Goal: Task Accomplishment & Management: Use online tool/utility

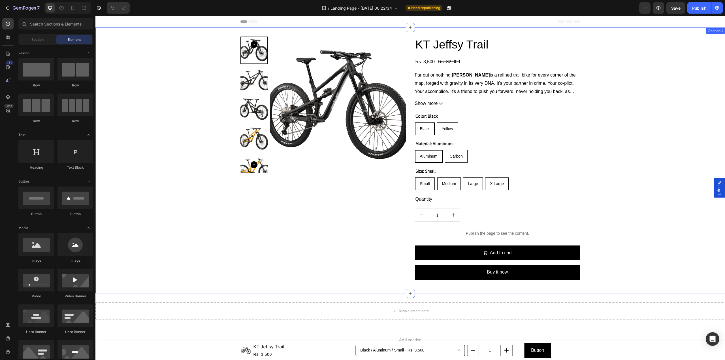
click at [655, 59] on div "Product Images KT Jeffsy Trail Product Title Rs. 3,500 Product Price Product Pr…" at bounding box center [409, 160] width 629 height 247
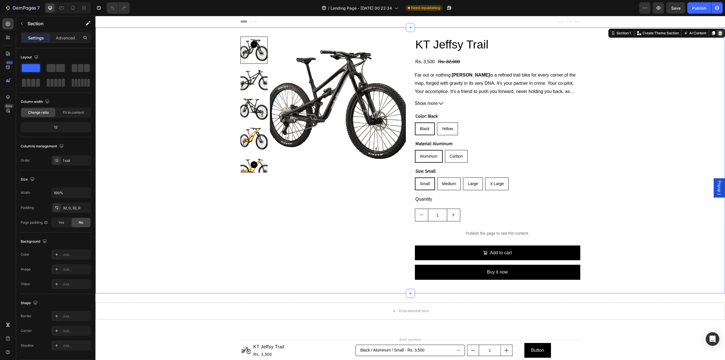
click at [718, 34] on icon at bounding box center [720, 33] width 4 height 4
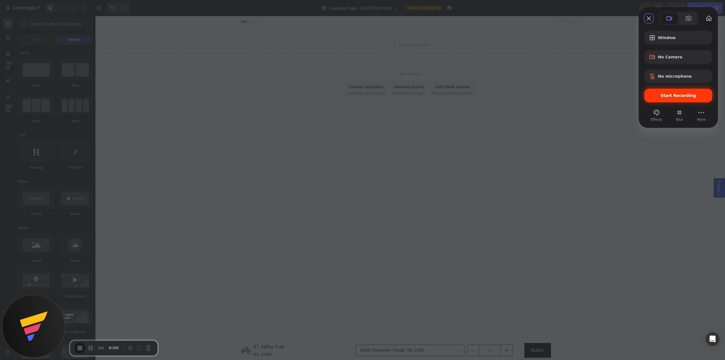
click at [672, 97] on span "Start Recording" at bounding box center [678, 95] width 35 height 5
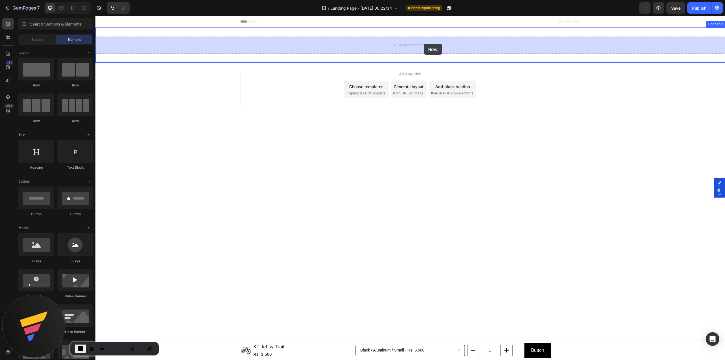
drag, startPoint x: 161, startPoint y: 87, endPoint x: 402, endPoint y: 38, distance: 246.0
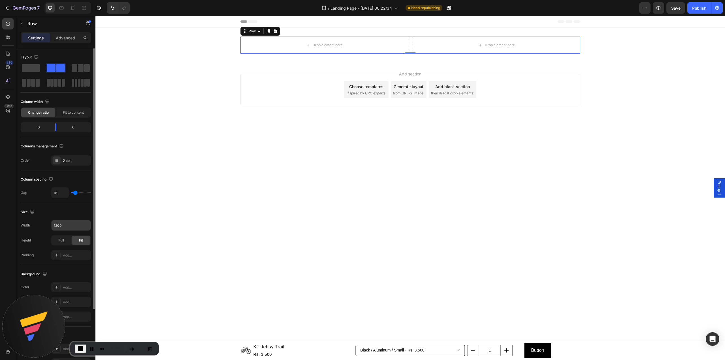
scroll to position [38, 0]
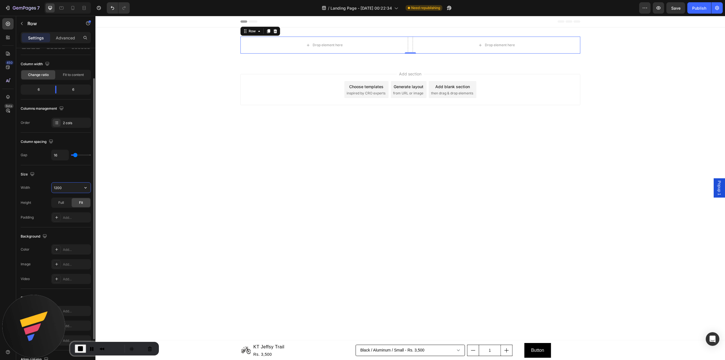
click at [76, 187] on input "1200" at bounding box center [71, 187] width 39 height 10
click at [87, 187] on icon "button" at bounding box center [86, 188] width 6 height 6
click at [71, 214] on p "Full 100%" at bounding box center [70, 213] width 32 height 5
type input "100%"
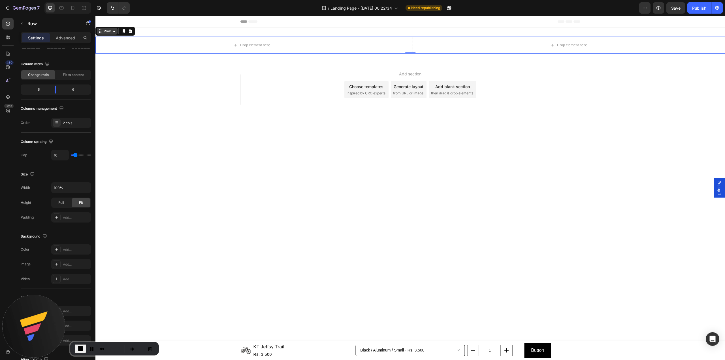
click at [110, 33] on div "Row" at bounding box center [107, 31] width 9 height 5
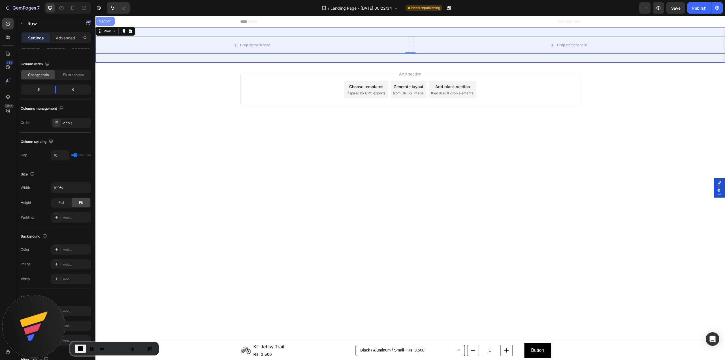
click at [108, 22] on div "Section" at bounding box center [105, 21] width 14 height 3
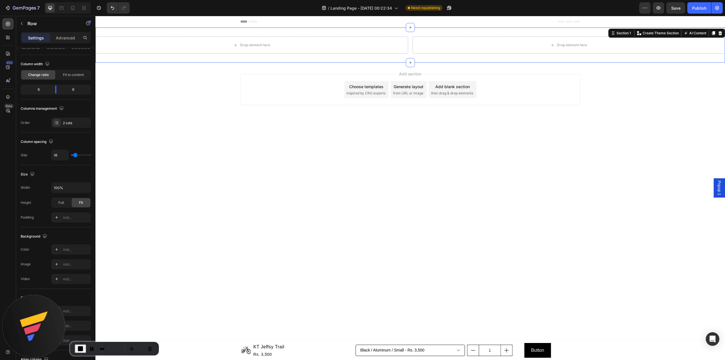
scroll to position [0, 0]
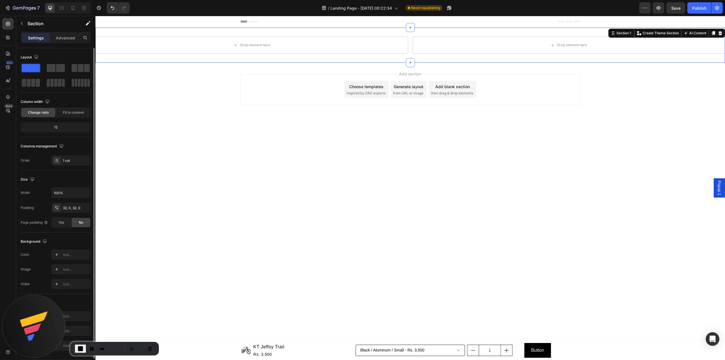
click at [69, 43] on div "Settings Advanced" at bounding box center [56, 37] width 70 height 11
click at [68, 39] on p "Advanced" at bounding box center [65, 38] width 19 height 6
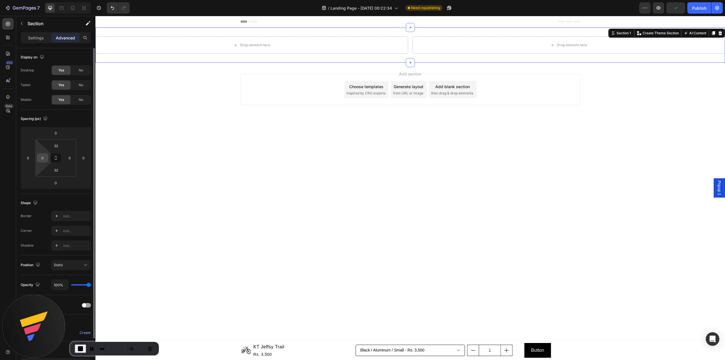
click at [42, 158] on input "0" at bounding box center [42, 157] width 8 height 8
click at [42, 158] on input "50" at bounding box center [42, 157] width 8 height 8
type input "100"
click at [74, 159] on div "0" at bounding box center [69, 157] width 11 height 9
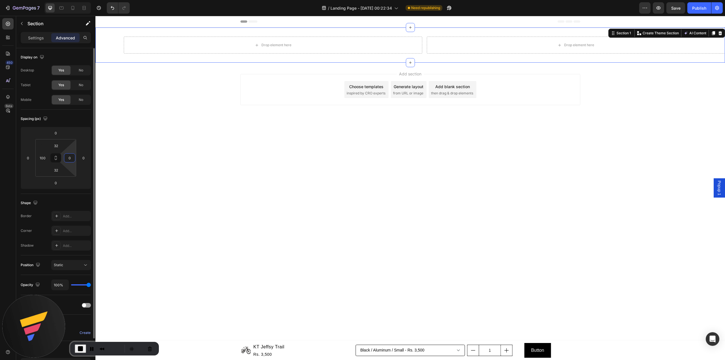
click at [72, 158] on input "0" at bounding box center [69, 157] width 8 height 8
type input "100"
click at [477, 243] on body "Popup 1 Header Drop element here Drop element here Row Section 1 Create Theme S…" at bounding box center [409, 188] width 629 height 344
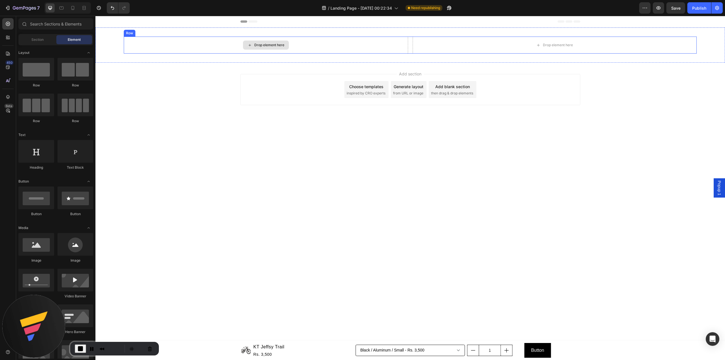
click at [401, 47] on div "Drop element here" at bounding box center [266, 45] width 284 height 17
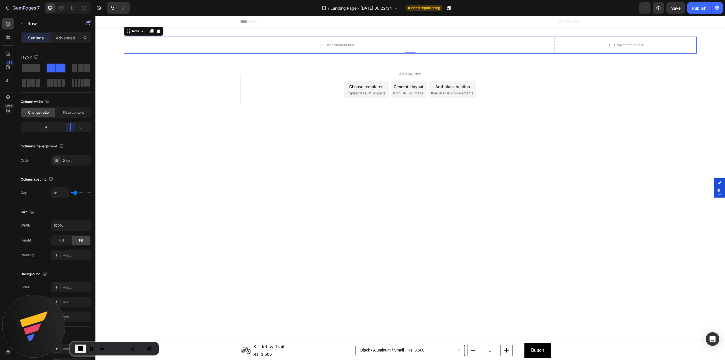
click at [73, 0] on body "7 Version history / Landing Page - [DATE] 00:22:34 Need republishing Preview Sa…" at bounding box center [362, 0] width 725 height 0
click at [607, 118] on div "Add section Choose templates inspired by CRO experts Generate layout from URL o…" at bounding box center [409, 91] width 629 height 56
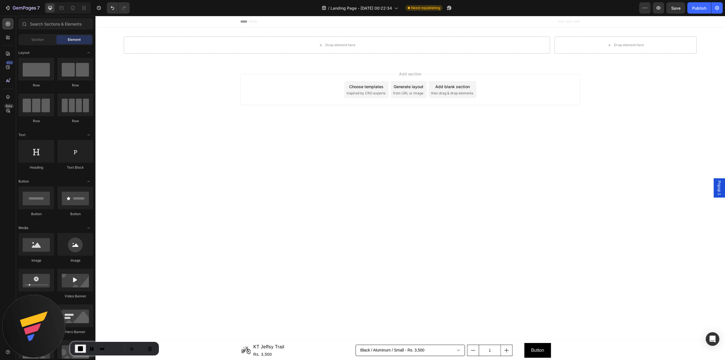
click at [61, 17] on div "Sections(18) Elements(83) Section Element Hero Section Product Detail Brands Tr…" at bounding box center [55, 188] width 79 height 344
click at [66, 24] on input "text" at bounding box center [55, 23] width 75 height 11
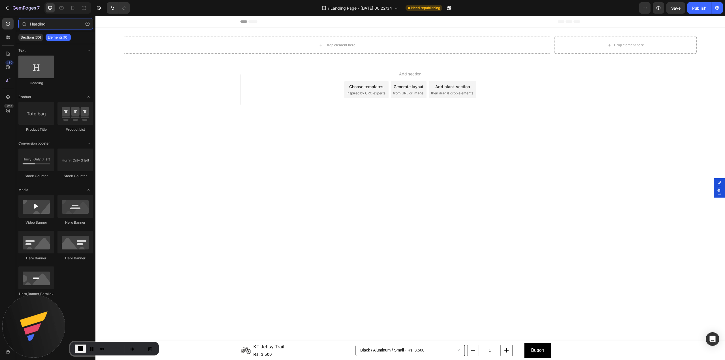
type input "Heading"
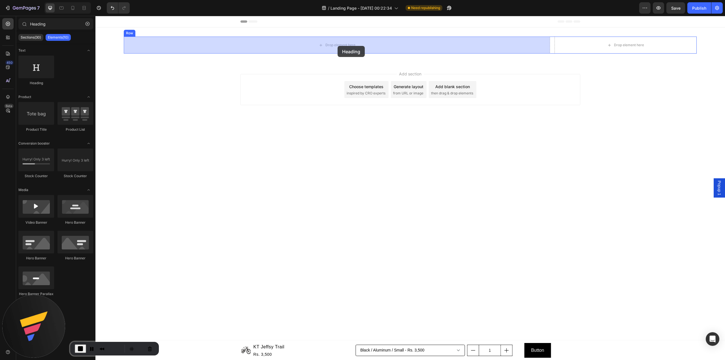
drag, startPoint x: 132, startPoint y: 84, endPoint x: 334, endPoint y: 46, distance: 205.5
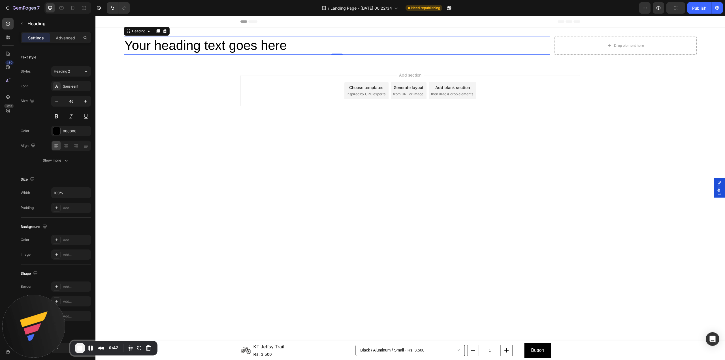
click at [193, 46] on h2 "Your heading text goes here" at bounding box center [337, 46] width 426 height 18
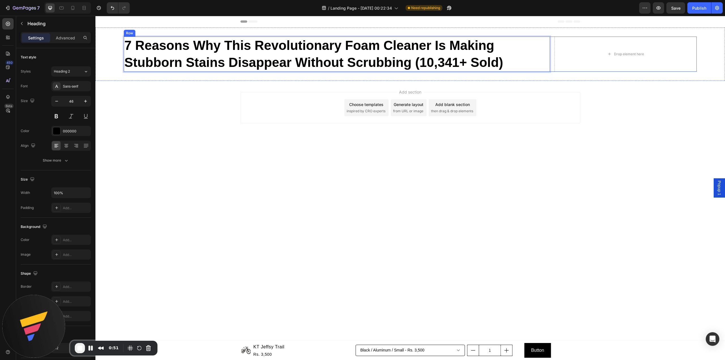
click at [553, 56] on div "7 Reasons Why This Revolutionary Foam Cleaner Is Making Stubborn Stains Disappe…" at bounding box center [410, 54] width 573 height 35
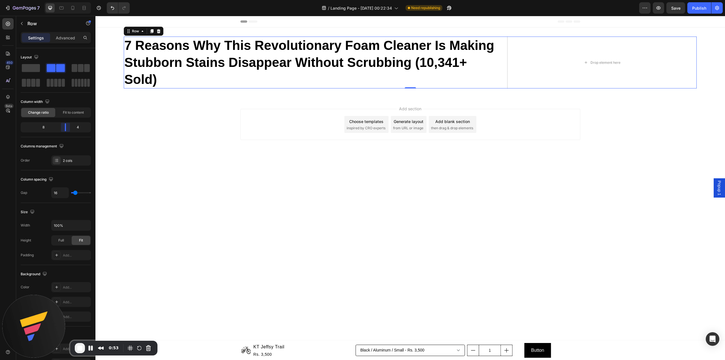
drag, startPoint x: 71, startPoint y: 129, endPoint x: 67, endPoint y: 128, distance: 4.0
click at [67, 0] on body "7 Version history / Landing Page - [DATE] 00:22:34 Need republishing Preview Sa…" at bounding box center [362, 0] width 725 height 0
click at [63, 20] on p "Row" at bounding box center [51, 23] width 48 height 7
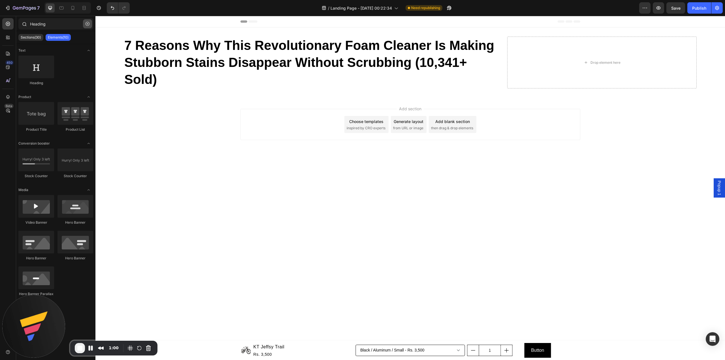
click at [91, 23] on button "button" at bounding box center [87, 23] width 9 height 9
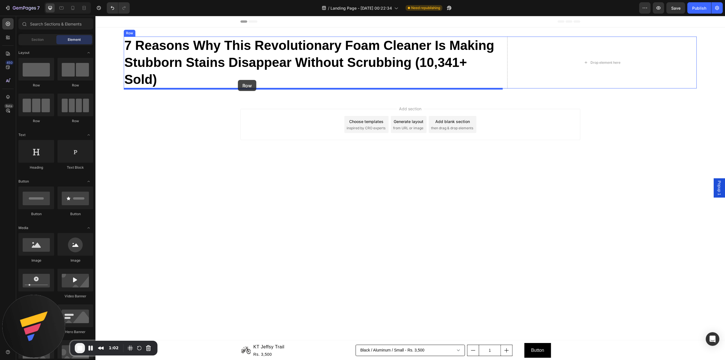
drag, startPoint x: 167, startPoint y: 87, endPoint x: 238, endPoint y: 80, distance: 70.9
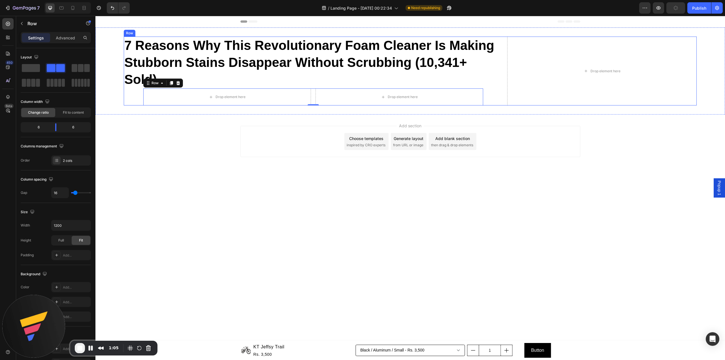
click at [142, 98] on div "⁠⁠⁠⁠⁠⁠⁠ 7 Reasons Why This Revolutionary Foam Cleaner Is Making Stubborn Stains…" at bounding box center [313, 71] width 379 height 69
click at [152, 98] on div "Drop element here" at bounding box center [227, 96] width 168 height 17
click at [84, 225] on icon "button" at bounding box center [86, 225] width 6 height 6
click at [64, 251] on p "Full 100%" at bounding box center [70, 251] width 32 height 5
type input "100%"
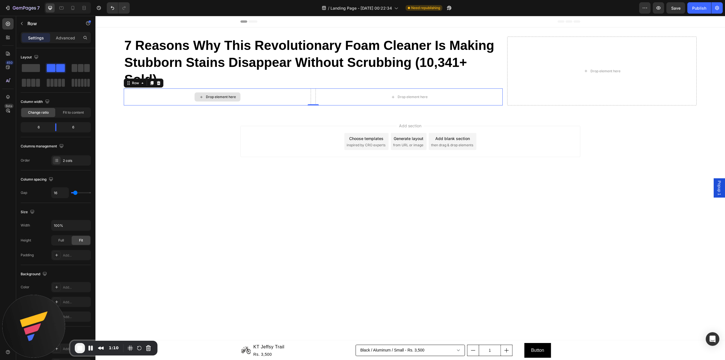
click at [157, 97] on div "Drop element here" at bounding box center [217, 96] width 187 height 17
drag, startPoint x: 56, startPoint y: 125, endPoint x: 34, endPoint y: 122, distance: 22.2
click at [34, 0] on body "7 Version history / Landing Page - [DATE] 00:22:34 Need republishing Preview Sa…" at bounding box center [362, 0] width 725 height 0
click at [24, 20] on button "button" at bounding box center [21, 23] width 9 height 9
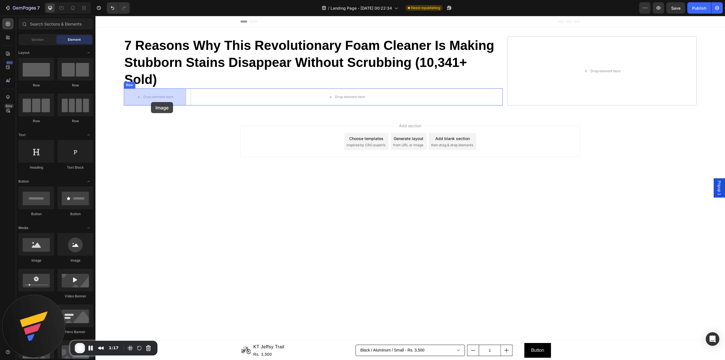
drag, startPoint x: 165, startPoint y: 264, endPoint x: 151, endPoint y: 102, distance: 162.9
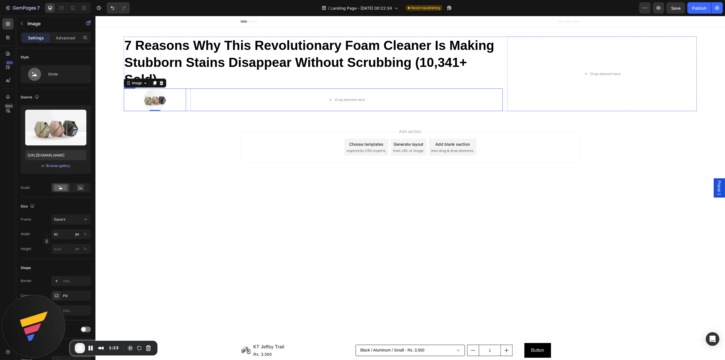
click at [188, 97] on div "Image 0 Drop element here Row" at bounding box center [313, 99] width 379 height 23
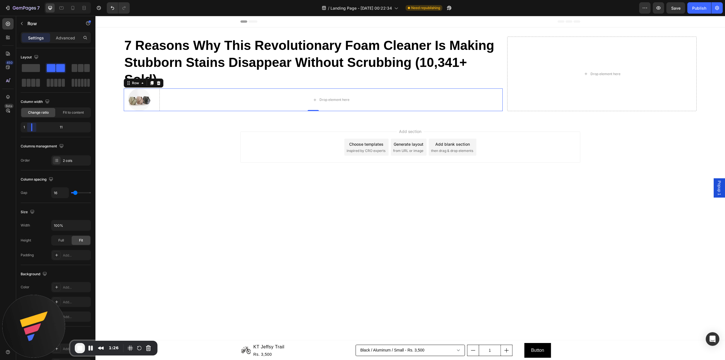
drag, startPoint x: 35, startPoint y: 127, endPoint x: 0, endPoint y: 87, distance: 53.4
click at [29, 0] on body "7 Version history / Landing Page - [DATE] 00:22:34 Need republishing Preview Sa…" at bounding box center [362, 0] width 725 height 0
click at [59, 25] on p "Row" at bounding box center [51, 23] width 48 height 7
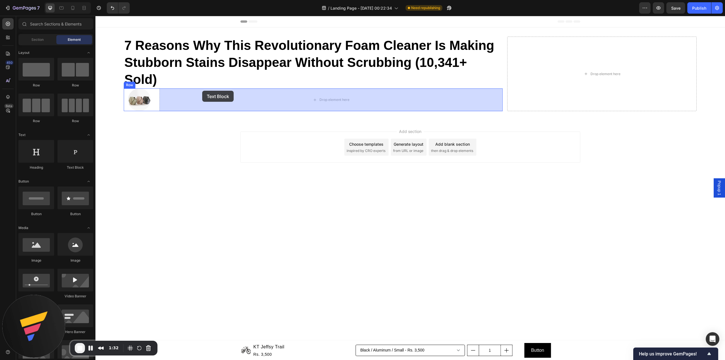
drag, startPoint x: 170, startPoint y: 172, endPoint x: 200, endPoint y: 96, distance: 81.9
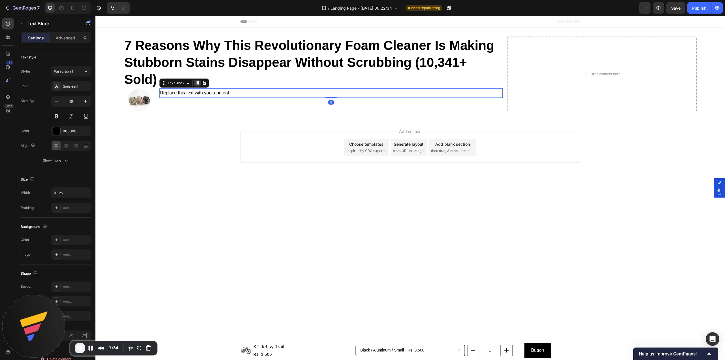
click at [197, 82] on icon at bounding box center [197, 83] width 3 height 4
click at [225, 92] on div "Replace this text with your content" at bounding box center [330, 92] width 343 height 9
click at [225, 92] on p "Replace this text with your content" at bounding box center [331, 93] width 342 height 8
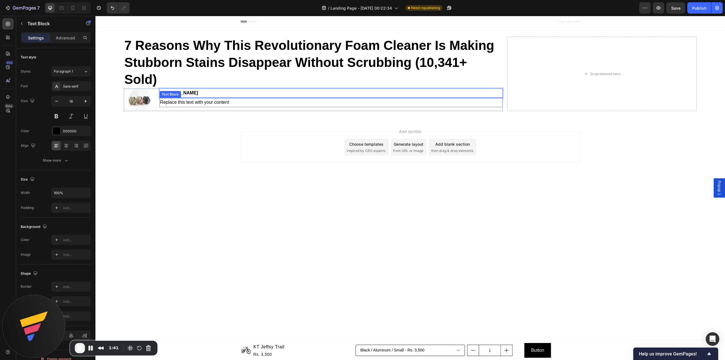
click at [197, 97] on p "[PERSON_NAME]" at bounding box center [331, 93] width 342 height 8
click at [197, 103] on div "Replace this text with your content" at bounding box center [330, 102] width 343 height 9
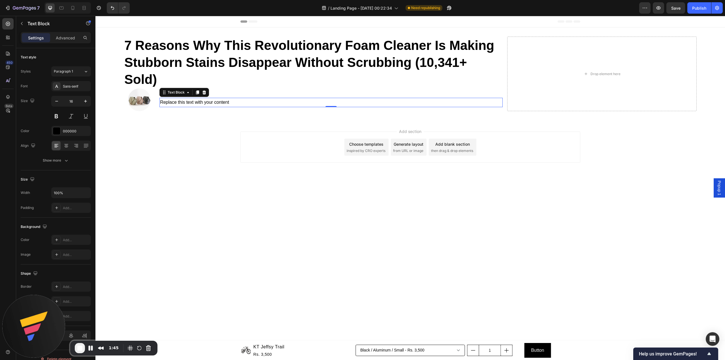
click at [189, 105] on div "Replace this text with your content" at bounding box center [330, 102] width 343 height 9
click at [189, 102] on p "Replace this text with your content" at bounding box center [331, 102] width 342 height 8
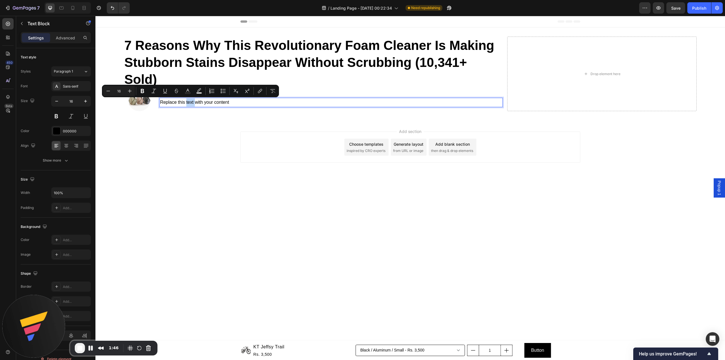
click at [189, 102] on p "Replace this text with your content" at bounding box center [331, 102] width 342 height 8
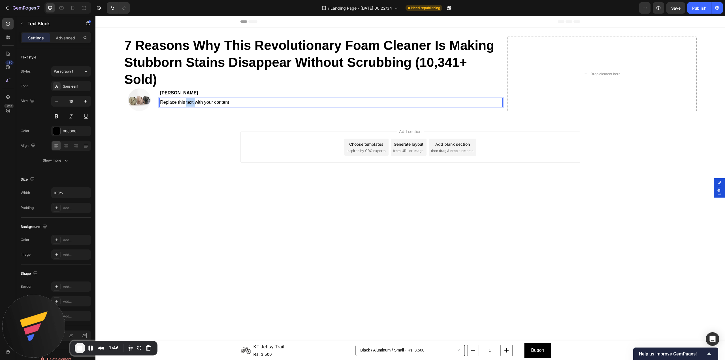
click at [189, 102] on p "Replace this text with your content" at bounding box center [331, 102] width 342 height 8
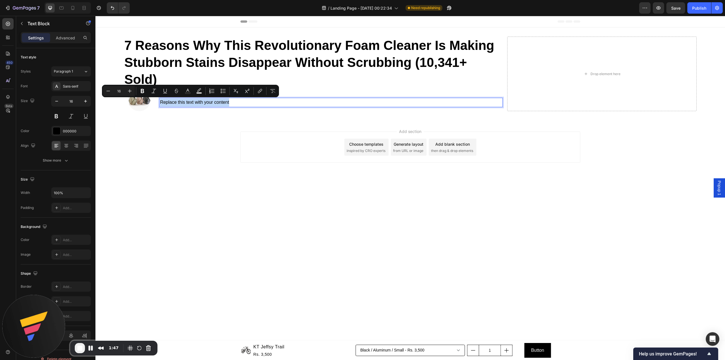
click at [189, 102] on p "Replace this text with your content" at bounding box center [331, 102] width 342 height 8
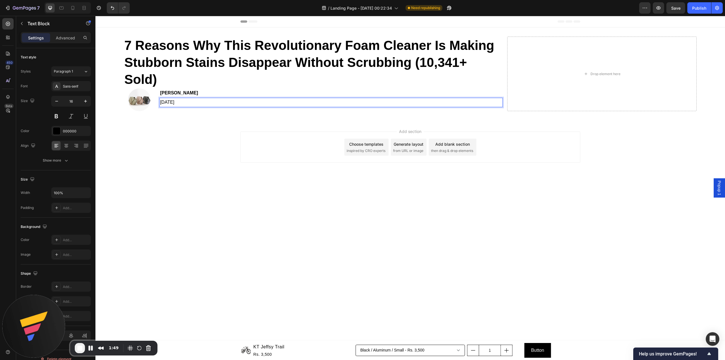
click at [192, 138] on div "Add section Choose templates inspired by CRO experts Generate layout from URL o…" at bounding box center [409, 148] width 629 height 56
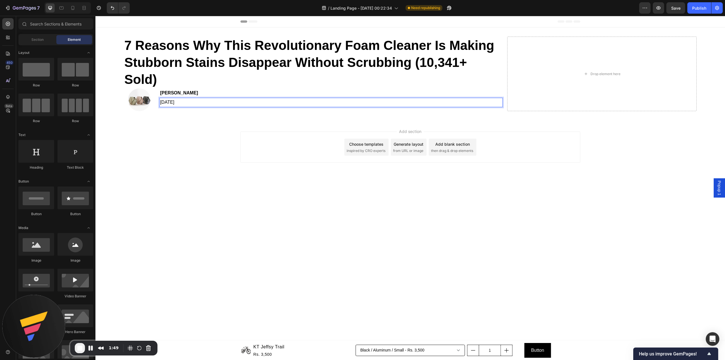
click at [192, 138] on div "Add section Choose templates inspired by CRO experts Generate layout from URL o…" at bounding box center [409, 148] width 629 height 56
click at [182, 91] on strong "[PERSON_NAME]" at bounding box center [179, 92] width 38 height 5
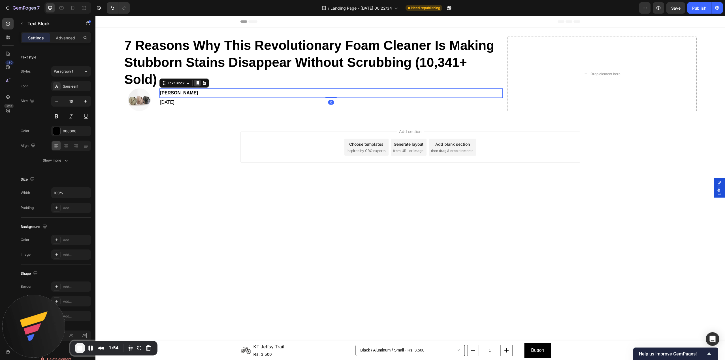
click at [196, 85] on icon at bounding box center [197, 83] width 5 height 5
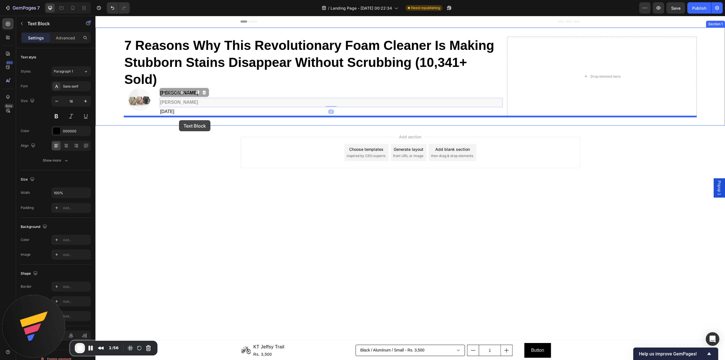
drag, startPoint x: 180, startPoint y: 92, endPoint x: 179, endPoint y: 120, distance: 28.3
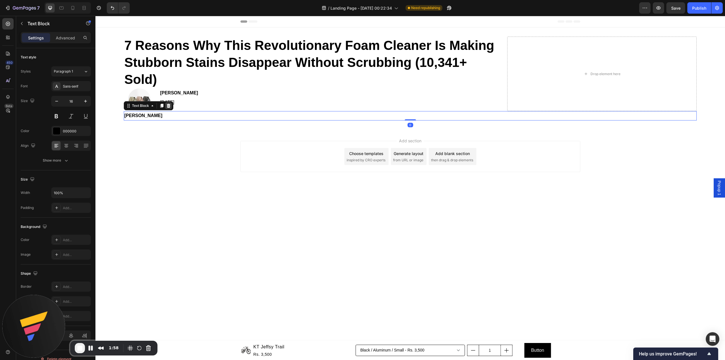
click at [170, 104] on icon at bounding box center [169, 106] width 4 height 4
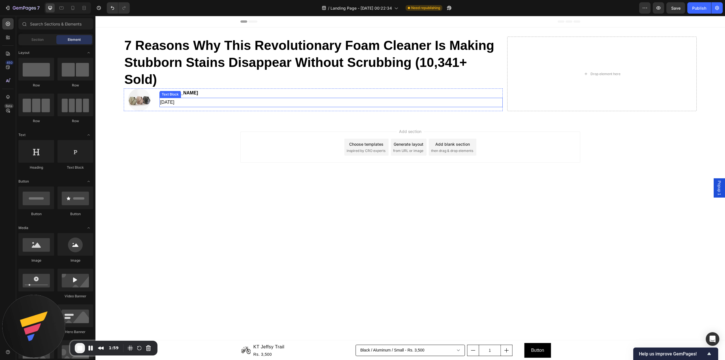
click at [213, 102] on p "[DATE]" at bounding box center [331, 102] width 342 height 8
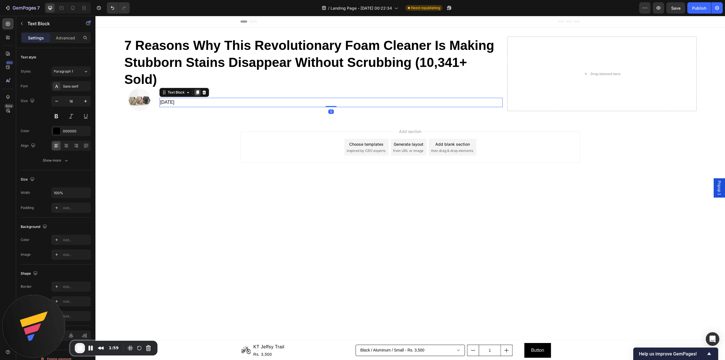
click at [194, 93] on div at bounding box center [197, 92] width 7 height 7
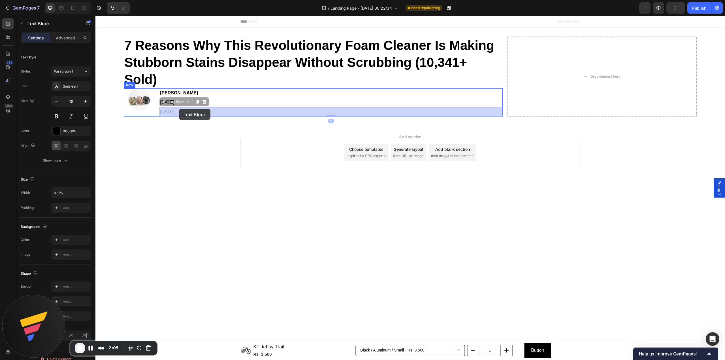
drag, startPoint x: 179, startPoint y: 101, endPoint x: 179, endPoint y: 109, distance: 7.9
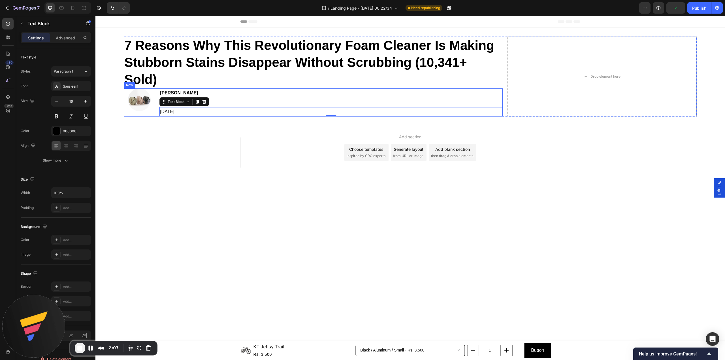
click at [157, 101] on div "Image [PERSON_NAME] Text Block [DATE] Text Block [DATE] Text Block 0 Row" at bounding box center [313, 102] width 379 height 28
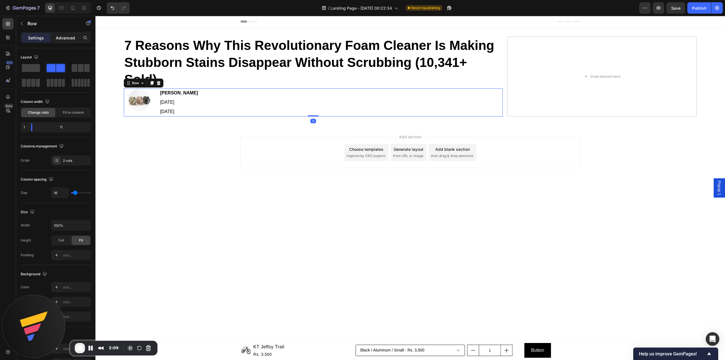
click at [67, 39] on p "Advanced" at bounding box center [65, 38] width 19 height 6
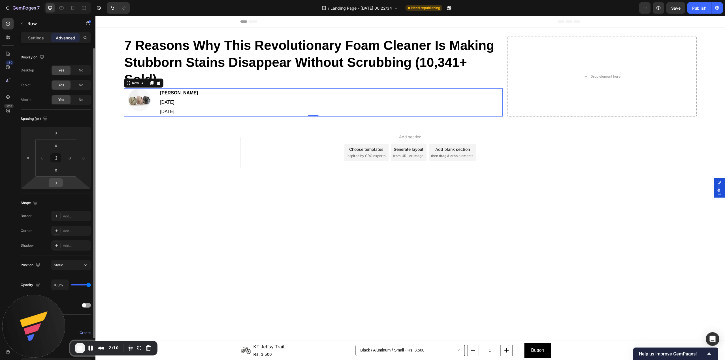
click at [53, 185] on input "0" at bounding box center [55, 182] width 11 height 8
type input "16"
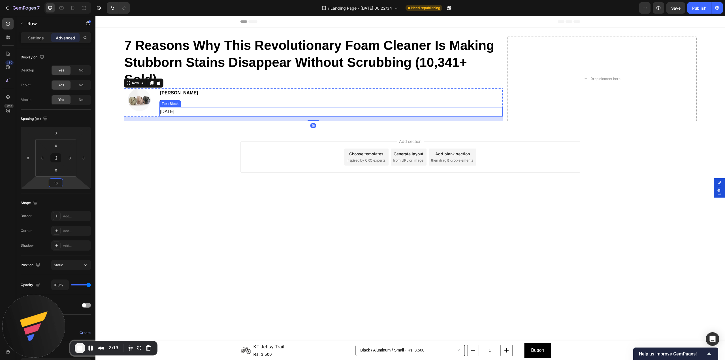
click at [299, 113] on p "[DATE]" at bounding box center [331, 112] width 342 height 8
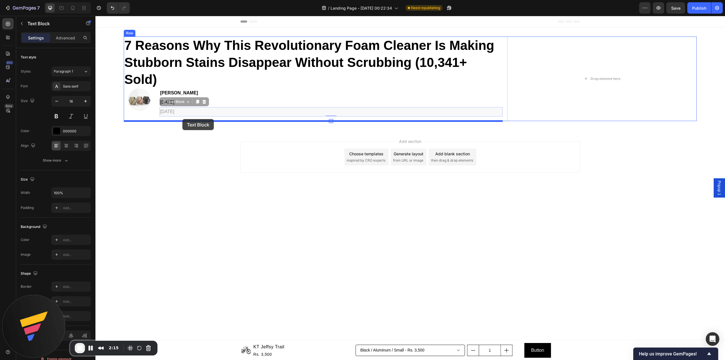
drag, startPoint x: 180, startPoint y: 103, endPoint x: 182, endPoint y: 119, distance: 16.7
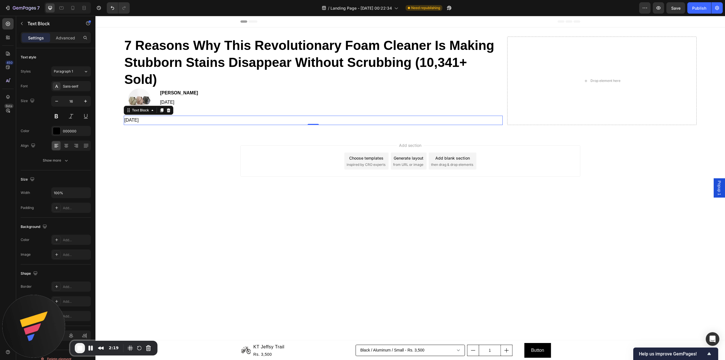
click at [186, 118] on p "[DATE]" at bounding box center [313, 120] width 378 height 8
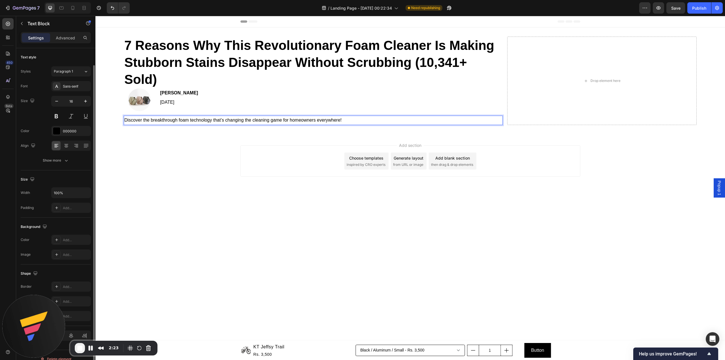
scroll to position [8, 0]
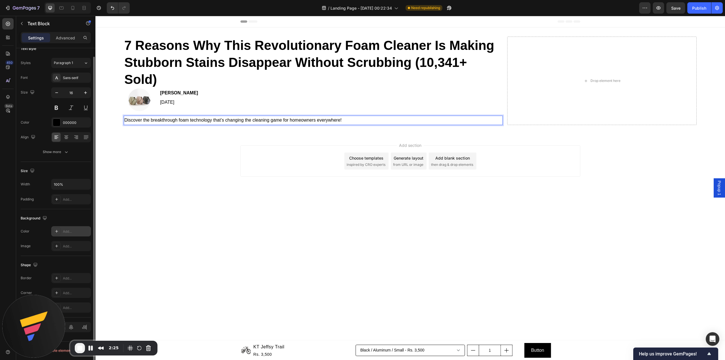
click at [58, 231] on icon at bounding box center [56, 231] width 5 height 5
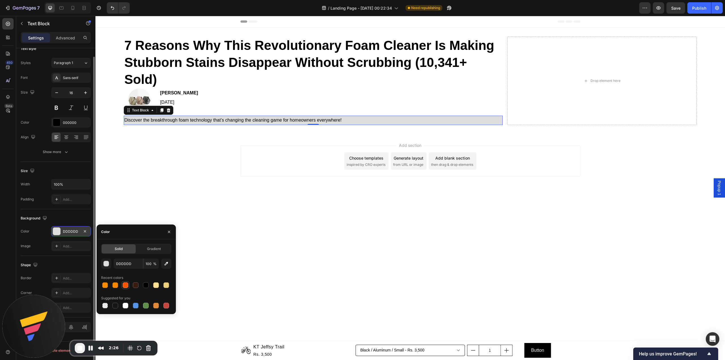
click at [124, 286] on div at bounding box center [126, 285] width 6 height 6
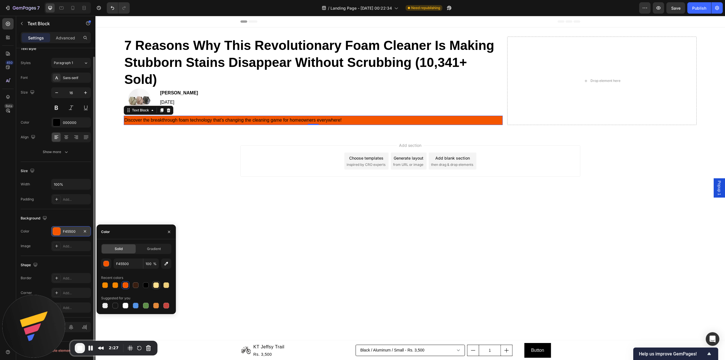
click at [159, 285] on div at bounding box center [156, 285] width 6 height 6
type input "FFE191"
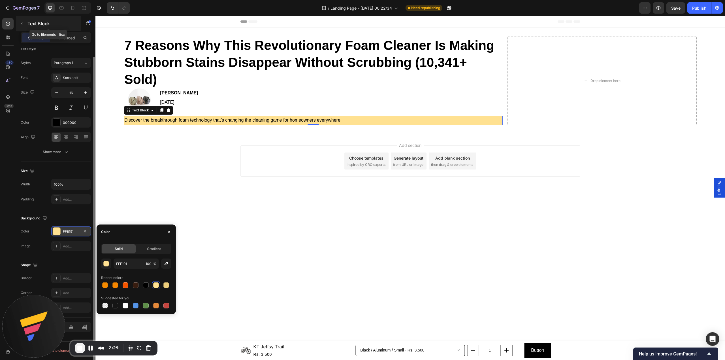
click at [64, 25] on p "Text Block" at bounding box center [51, 23] width 48 height 7
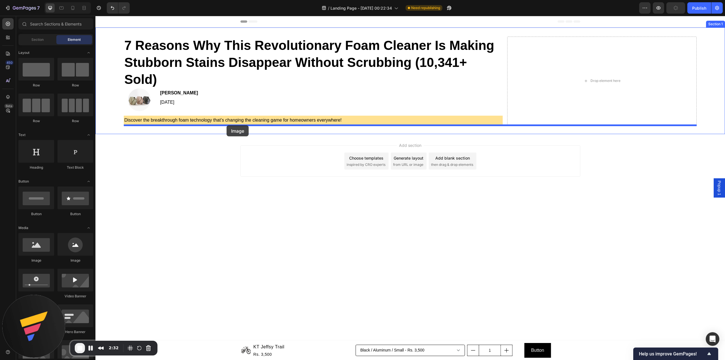
drag, startPoint x: 131, startPoint y: 265, endPoint x: 227, endPoint y: 125, distance: 169.9
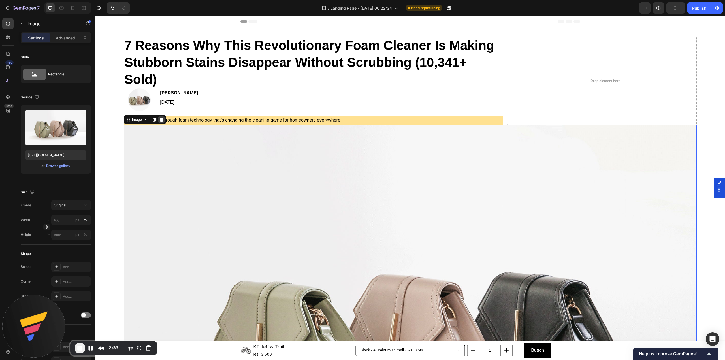
click at [159, 117] on icon at bounding box center [161, 119] width 5 height 5
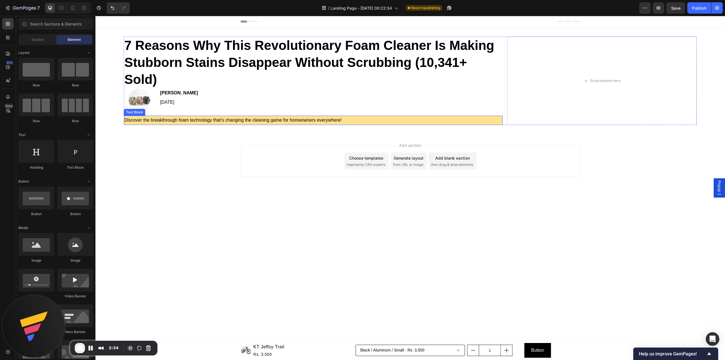
click at [421, 117] on p "Discover the breakthrough foam technology that’s changing the cleaning game for…" at bounding box center [313, 120] width 378 height 8
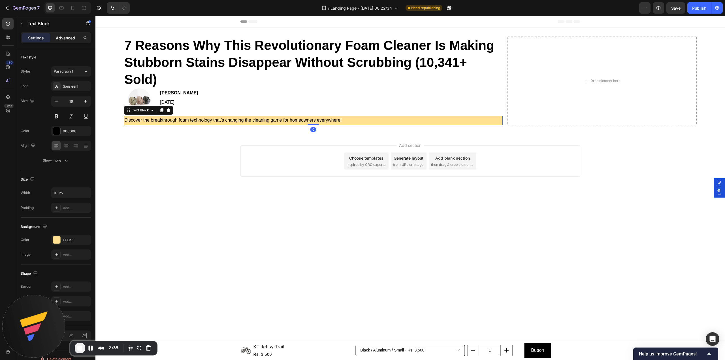
click at [63, 37] on p "Advanced" at bounding box center [65, 38] width 19 height 6
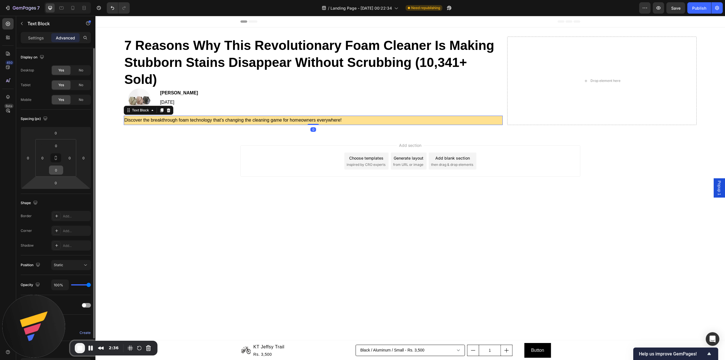
click at [60, 172] on input "0" at bounding box center [55, 170] width 11 height 8
click at [42, 0] on html "7 Version history / Landing Page - [DATE] 00:22:34 Need republishing Preview Sa…" at bounding box center [362, 0] width 725 height 0
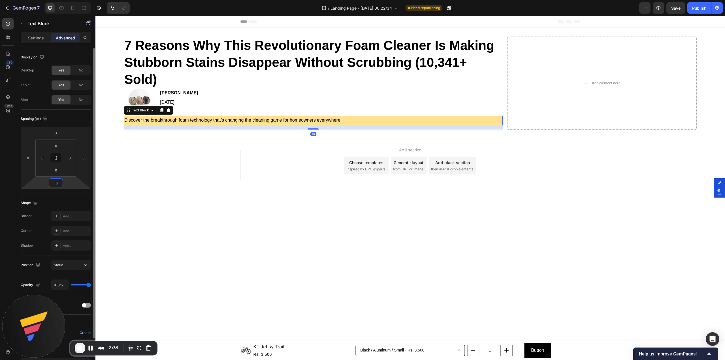
type input "16"
click at [294, 194] on div "Add section Choose templates inspired by CRO experts Generate layout from URL o…" at bounding box center [409, 166] width 629 height 56
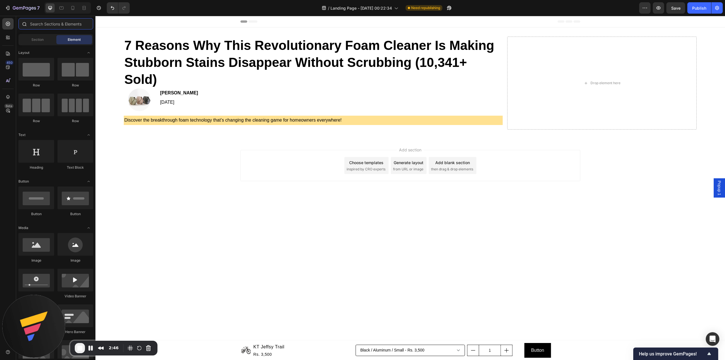
click at [47, 23] on input "text" at bounding box center [55, 23] width 75 height 11
click at [174, 116] on div "Discover the breakthrough foam technology that’s changing the cleaning game for…" at bounding box center [313, 120] width 379 height 9
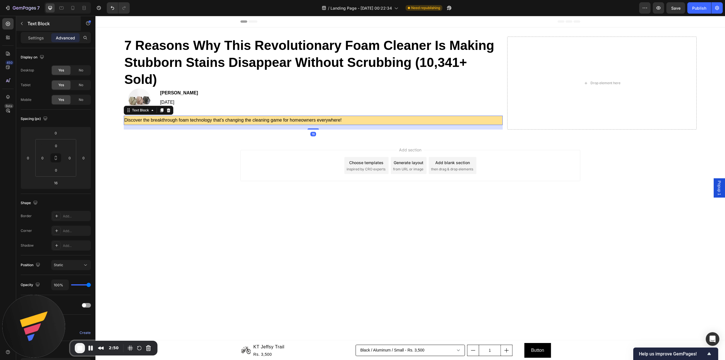
click at [42, 27] on p "Text Block" at bounding box center [51, 23] width 48 height 7
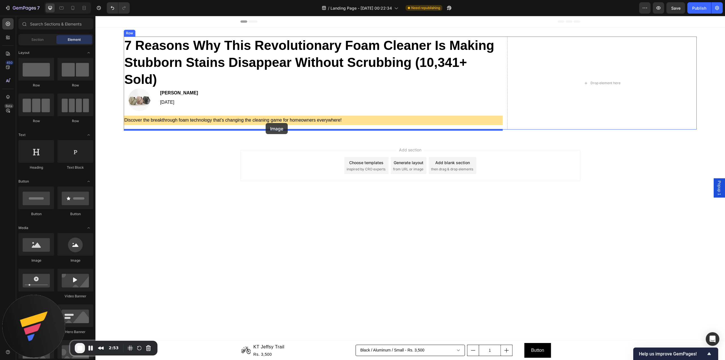
drag, startPoint x: 128, startPoint y: 261, endPoint x: 266, endPoint y: 123, distance: 194.8
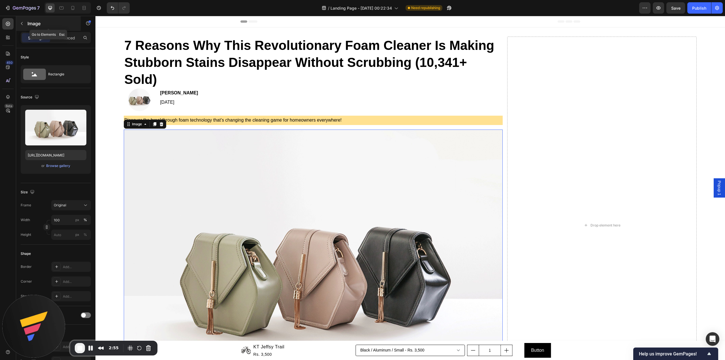
click at [52, 27] on div "Image" at bounding box center [48, 23] width 65 height 15
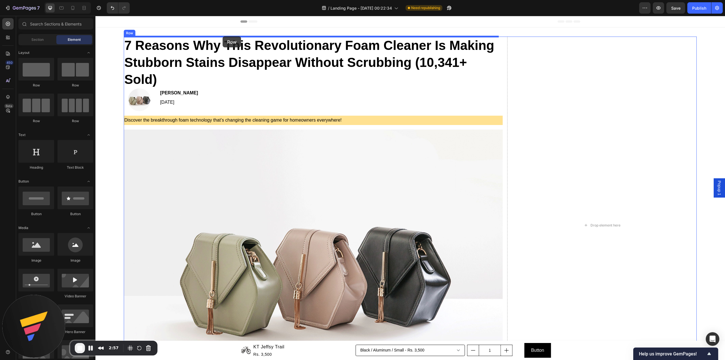
drag, startPoint x: 137, startPoint y: 82, endPoint x: 223, endPoint y: 36, distance: 96.7
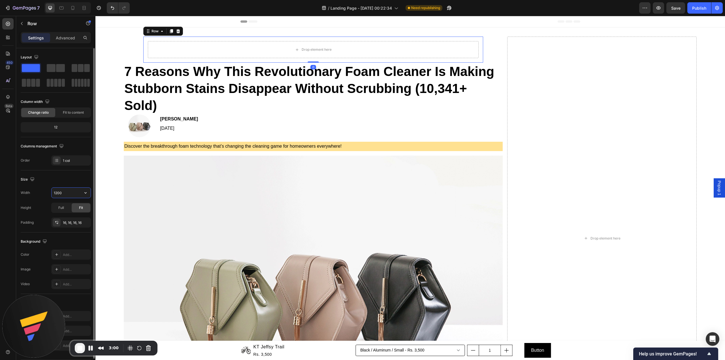
click at [69, 196] on input "1200" at bounding box center [71, 192] width 39 height 10
click at [87, 197] on button "button" at bounding box center [85, 192] width 10 height 10
click at [66, 218] on p "Full 100%" at bounding box center [70, 218] width 32 height 5
type input "100%"
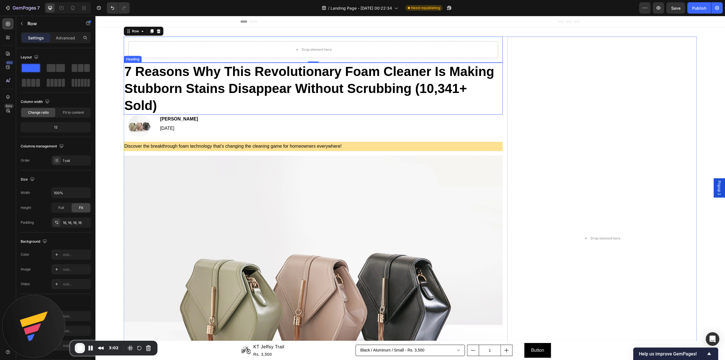
click at [206, 76] on strong "7 Reasons Why This Revolutionary Foam Cleaner Is Making Stubborn Stains Disappe…" at bounding box center [309, 88] width 370 height 49
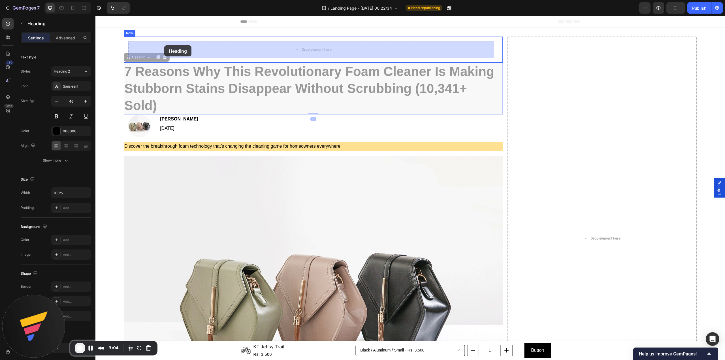
drag, startPoint x: 142, startPoint y: 57, endPoint x: 164, endPoint y: 45, distance: 25.5
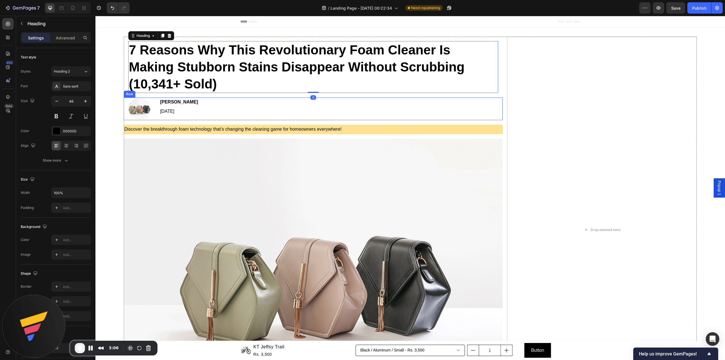
click at [213, 117] on div "[PERSON_NAME] Text Block [DATE] Text Block" at bounding box center [330, 108] width 343 height 23
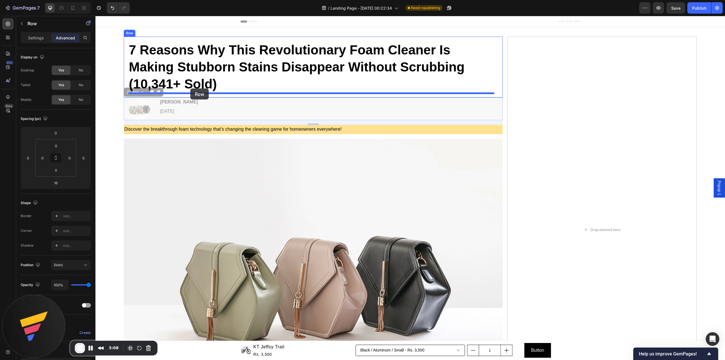
drag, startPoint x: 141, startPoint y: 91, endPoint x: 190, endPoint y: 88, distance: 49.4
type input "0"
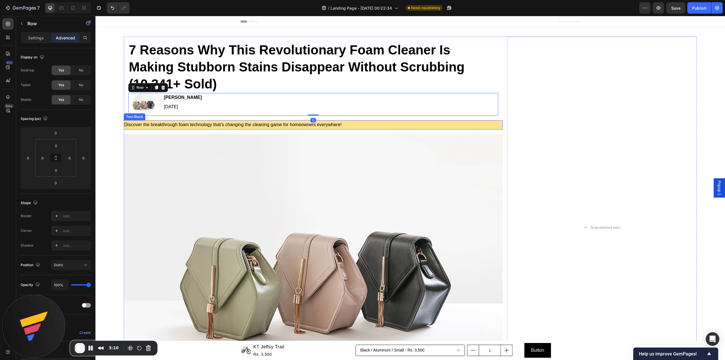
click at [197, 123] on p "Discover the breakthrough foam technology that’s changing the cleaning game for…" at bounding box center [313, 125] width 378 height 8
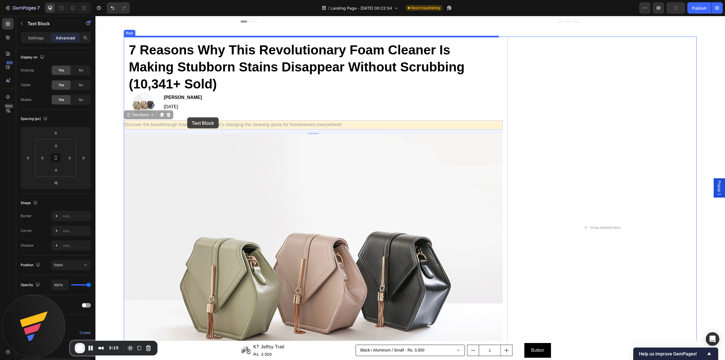
drag, startPoint x: 136, startPoint y: 114, endPoint x: 187, endPoint y: 117, distance: 51.4
click at [187, 117] on div "Header 7 Reasons Why This Revolutionary Foam Cleaner Is Making Stubborn Stains …" at bounding box center [409, 255] width 629 height 479
type input "0"
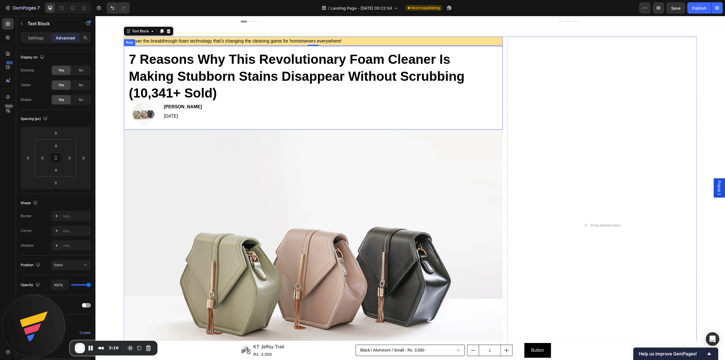
click at [126, 118] on div "7 Reasons Why This Revolutionary Foam Cleaner Is Making Stubborn Stains Disappe…" at bounding box center [313, 88] width 379 height 84
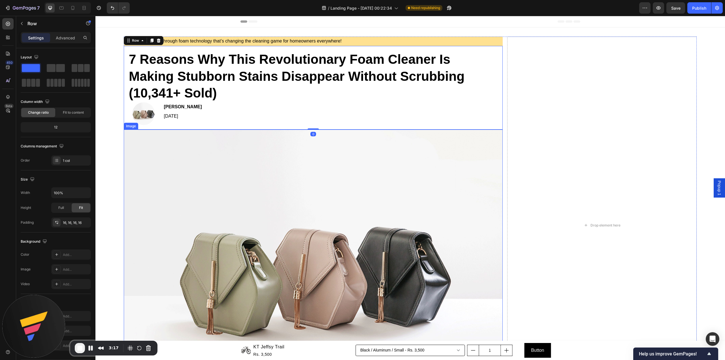
click at [163, 150] on img at bounding box center [313, 271] width 379 height 284
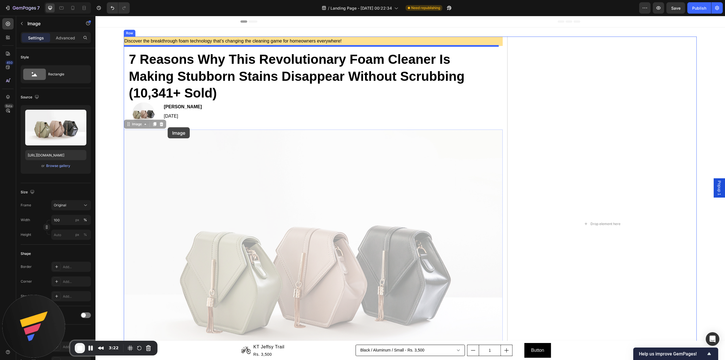
drag, startPoint x: 132, startPoint y: 123, endPoint x: 168, endPoint y: 127, distance: 35.9
click at [168, 127] on div "Header Discover the breakthrough foam technology that’s changing the cleaning g…" at bounding box center [409, 252] width 629 height 472
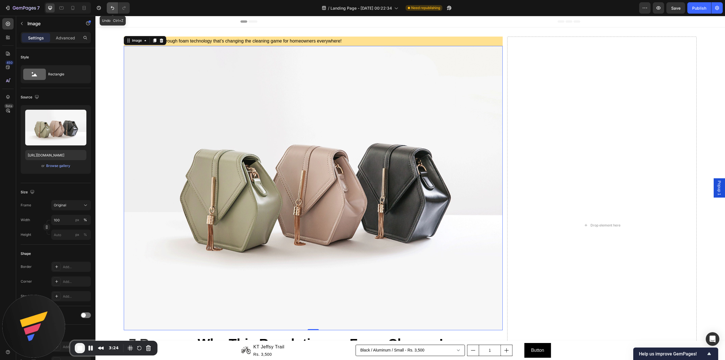
click at [114, 10] on icon "Undo/Redo" at bounding box center [113, 8] width 6 height 6
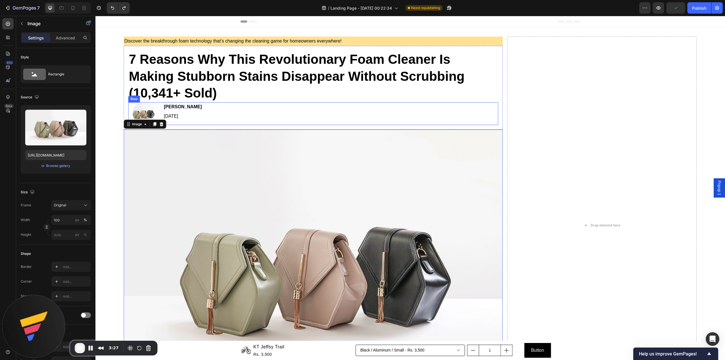
click at [217, 123] on div "[PERSON_NAME] Text Block [DATE] Text Block" at bounding box center [330, 113] width 335 height 23
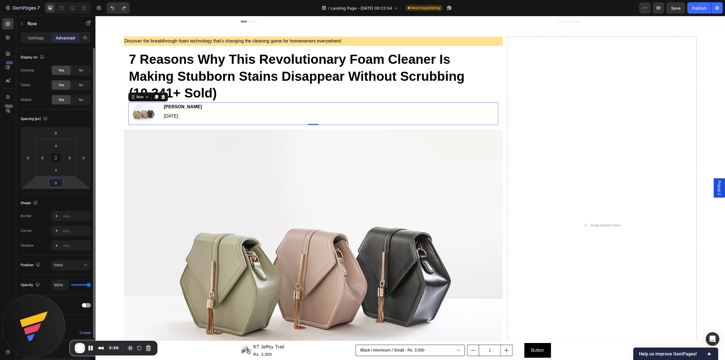
click at [57, 184] on input "0" at bounding box center [55, 182] width 11 height 8
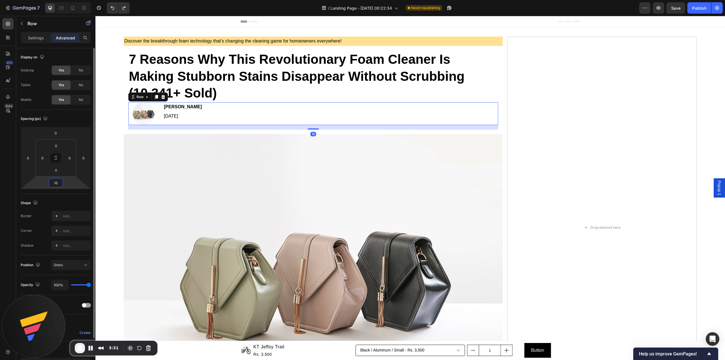
type input "16"
click at [206, 152] on img at bounding box center [313, 276] width 379 height 284
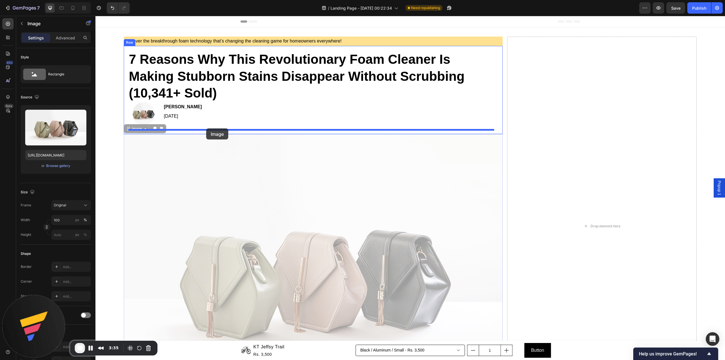
drag, startPoint x: 136, startPoint y: 127, endPoint x: 206, endPoint y: 128, distance: 69.9
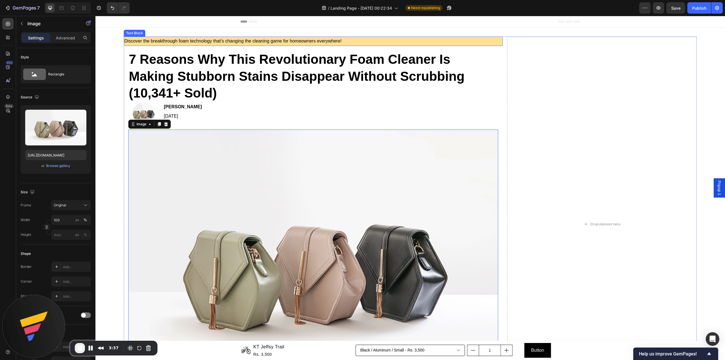
click at [197, 41] on p "Discover the breakthrough foam technology that’s changing the cleaning game for…" at bounding box center [313, 41] width 378 height 8
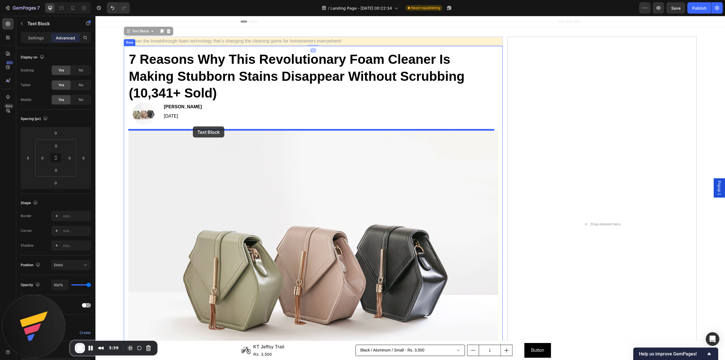
drag, startPoint x: 146, startPoint y: 32, endPoint x: 193, endPoint y: 126, distance: 105.0
type input "16"
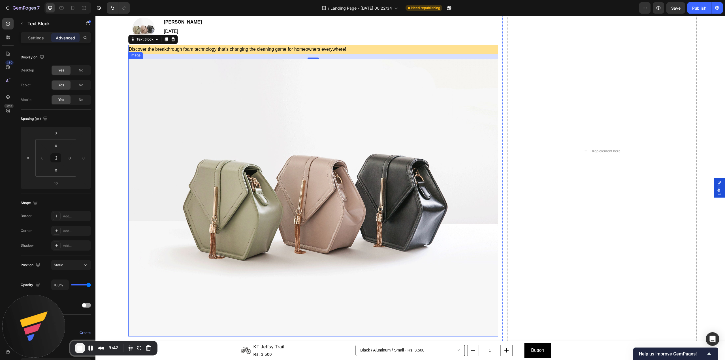
scroll to position [0, 0]
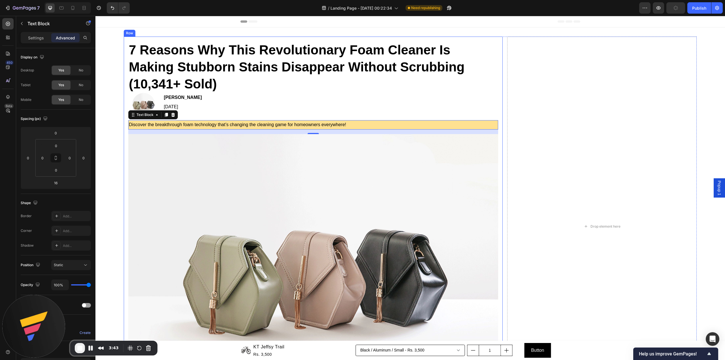
click at [126, 58] on div "7 Reasons Why This Revolutionary Foam Cleaner Is Making Stubborn Stains Disappe…" at bounding box center [313, 226] width 379 height 379
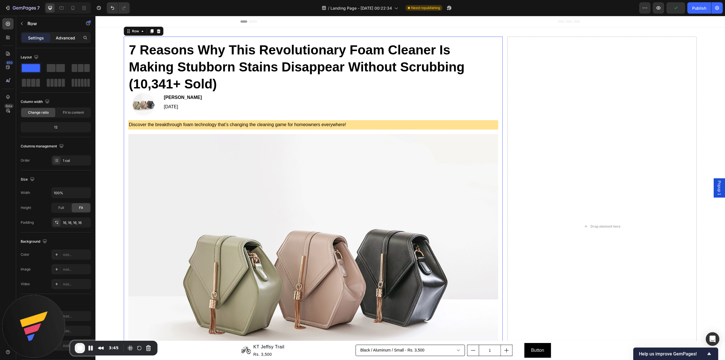
click at [63, 42] on div "Advanced" at bounding box center [65, 37] width 28 height 9
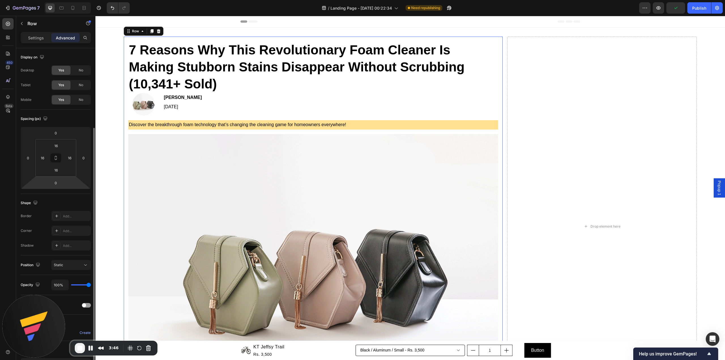
scroll to position [42, 0]
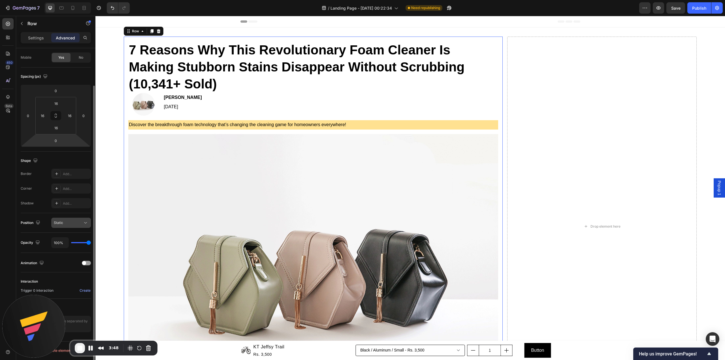
click at [66, 223] on div "Static" at bounding box center [68, 222] width 29 height 5
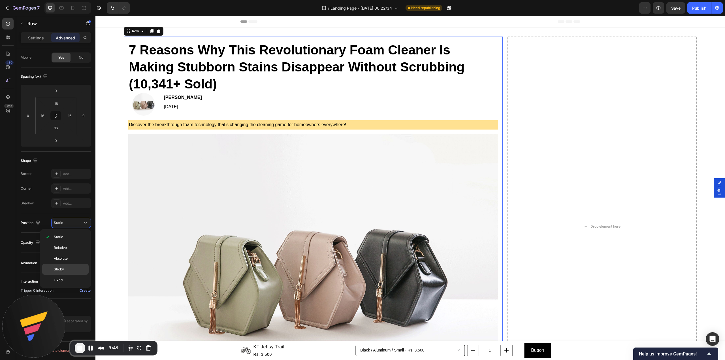
click at [65, 268] on p "Sticky" at bounding box center [70, 268] width 32 height 5
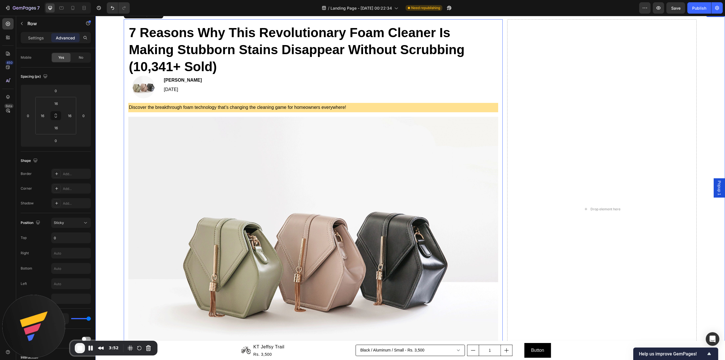
scroll to position [0, 0]
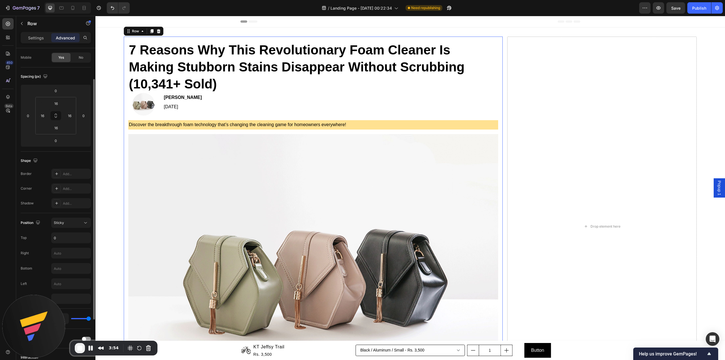
click at [68, 82] on div "Spacing (px) 0 0 0 0 16 16 16 16" at bounding box center [56, 109] width 70 height 84
click at [29, 25] on p "Row" at bounding box center [51, 23] width 48 height 7
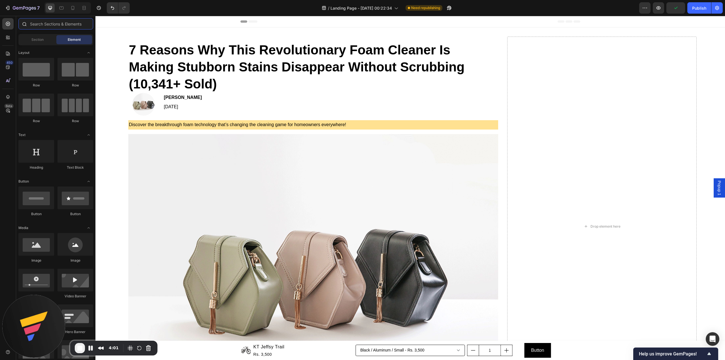
click at [59, 29] on input "text" at bounding box center [55, 23] width 75 height 11
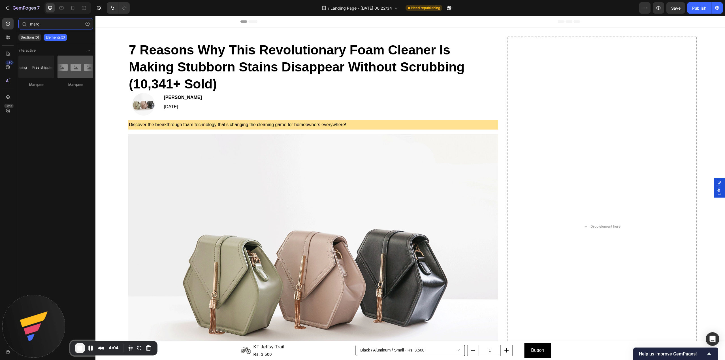
type input "marq"
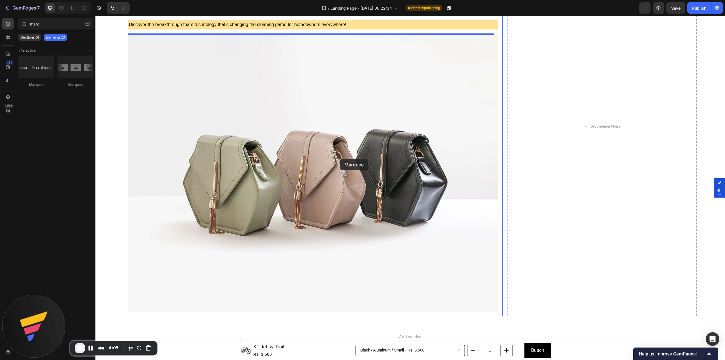
scroll to position [131, 0]
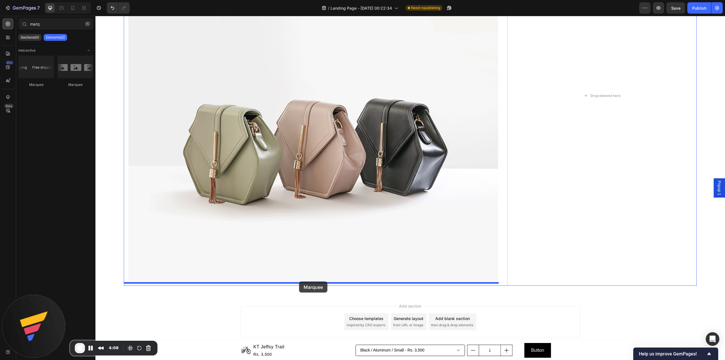
drag, startPoint x: 157, startPoint y: 76, endPoint x: 297, endPoint y: 285, distance: 251.9
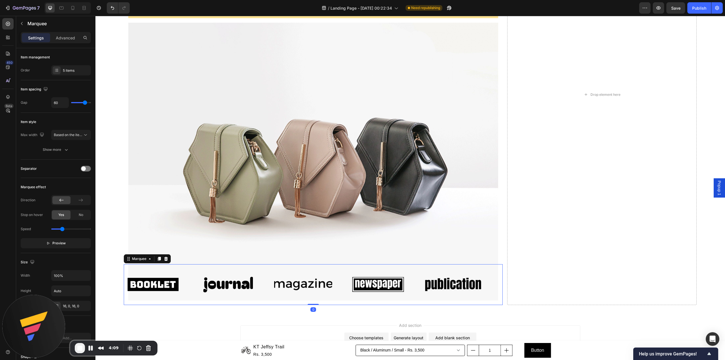
scroll to position [171, 0]
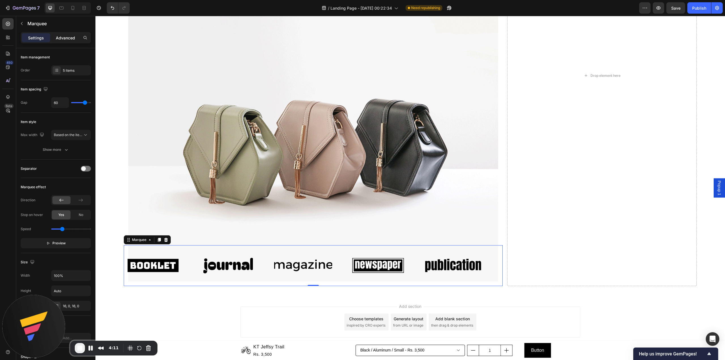
click at [63, 34] on div "Advanced" at bounding box center [65, 37] width 28 height 9
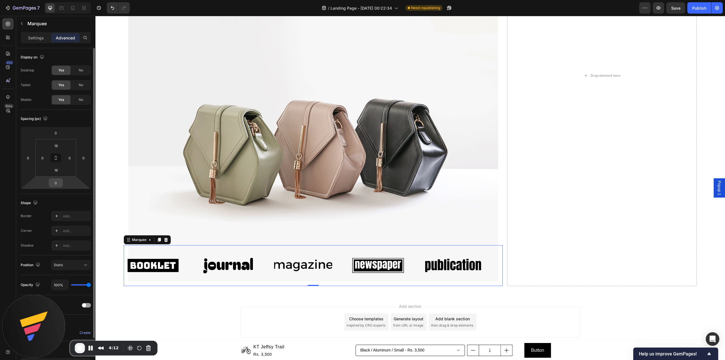
click at [56, 178] on div "0" at bounding box center [56, 182] width 14 height 9
click at [59, 183] on input "0" at bounding box center [55, 182] width 11 height 8
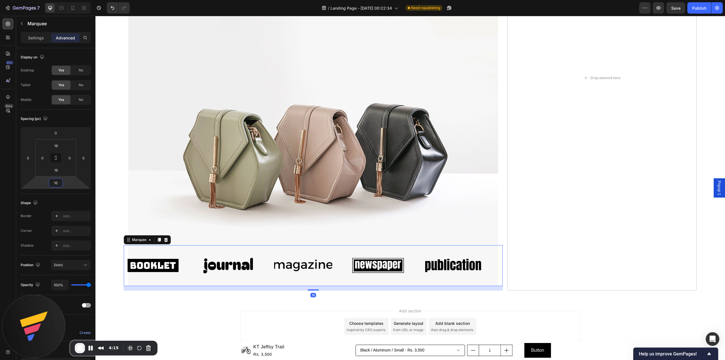
type input "16"
click at [49, 29] on div "Marquee" at bounding box center [53, 23] width 74 height 15
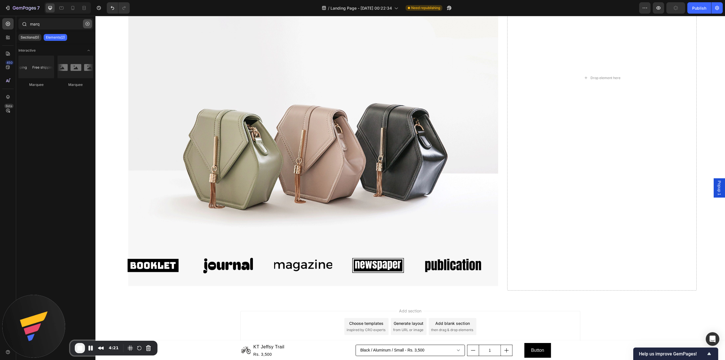
click at [86, 23] on icon "button" at bounding box center [88, 24] width 4 height 4
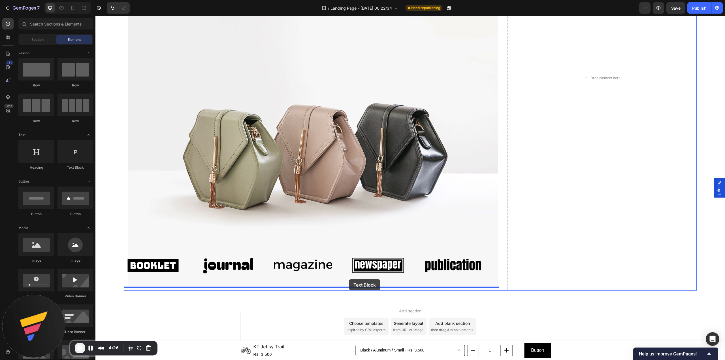
drag, startPoint x: 162, startPoint y: 166, endPoint x: 349, endPoint y: 279, distance: 217.8
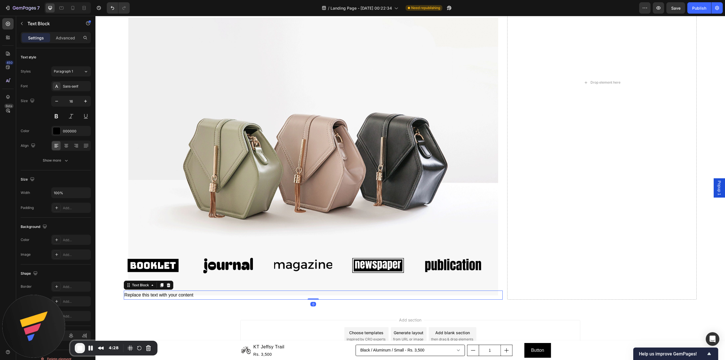
click at [335, 292] on div "Replace this text with your content" at bounding box center [313, 294] width 379 height 9
click at [335, 292] on p "Replace this text with your content" at bounding box center [313, 295] width 378 height 8
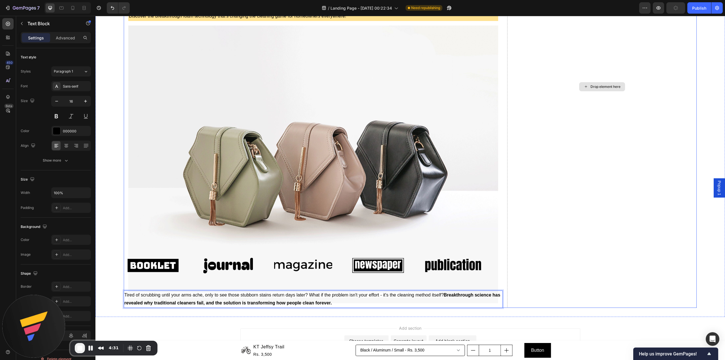
click at [615, 236] on div "Drop element here" at bounding box center [601, 87] width 189 height 442
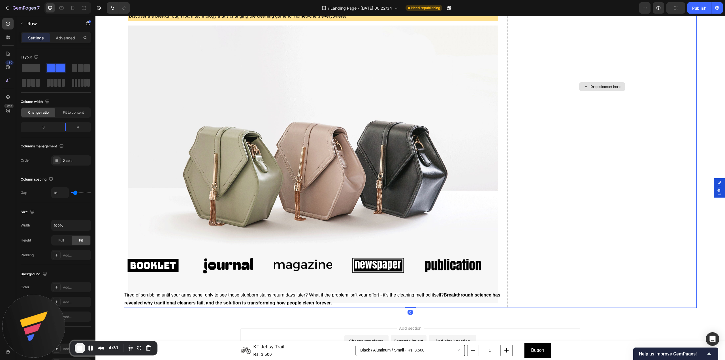
scroll to position [0, 0]
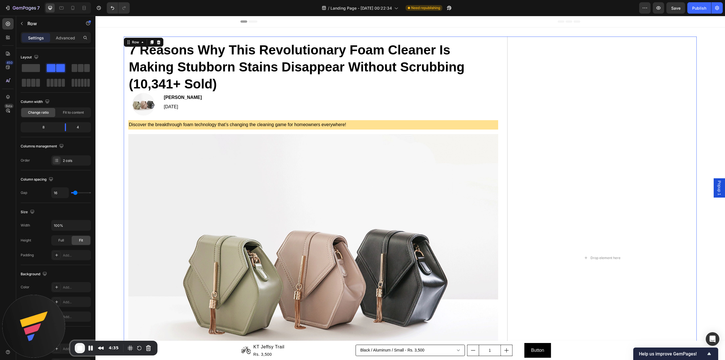
click at [502, 76] on div "7 Reasons Why This Revolutionary Foam Cleaner Is Making Stubborn Stains Disappe…" at bounding box center [410, 258] width 573 height 442
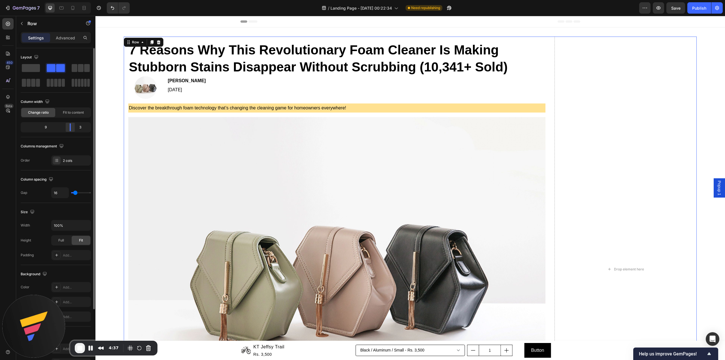
drag, startPoint x: 66, startPoint y: 127, endPoint x: 72, endPoint y: 127, distance: 6.5
click at [72, 127] on div at bounding box center [70, 127] width 10 height 8
click at [40, 23] on p "Row" at bounding box center [51, 23] width 48 height 7
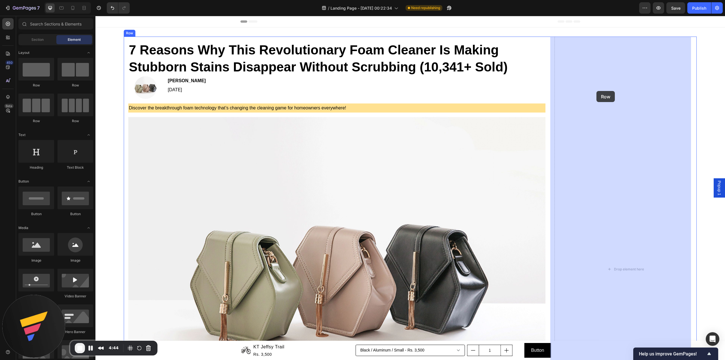
drag, startPoint x: 130, startPoint y: 86, endPoint x: 596, endPoint y: 91, distance: 466.4
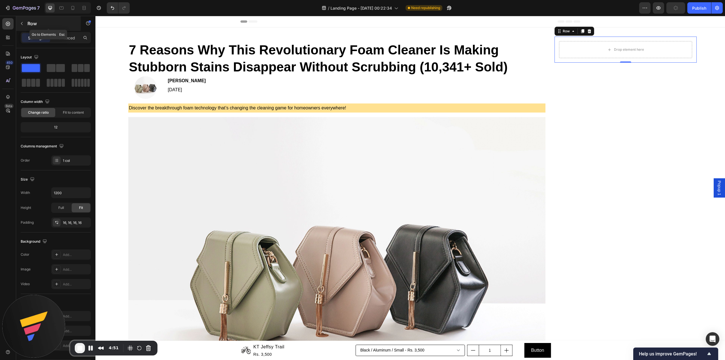
click at [34, 20] on p "Row" at bounding box center [51, 23] width 48 height 7
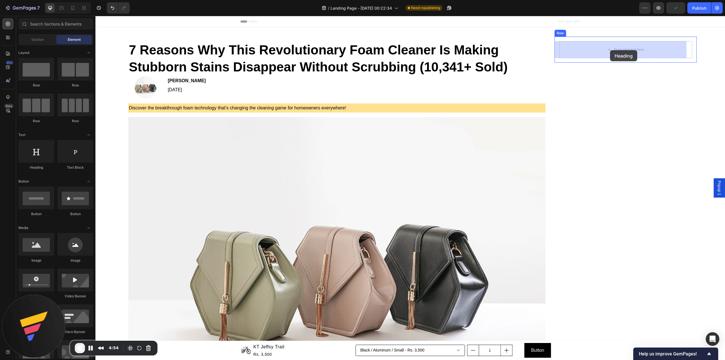
drag, startPoint x: 601, startPoint y: 69, endPoint x: 610, endPoint y: 50, distance: 20.5
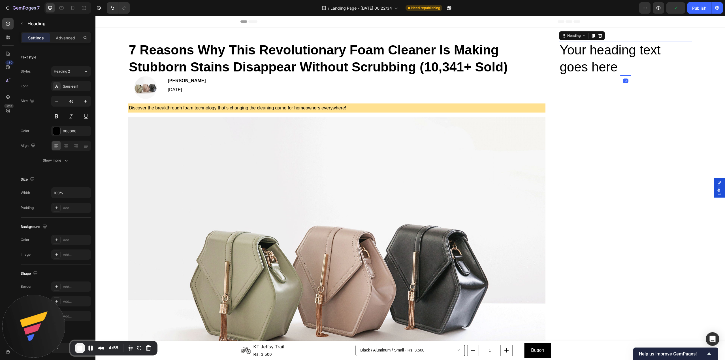
click at [610, 50] on h2 "Your heading text goes here" at bounding box center [625, 58] width 133 height 35
click at [610, 50] on p "Your heading text goes here" at bounding box center [626, 59] width 132 height 34
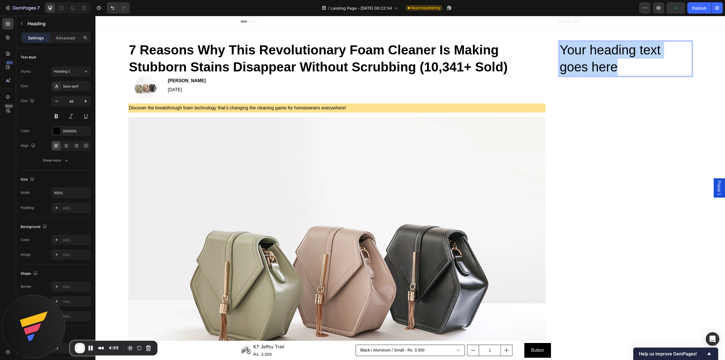
click at [610, 50] on p "Your heading text goes here" at bounding box center [626, 59] width 132 height 34
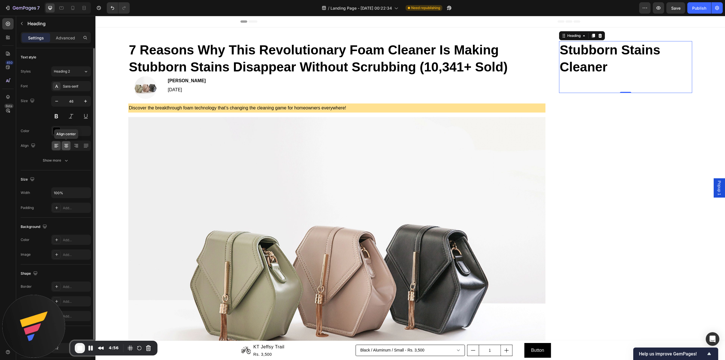
click at [67, 146] on icon at bounding box center [66, 146] width 6 height 6
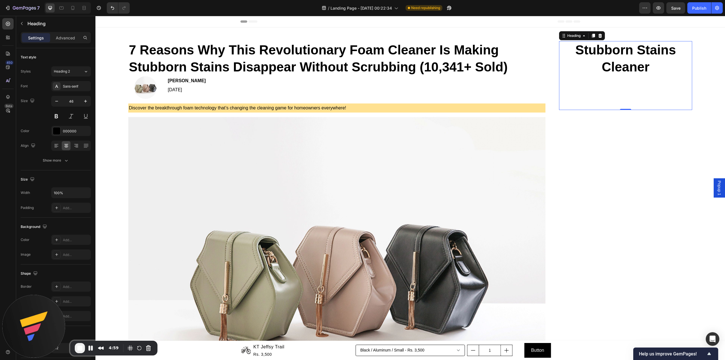
click at [630, 91] on p "Stubborn Stains Cleaner" at bounding box center [626, 76] width 132 height 68
click at [630, 91] on p "Stubborn Stains Cleaner ⁠⁠⁠⁠⁠⁠⁠" at bounding box center [626, 76] width 132 height 68
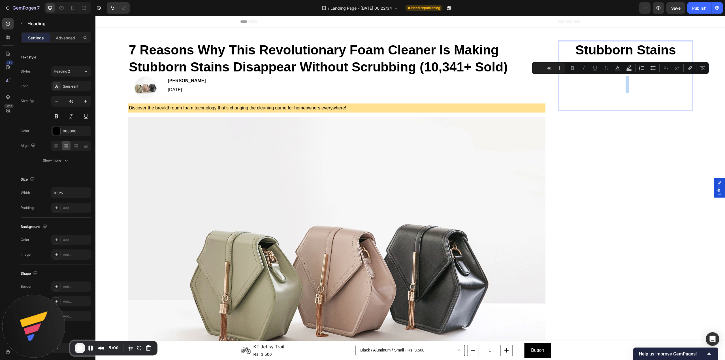
click at [623, 90] on p "Stubborn Stains Cleaner" at bounding box center [626, 76] width 132 height 68
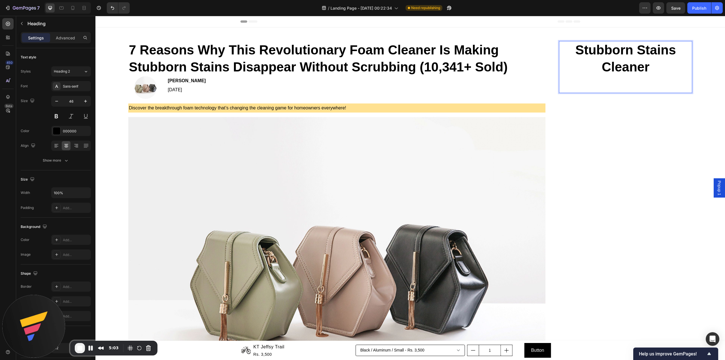
click at [633, 84] on p "Stubborn Stains Cleaner" at bounding box center [626, 67] width 132 height 51
drag, startPoint x: 51, startPoint y: 29, endPoint x: 58, endPoint y: 27, distance: 7.2
click at [51, 28] on div "Heading" at bounding box center [53, 23] width 74 height 15
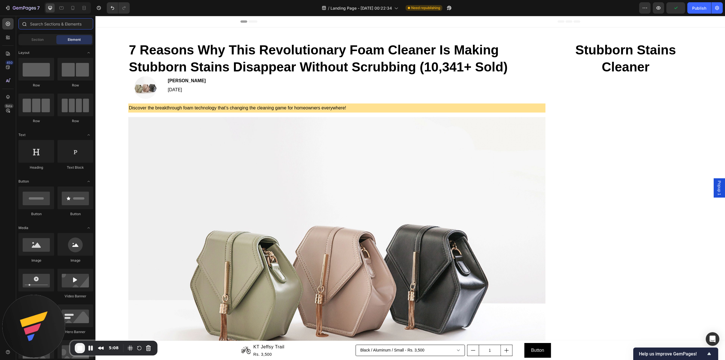
click at [58, 27] on input "text" at bounding box center [55, 23] width 75 height 11
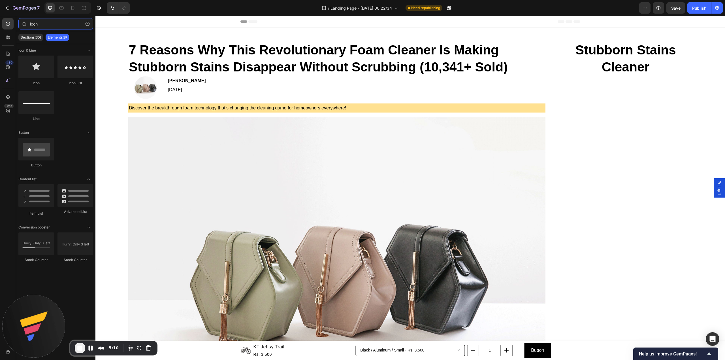
type input "icon"
drag, startPoint x: 331, startPoint y: 92, endPoint x: 623, endPoint y: 75, distance: 292.1
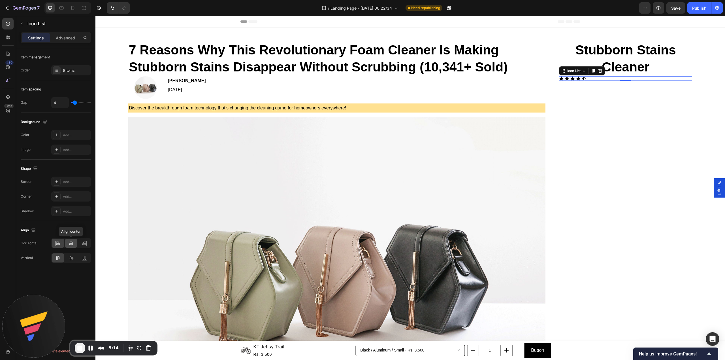
click at [71, 245] on icon at bounding box center [71, 243] width 6 height 6
click at [635, 79] on icon at bounding box center [637, 78] width 5 height 5
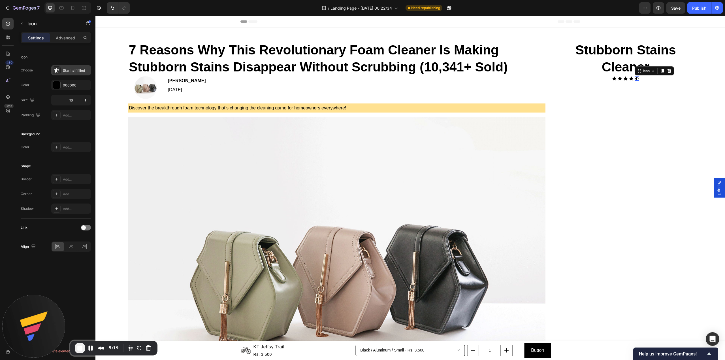
click at [76, 68] on div "Star half filled" at bounding box center [76, 70] width 27 height 5
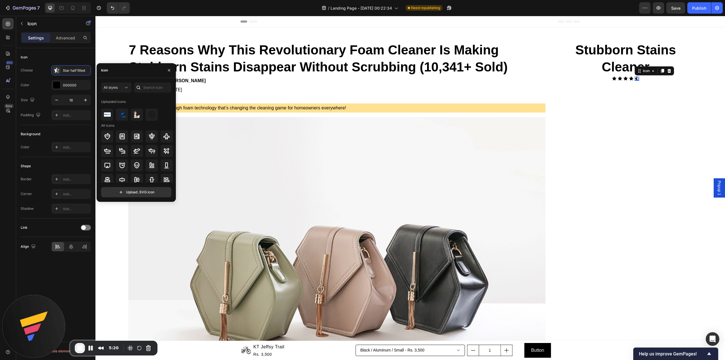
click at [175, 86] on div "All styles Uploaded icons All icons Upload .SVG icon" at bounding box center [136, 139] width 79 height 115
click at [161, 83] on input "text" at bounding box center [152, 87] width 37 height 10
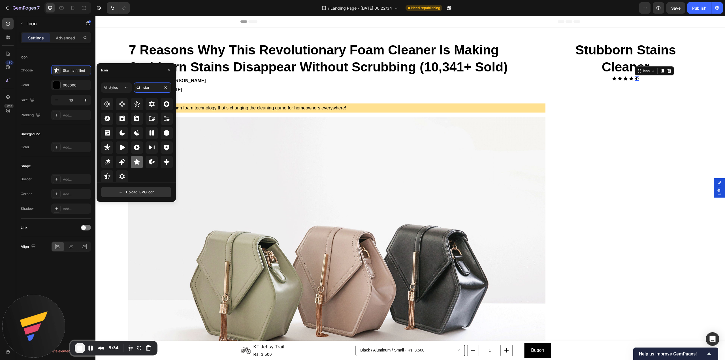
type input "star"
click at [136, 160] on icon at bounding box center [137, 162] width 6 height 6
click at [70, 55] on div "Icon" at bounding box center [56, 57] width 70 height 9
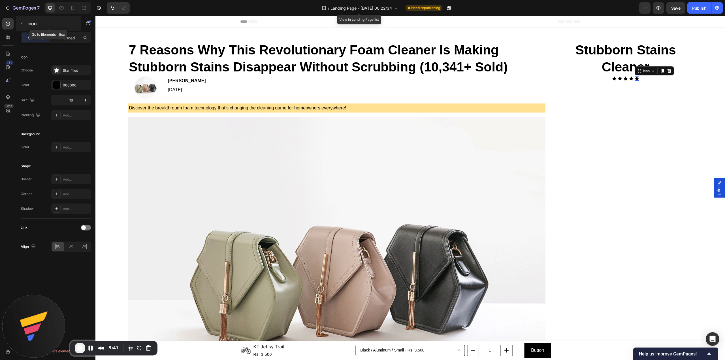
click at [61, 25] on p "Icon" at bounding box center [51, 23] width 48 height 7
click at [0, 0] on input "icon" at bounding box center [0, 0] width 0 height 0
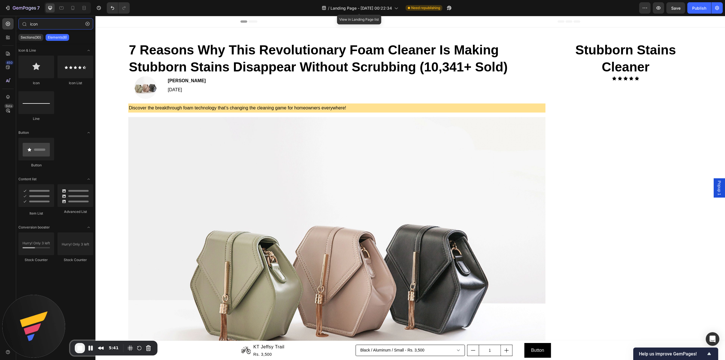
click at [61, 25] on input "icon" at bounding box center [55, 23] width 75 height 11
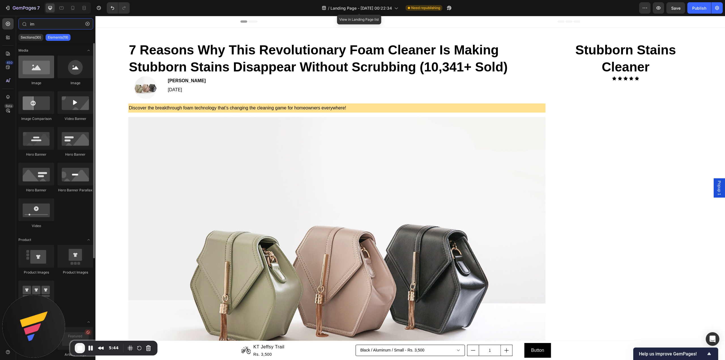
type input "im"
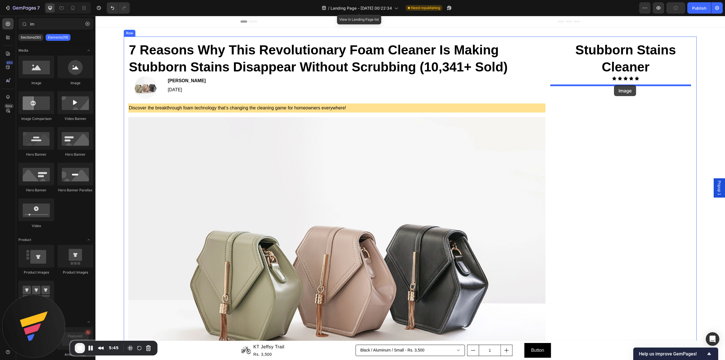
drag, startPoint x: 130, startPoint y: 79, endPoint x: 614, endPoint y: 85, distance: 484.2
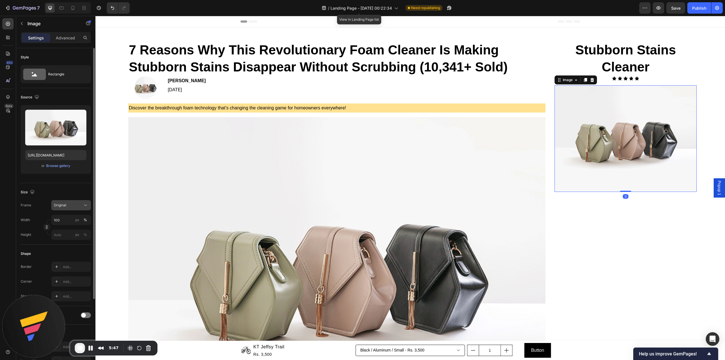
click at [69, 206] on div "Original" at bounding box center [68, 204] width 28 height 5
click at [71, 228] on div "Vertical" at bounding box center [70, 230] width 33 height 6
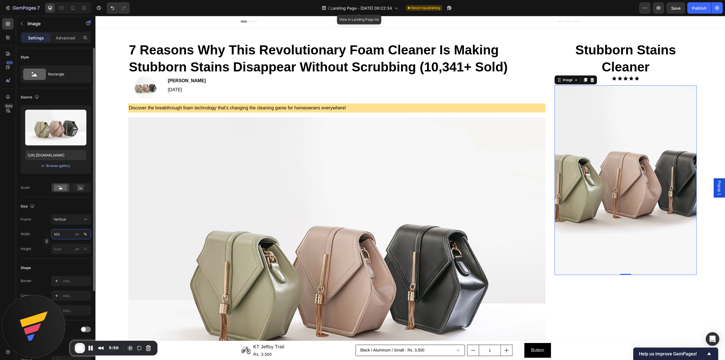
click at [65, 235] on input "100" at bounding box center [71, 234] width 40 height 10
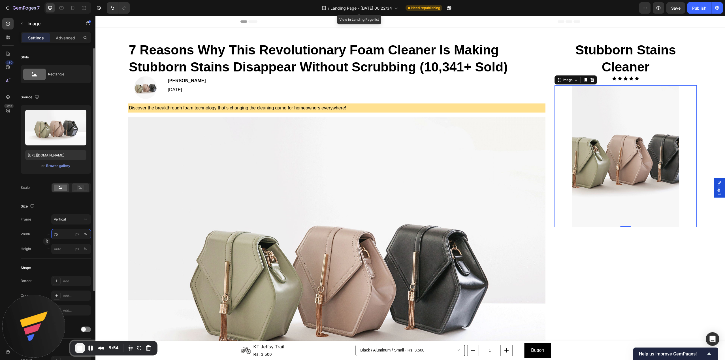
type input "75"
click at [86, 187] on icon at bounding box center [80, 187] width 13 height 6
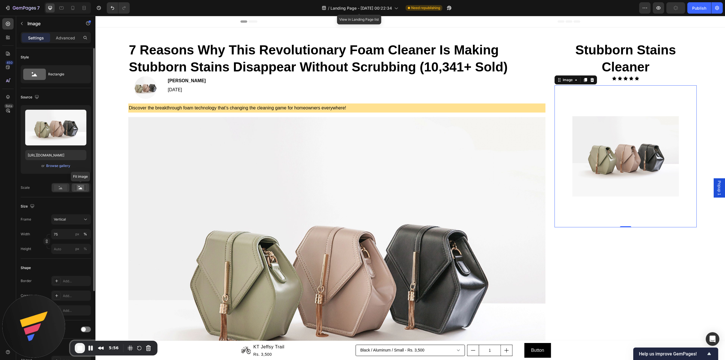
click at [63, 184] on div at bounding box center [61, 187] width 18 height 8
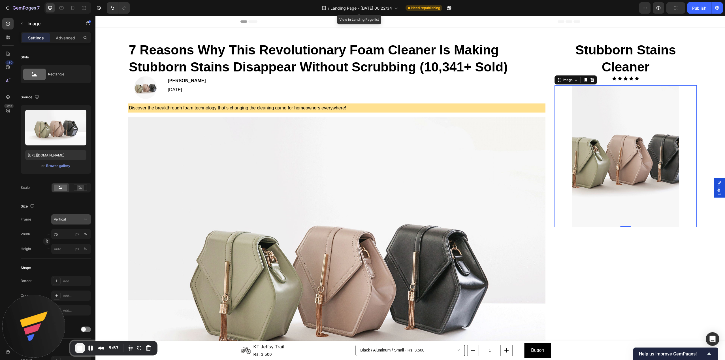
click at [81, 219] on div "Vertical" at bounding box center [68, 219] width 28 height 5
click at [66, 266] on div "Original" at bounding box center [70, 264] width 33 height 5
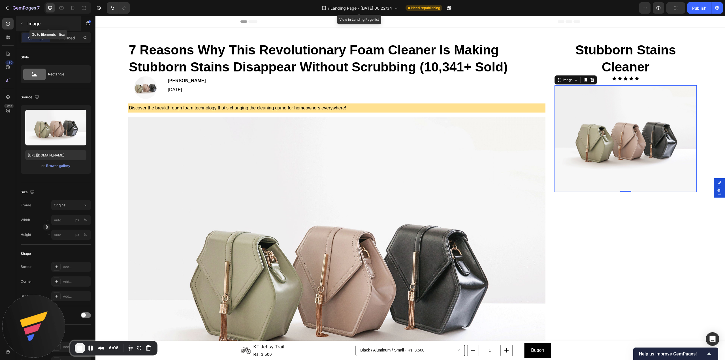
click at [41, 24] on p "Image" at bounding box center [51, 23] width 48 height 7
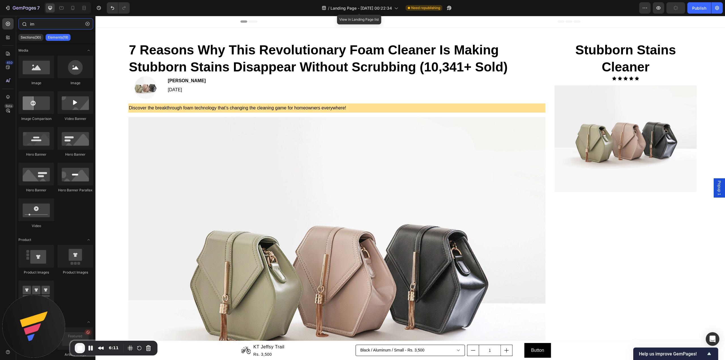
click at [71, 25] on input "im" at bounding box center [55, 23] width 75 height 11
click at [87, 25] on icon "button" at bounding box center [88, 24] width 4 height 4
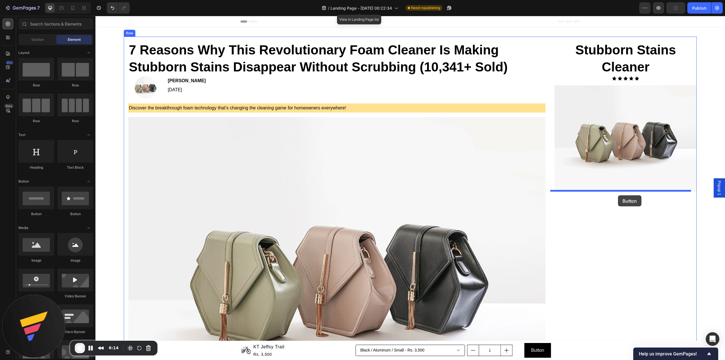
drag, startPoint x: 126, startPoint y: 216, endPoint x: 618, endPoint y: 195, distance: 492.3
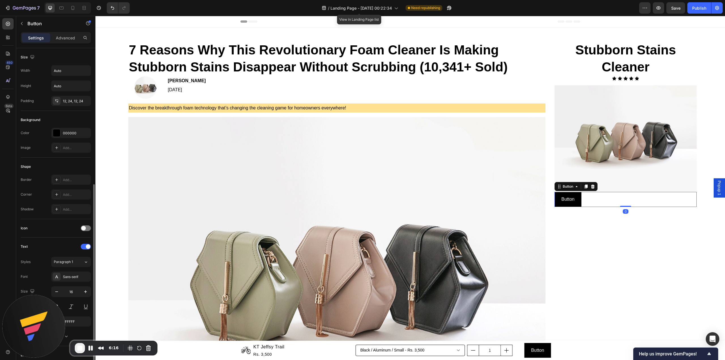
scroll to position [80, 0]
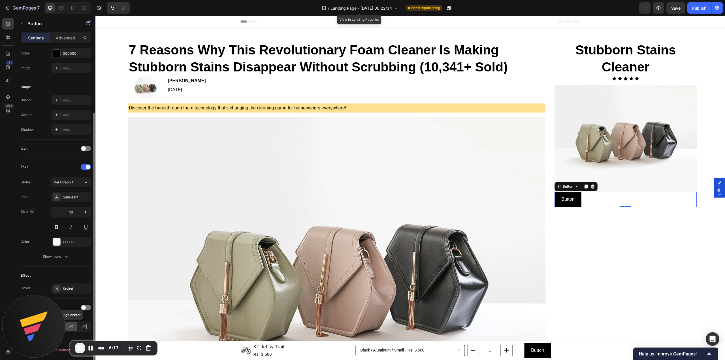
click at [74, 328] on div at bounding box center [71, 326] width 12 height 9
click at [623, 195] on p "Button" at bounding box center [625, 199] width 13 height 8
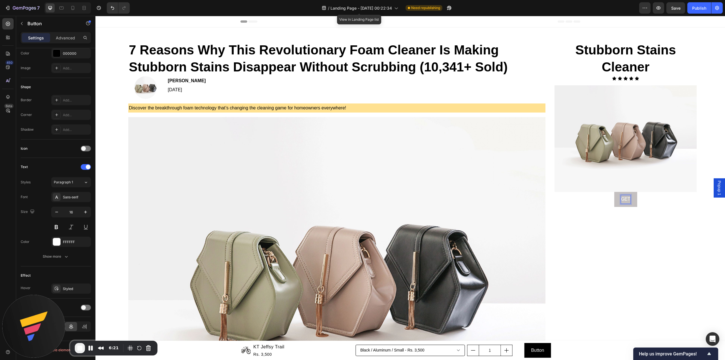
click at [614, 192] on button "GET" at bounding box center [625, 199] width 23 height 15
click at [609, 192] on button "GET 50%" at bounding box center [625, 199] width 33 height 15
click at [646, 271] on div "⁠⁠⁠⁠⁠⁠⁠ Stubborn Stains Cleaner Heading Icon Icon Icon Icon Icon Icon List Row …" at bounding box center [625, 269] width 142 height 465
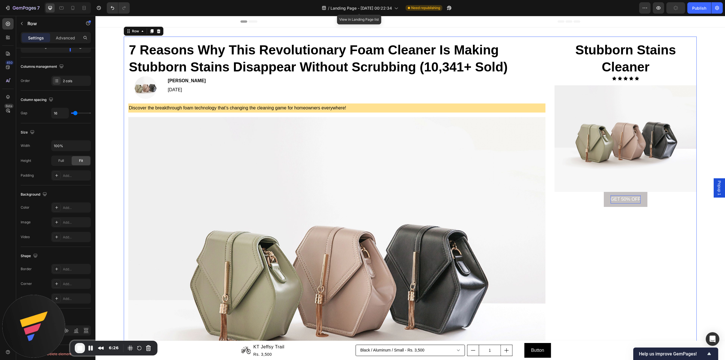
scroll to position [0, 0]
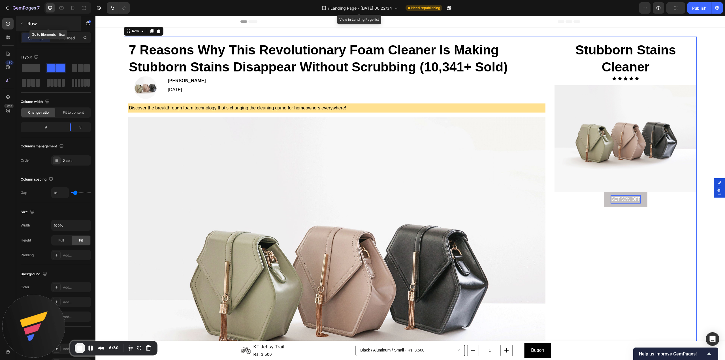
click at [50, 24] on p "Row" at bounding box center [51, 23] width 48 height 7
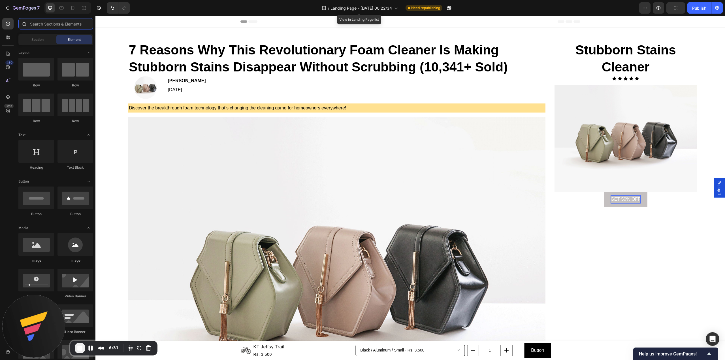
click at [52, 23] on input "text" at bounding box center [55, 23] width 75 height 11
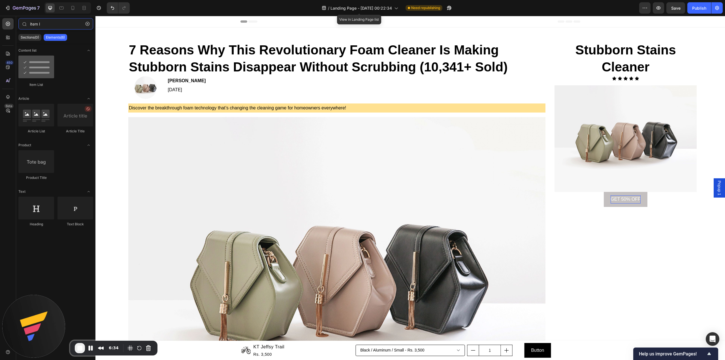
type input "item l"
drag, startPoint x: 123, startPoint y: 87, endPoint x: 620, endPoint y: 205, distance: 510.8
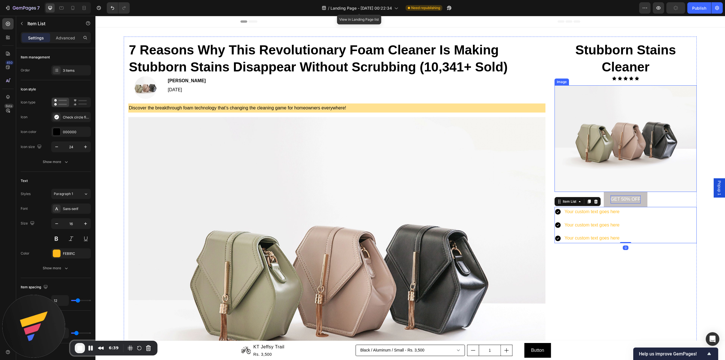
click at [669, 175] on img at bounding box center [625, 138] width 142 height 106
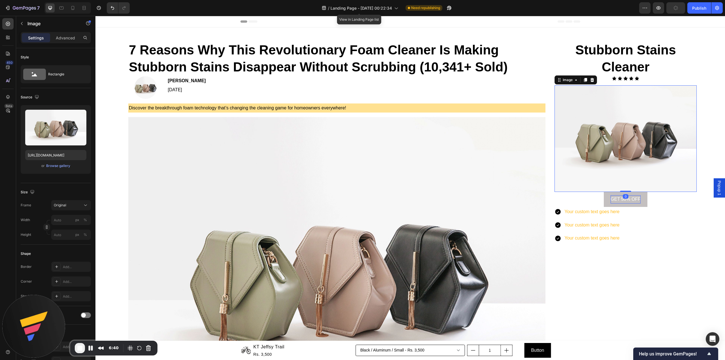
click at [66, 33] on div "Settings Advanced" at bounding box center [56, 37] width 70 height 11
click at [65, 39] on p "Advanced" at bounding box center [65, 38] width 19 height 6
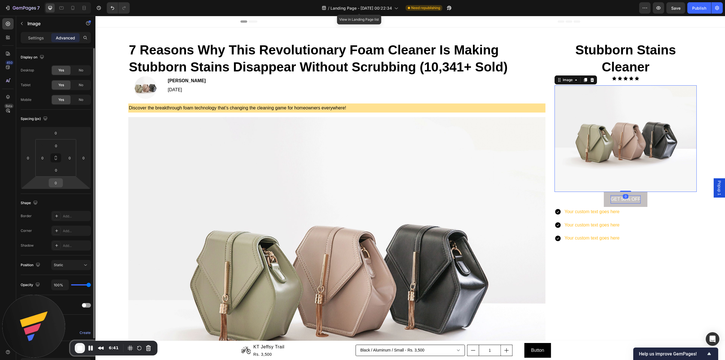
click at [56, 185] on input "0" at bounding box center [55, 182] width 11 height 8
type input "16"
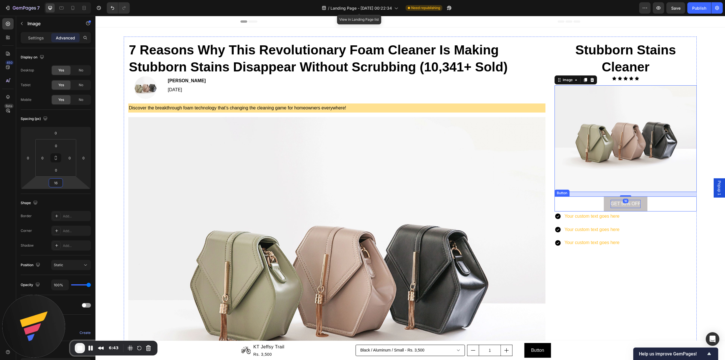
click at [652, 203] on div "GET 50% OFF Button" at bounding box center [625, 203] width 142 height 15
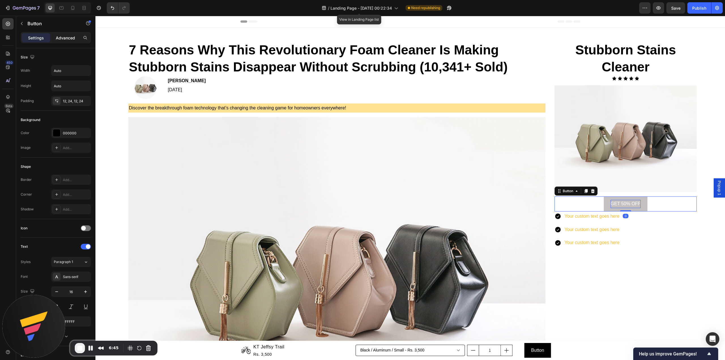
click at [69, 40] on p "Advanced" at bounding box center [65, 38] width 19 height 6
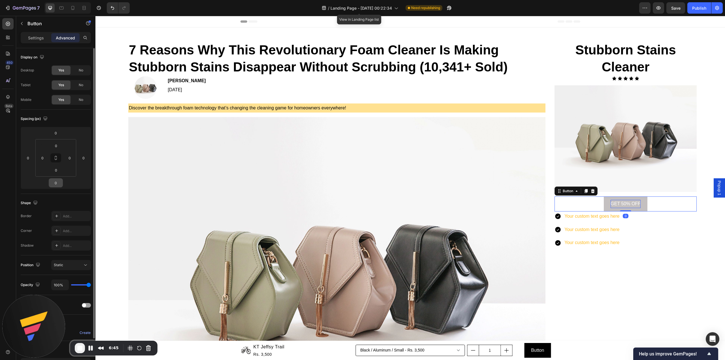
click at [58, 186] on input "0" at bounding box center [55, 182] width 11 height 8
type input "16"
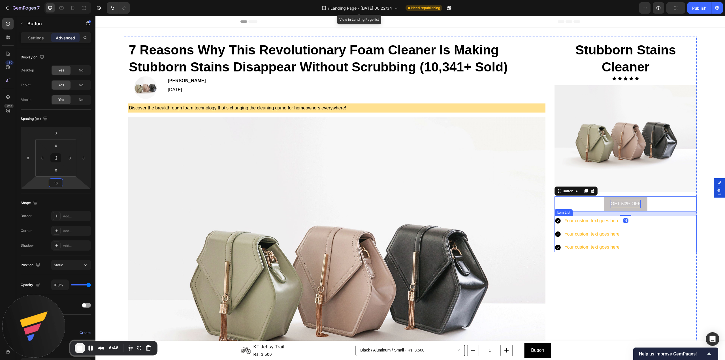
click at [661, 225] on div "Your custom text goes here Your custom text goes here Your custom text goes here" at bounding box center [625, 234] width 142 height 36
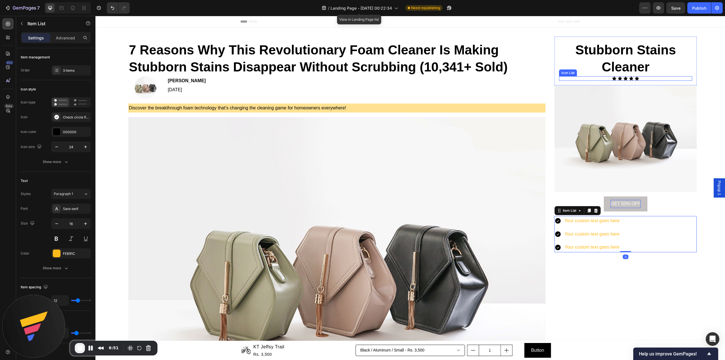
click at [559, 78] on div "Icon Icon Icon Icon Icon" at bounding box center [625, 78] width 133 height 5
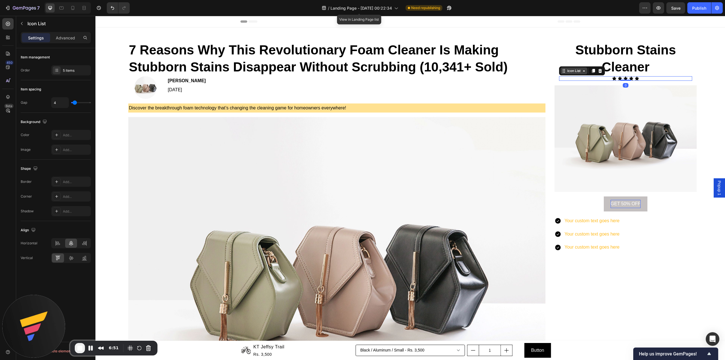
click at [566, 71] on div "Icon List" at bounding box center [574, 70] width 16 height 5
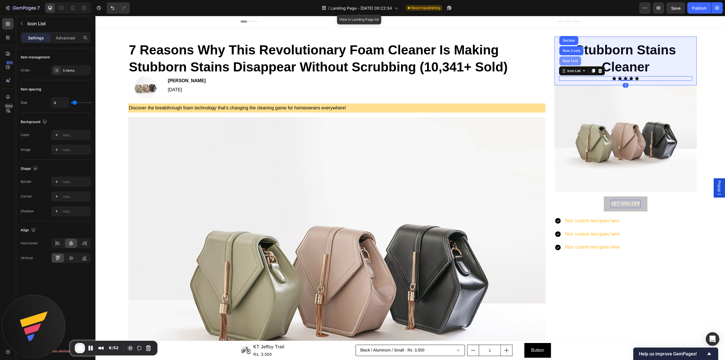
click at [565, 60] on div "Row 1 col" at bounding box center [569, 60] width 17 height 3
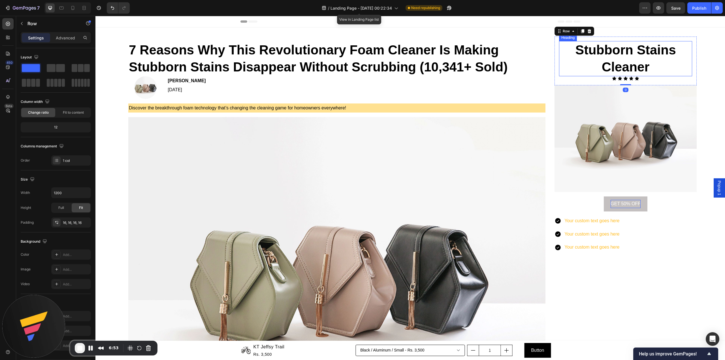
click at [562, 36] on div "Heading" at bounding box center [568, 37] width 16 height 5
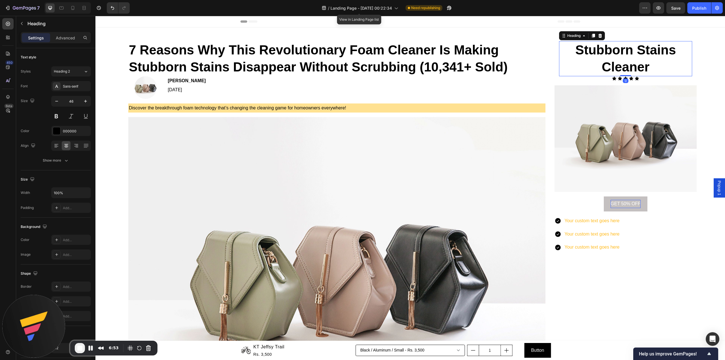
click at [562, 31] on div "Heading" at bounding box center [582, 35] width 46 height 9
click at [566, 34] on div "Heading" at bounding box center [574, 35] width 16 height 5
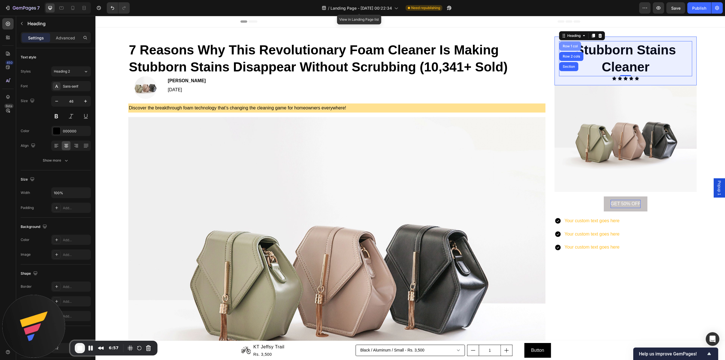
click at [565, 47] on div "Row 1 col" at bounding box center [569, 45] width 17 height 3
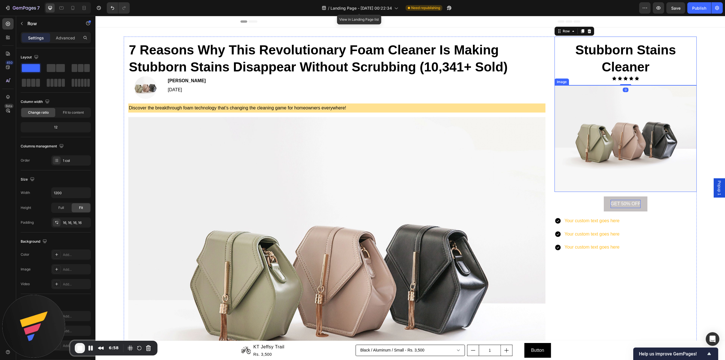
click at [598, 94] on img at bounding box center [625, 138] width 142 height 106
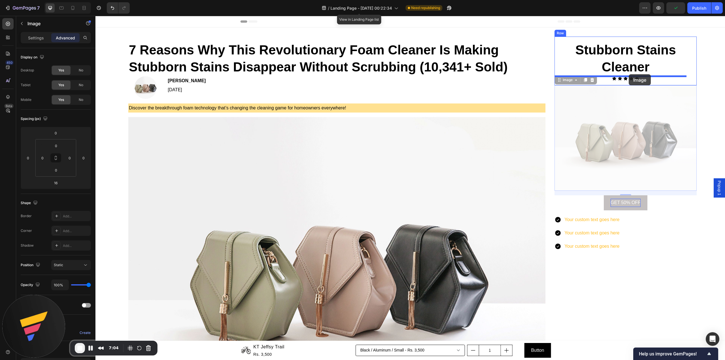
drag, startPoint x: 569, startPoint y: 79, endPoint x: 629, endPoint y: 74, distance: 60.2
type input "0"
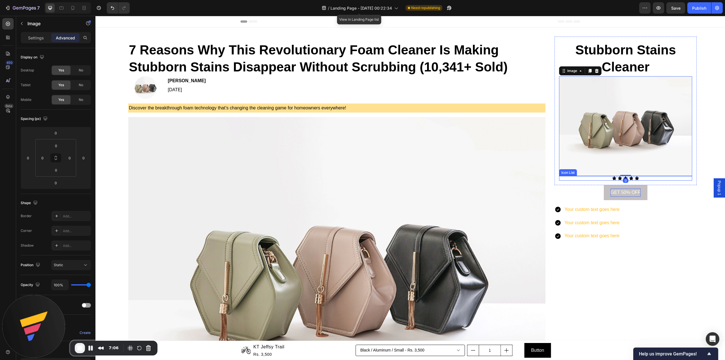
click at [645, 176] on div "Icon Icon Icon Icon Icon" at bounding box center [625, 178] width 133 height 5
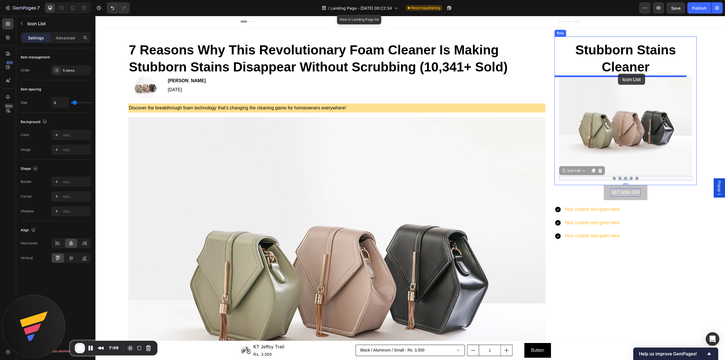
drag, startPoint x: 573, startPoint y: 170, endPoint x: 618, endPoint y: 74, distance: 106.6
click at [618, 74] on div "Header 7 Reasons Why This Revolutionary Foam Cleaner Is Making Stubborn Stains …" at bounding box center [409, 297] width 629 height 562
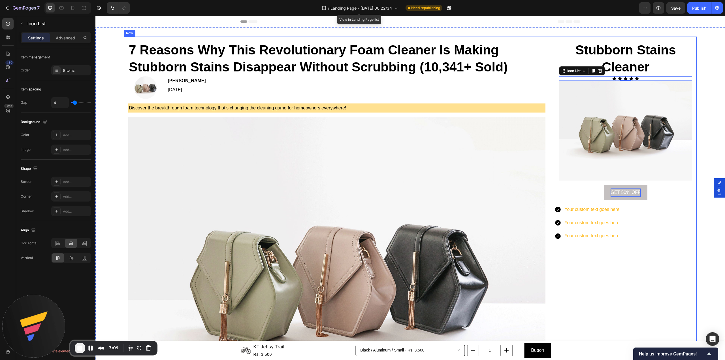
click at [659, 194] on div "GET 50% OFF Button" at bounding box center [625, 192] width 142 height 15
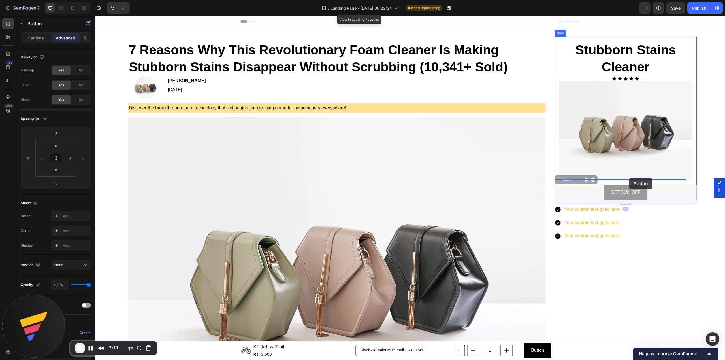
drag, startPoint x: 560, startPoint y: 179, endPoint x: 626, endPoint y: 176, distance: 66.9
type input "0"
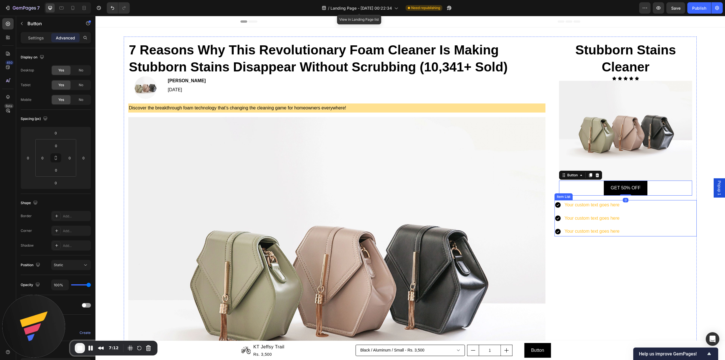
click at [641, 222] on div "Your custom text goes here Your custom text goes here Your custom text goes here" at bounding box center [625, 218] width 142 height 36
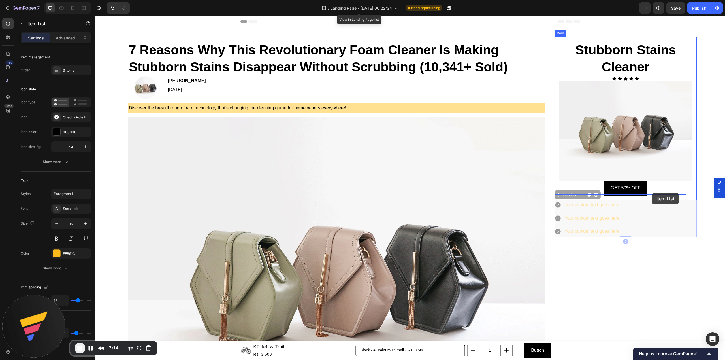
drag, startPoint x: 563, startPoint y: 194, endPoint x: 652, endPoint y: 193, distance: 88.9
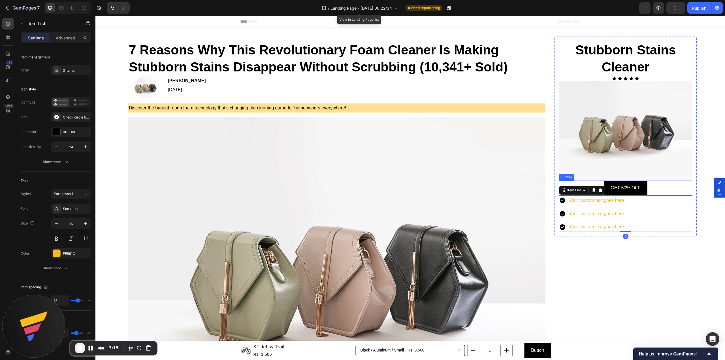
click at [665, 183] on div "GET 50% OFF Button" at bounding box center [625, 187] width 133 height 15
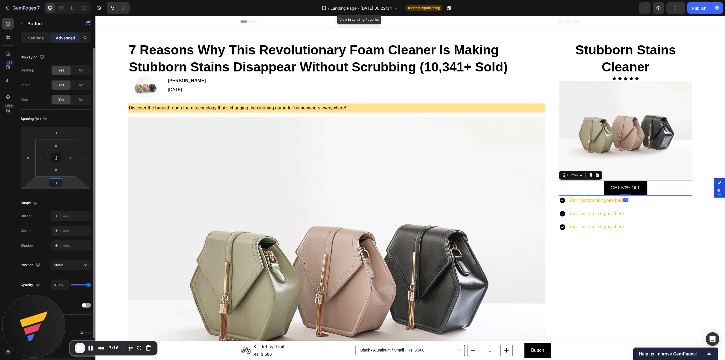
click at [60, 182] on input "0" at bounding box center [55, 182] width 11 height 8
type input "16"
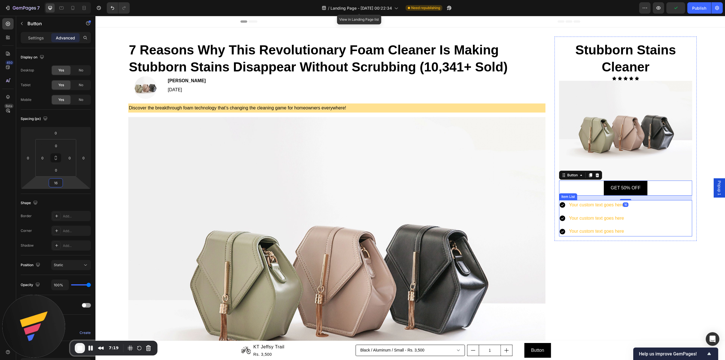
click at [661, 229] on div "Your custom text goes here Your custom text goes here Your custom text goes here" at bounding box center [625, 218] width 133 height 36
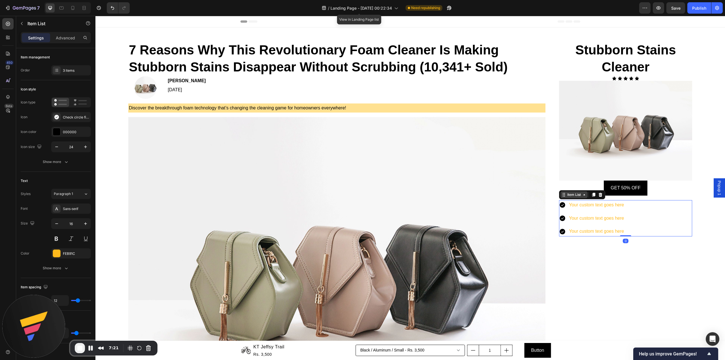
click at [577, 194] on div "Item List" at bounding box center [574, 194] width 16 height 5
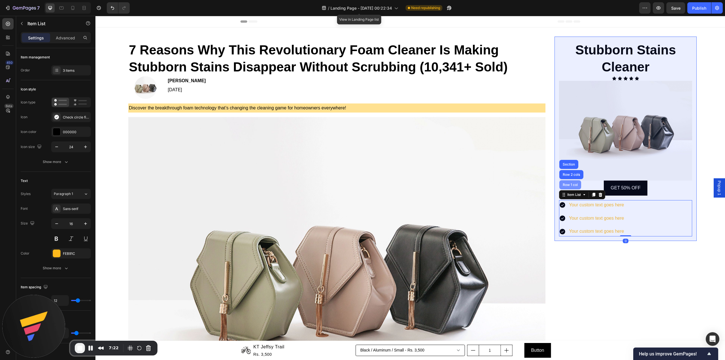
click at [571, 183] on div "Row 1 col" at bounding box center [569, 184] width 17 height 3
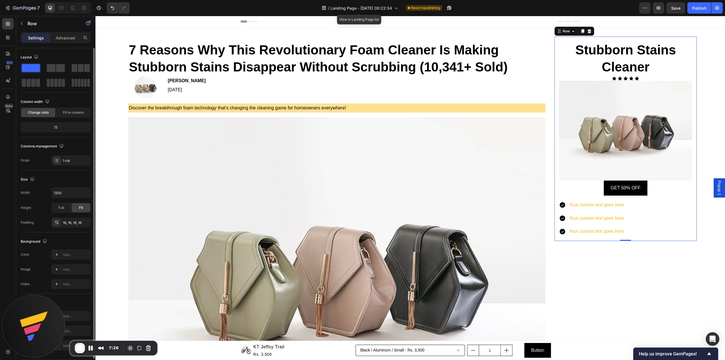
scroll to position [18, 0]
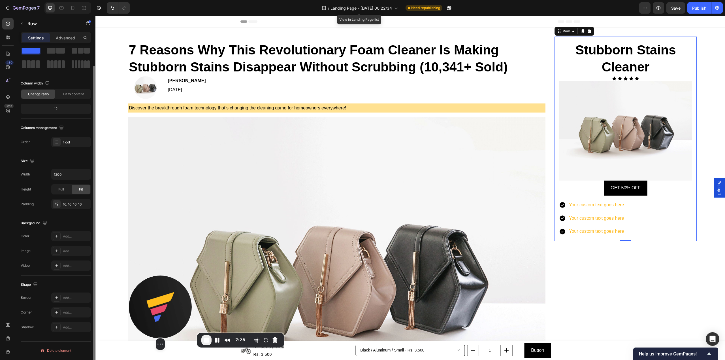
drag, startPoint x: 33, startPoint y: 319, endPoint x: 41, endPoint y: 300, distance: 19.9
click at [159, 311] on img at bounding box center [160, 306] width 63 height 63
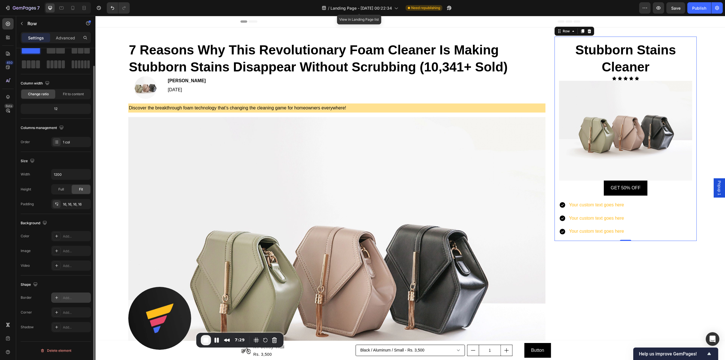
click at [56, 298] on icon at bounding box center [56, 297] width 5 height 5
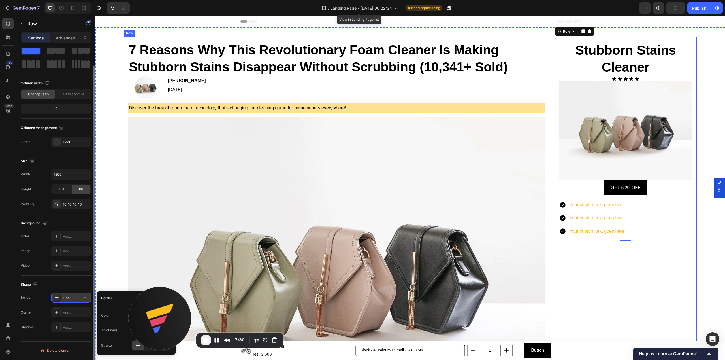
click at [593, 294] on div "⁠⁠⁠⁠⁠⁠⁠ Stubborn Stains Cleaner Heading Icon Icon Icon Icon Icon Icon List Imag…" at bounding box center [625, 269] width 142 height 465
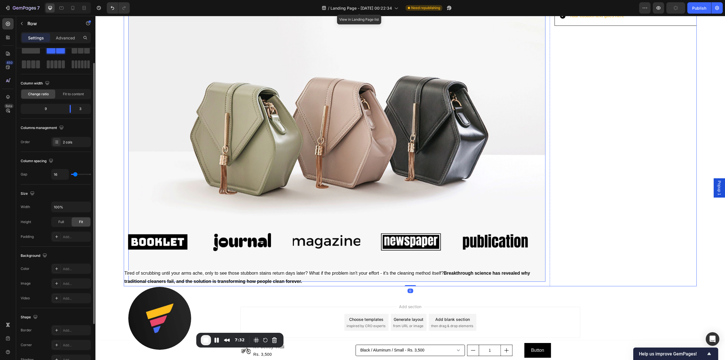
scroll to position [0, 0]
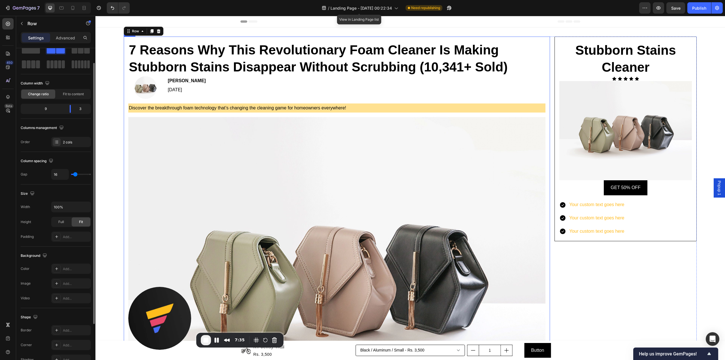
click at [543, 52] on div "7 Reasons Why This Revolutionary Foam Cleaner Is Making Stubborn Stains Disappe…" at bounding box center [337, 236] width 426 height 398
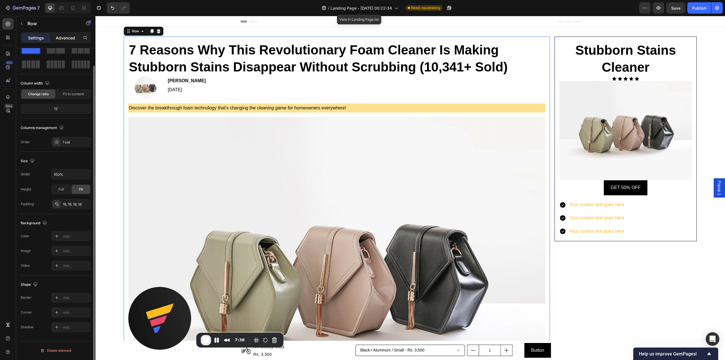
click at [66, 38] on p "Advanced" at bounding box center [65, 38] width 19 height 6
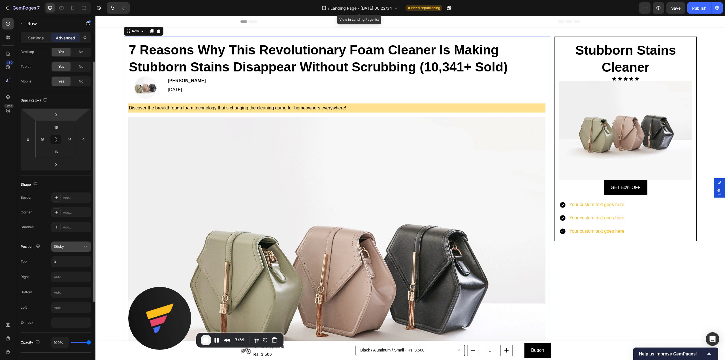
click at [85, 248] on icon at bounding box center [86, 247] width 6 height 6
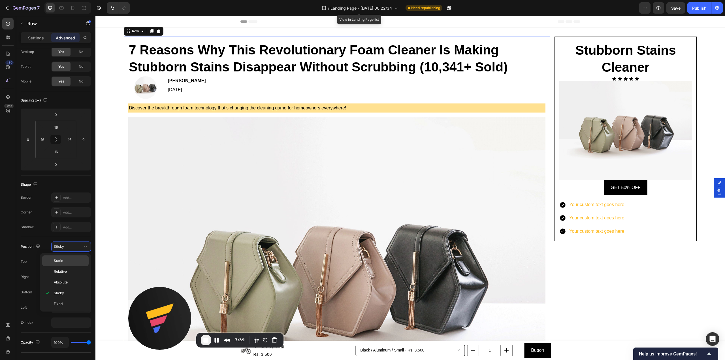
click at [67, 261] on p "Static" at bounding box center [70, 260] width 32 height 5
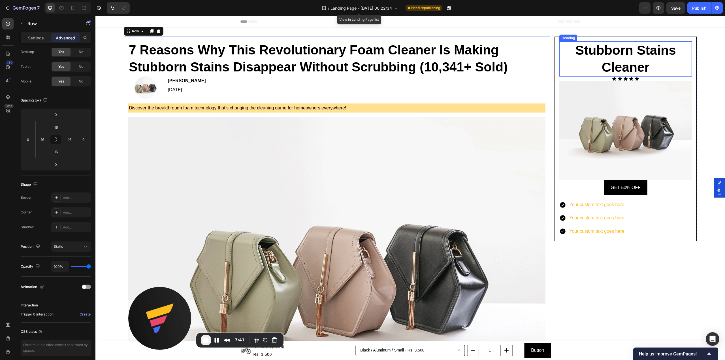
click at [560, 66] on p "⁠⁠⁠⁠⁠⁠⁠ Stubborn Stains Cleaner" at bounding box center [625, 59] width 131 height 34
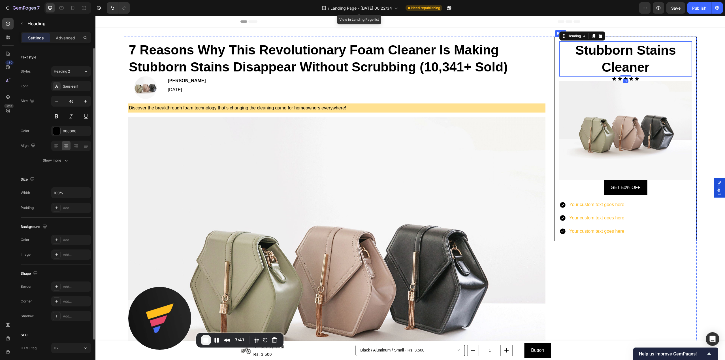
click at [554, 66] on div "⁠⁠⁠⁠⁠⁠⁠ Stubborn Stains Cleaner Heading 0 Icon Icon Icon Icon Icon Icon List Im…" at bounding box center [625, 139] width 142 height 204
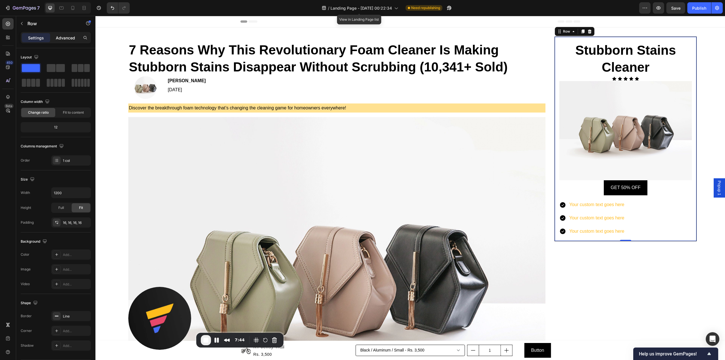
click at [67, 39] on p "Advanced" at bounding box center [65, 38] width 19 height 6
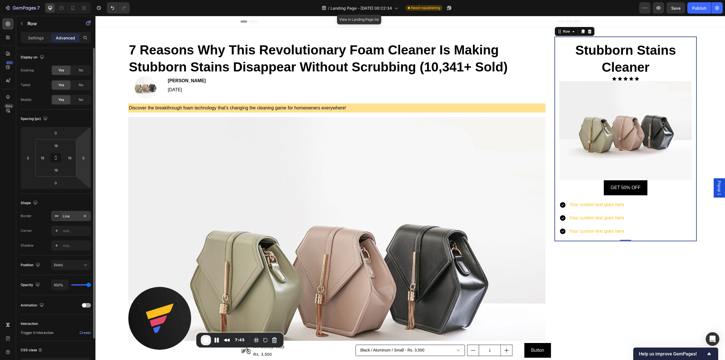
click at [70, 219] on div "Line" at bounding box center [71, 216] width 40 height 10
click at [69, 205] on div "Shape" at bounding box center [56, 202] width 70 height 9
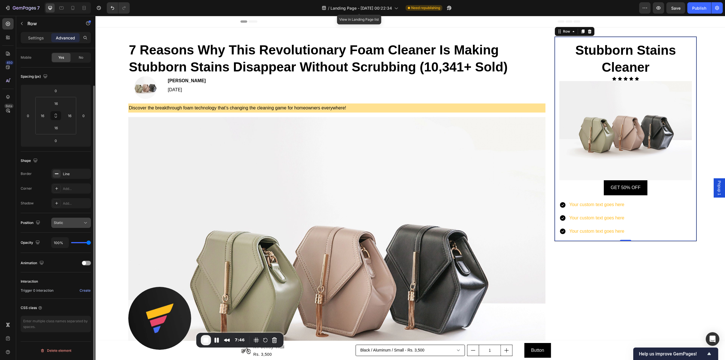
click at [73, 223] on div "Static" at bounding box center [68, 222] width 29 height 5
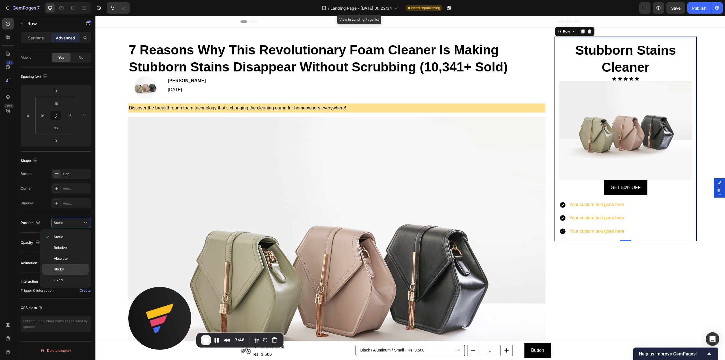
click at [64, 271] on p "Sticky" at bounding box center [70, 268] width 32 height 5
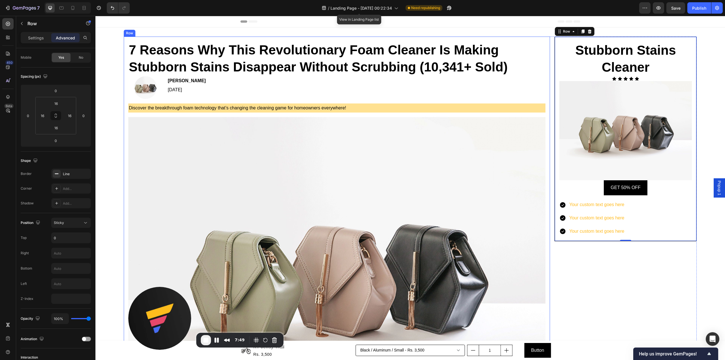
click at [546, 77] on div "7 Reasons Why This Revolutionary Foam Cleaner Is Making Stubborn Stains Disappe…" at bounding box center [410, 269] width 573 height 465
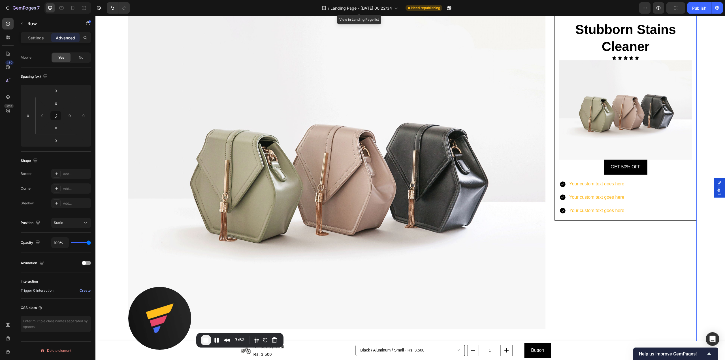
scroll to position [151, 0]
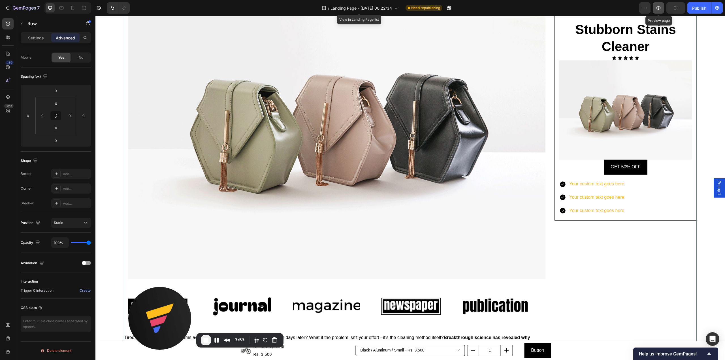
click at [656, 10] on icon "button" at bounding box center [659, 8] width 6 height 6
click at [671, 4] on button "Save" at bounding box center [675, 7] width 19 height 11
click at [658, 8] on icon "button" at bounding box center [659, 8] width 6 height 6
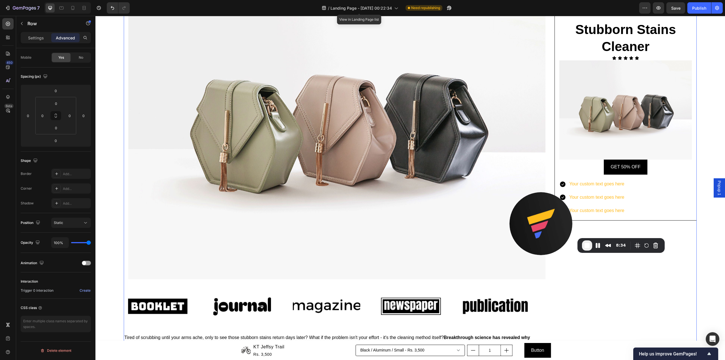
click at [588, 246] on span "End Recording" at bounding box center [587, 245] width 7 height 7
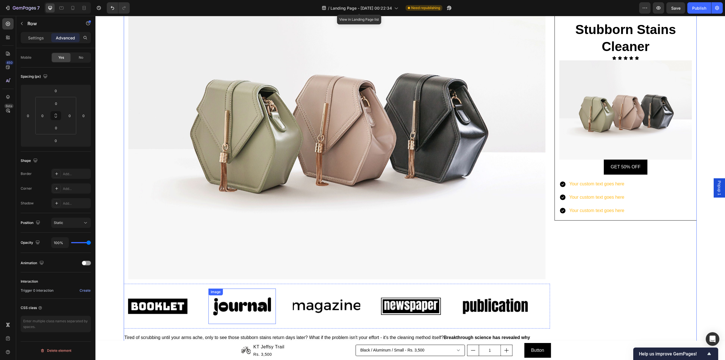
click at [203, 237] on img at bounding box center [336, 122] width 417 height 313
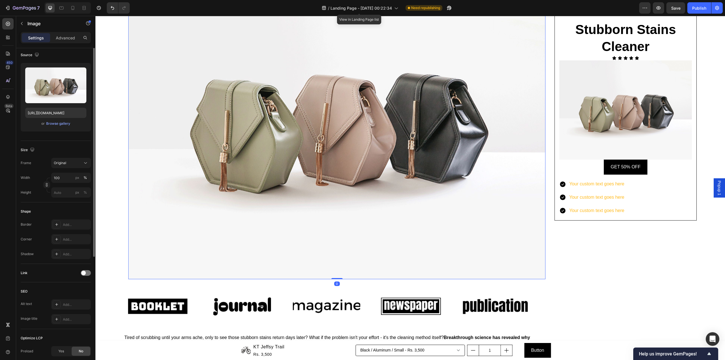
scroll to position [0, 0]
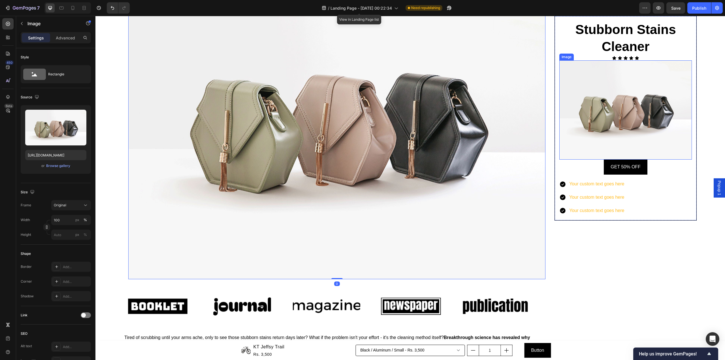
click at [618, 127] on img at bounding box center [625, 109] width 133 height 99
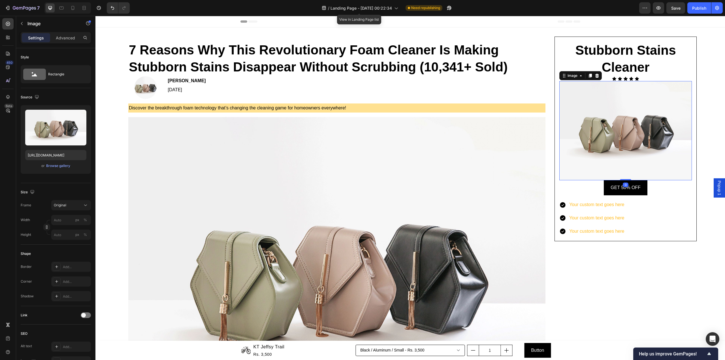
click at [657, 38] on div "⁠⁠⁠⁠⁠⁠⁠ Stubborn Stains Cleaner Heading Icon Icon Icon Icon Icon Icon List Imag…" at bounding box center [625, 139] width 142 height 204
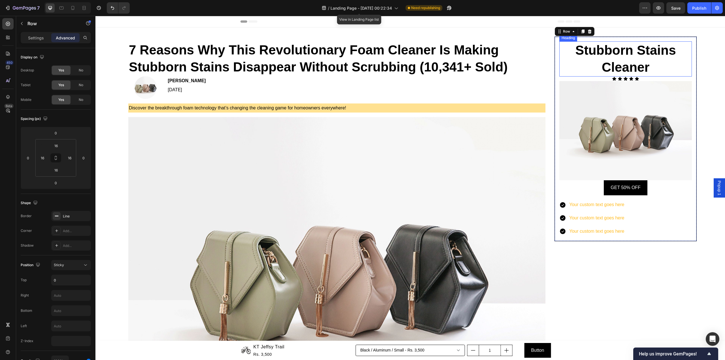
click at [655, 61] on p "⁠⁠⁠⁠⁠⁠⁠ Stubborn Stains Cleaner" at bounding box center [625, 59] width 131 height 34
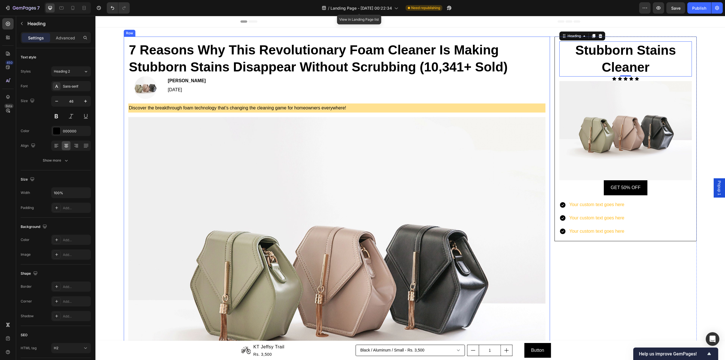
click at [548, 46] on div "7 Reasons Why This Revolutionary Foam Cleaner Is Making Stubborn Stains Disappe…" at bounding box center [410, 269] width 573 height 465
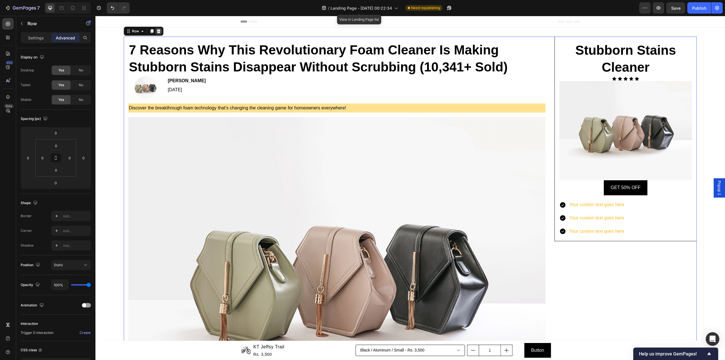
click at [160, 31] on icon at bounding box center [158, 31] width 5 height 5
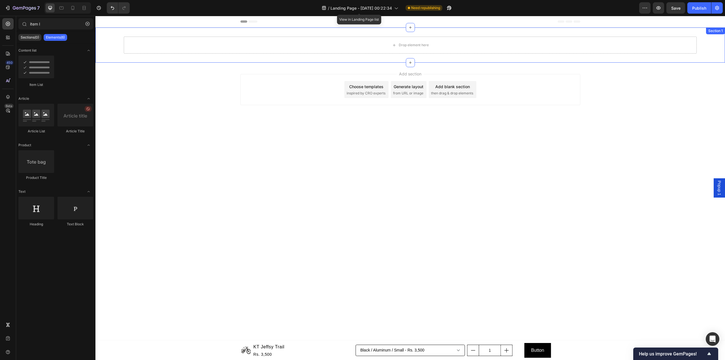
click at [439, 49] on div "Drop element here" at bounding box center [410, 45] width 573 height 17
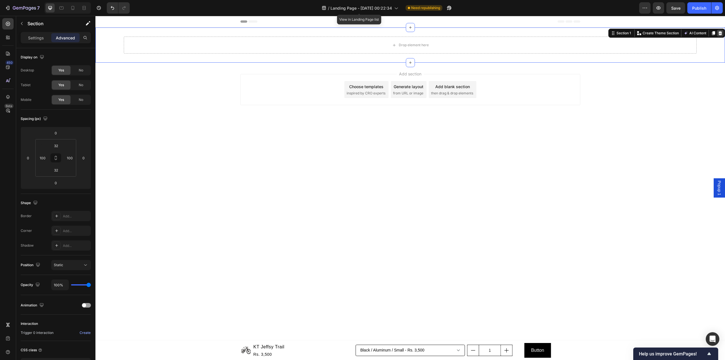
click at [718, 33] on icon at bounding box center [720, 33] width 5 height 5
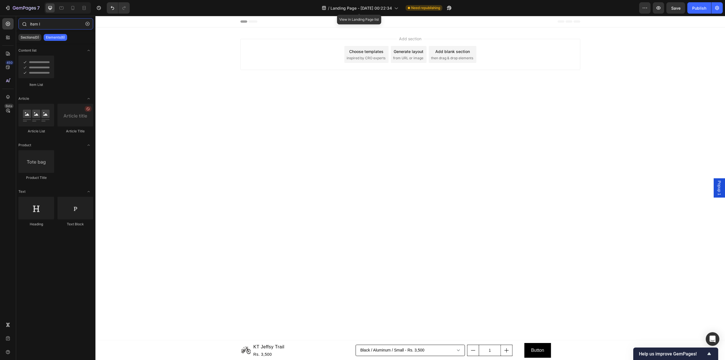
click at [37, 20] on input "item l" at bounding box center [55, 23] width 75 height 11
click at [91, 25] on button "button" at bounding box center [87, 23] width 9 height 9
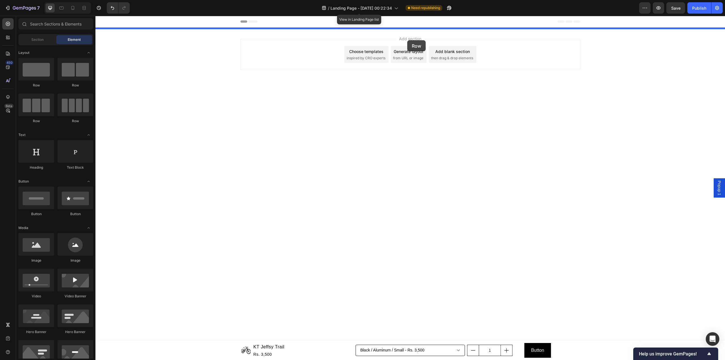
drag, startPoint x: 162, startPoint y: 87, endPoint x: 407, endPoint y: 40, distance: 249.3
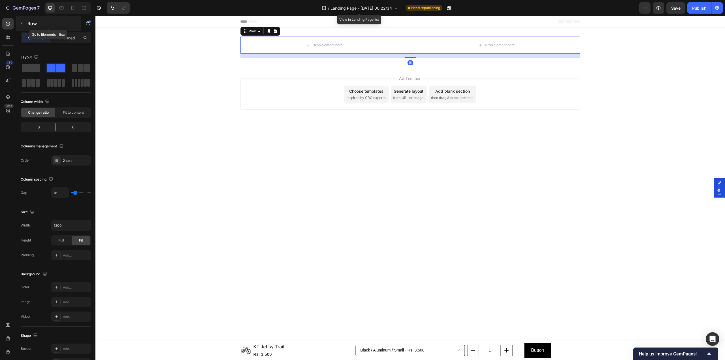
click at [41, 23] on p "Row" at bounding box center [51, 23] width 48 height 7
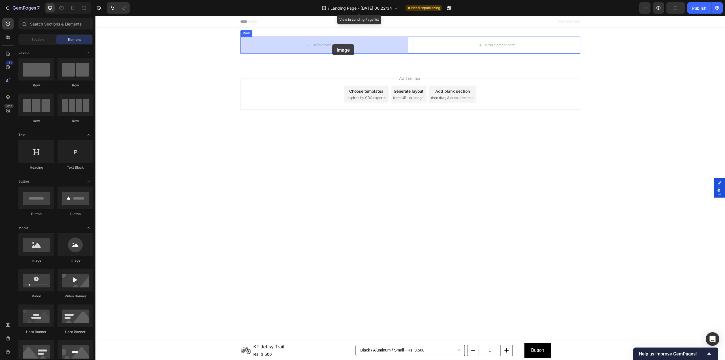
drag, startPoint x: 136, startPoint y: 262, endPoint x: 333, endPoint y: 45, distance: 293.7
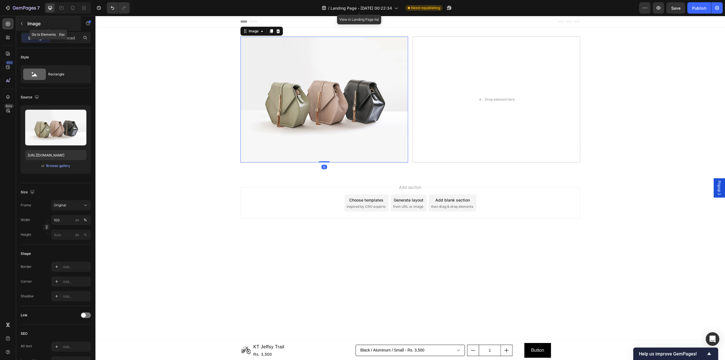
click at [48, 25] on p "Image" at bounding box center [51, 23] width 48 height 7
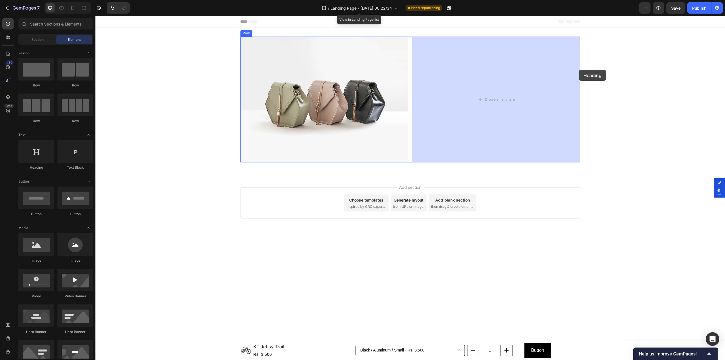
drag, startPoint x: 132, startPoint y: 175, endPoint x: 517, endPoint y: 68, distance: 399.9
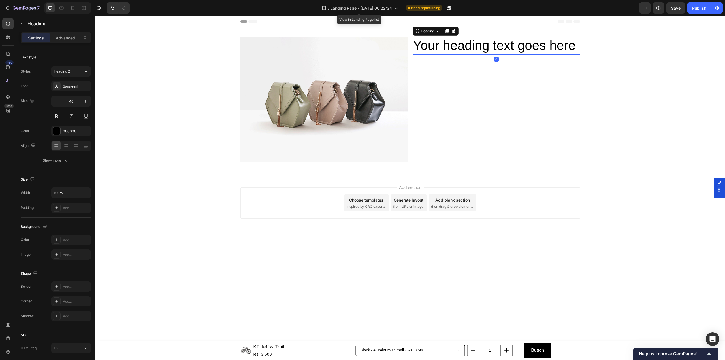
click at [32, 33] on div "Settings" at bounding box center [36, 37] width 28 height 9
click at [34, 24] on p "Heading" at bounding box center [57, 23] width 61 height 7
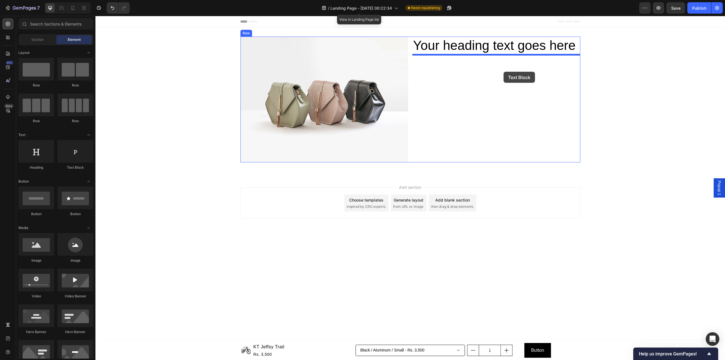
drag, startPoint x: 175, startPoint y: 170, endPoint x: 503, endPoint y: 72, distance: 343.2
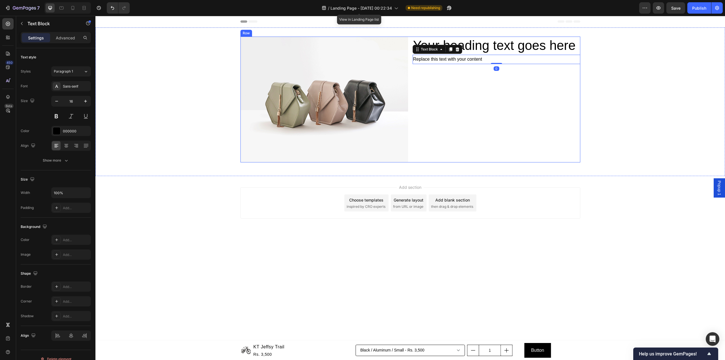
click at [279, 110] on img at bounding box center [324, 100] width 168 height 126
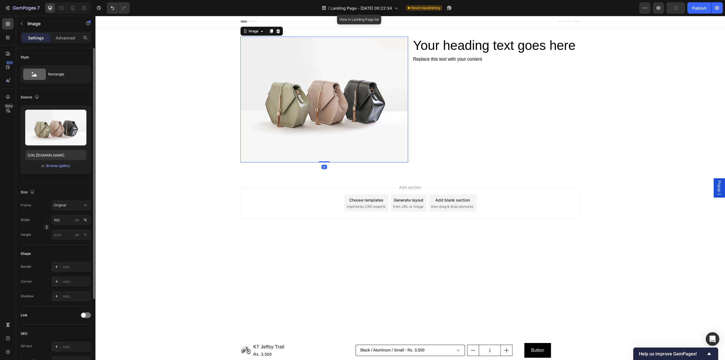
scroll to position [75, 0]
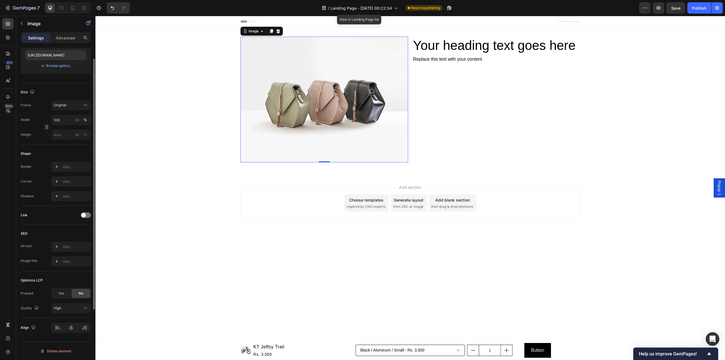
scroll to position [63, 0]
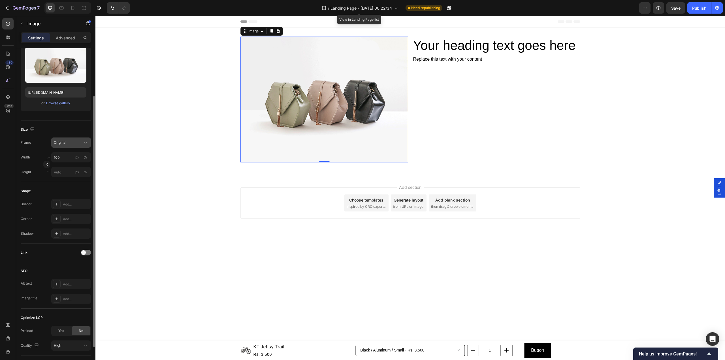
click at [76, 141] on div "Original" at bounding box center [68, 142] width 28 height 5
click at [70, 200] on div "Custom" at bounding box center [70, 198] width 33 height 5
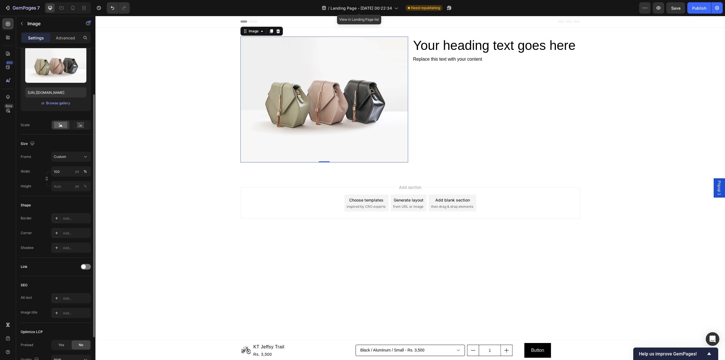
click at [338, 86] on img at bounding box center [324, 100] width 168 height 126
click at [76, 129] on div at bounding box center [81, 125] width 18 height 8
click at [61, 128] on rect at bounding box center [60, 125] width 13 height 6
click at [76, 155] on div "Custom" at bounding box center [68, 156] width 28 height 5
click at [69, 202] on div "Original" at bounding box center [70, 202] width 33 height 5
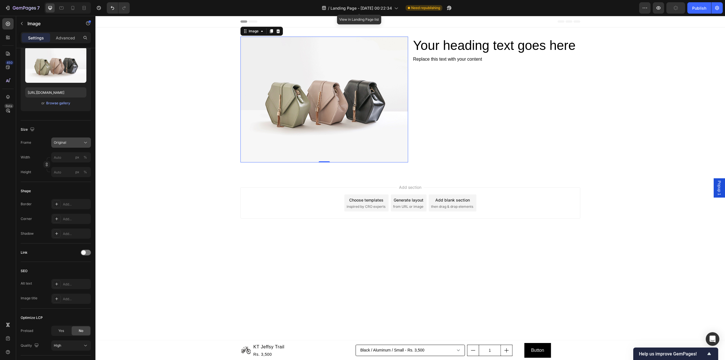
click at [71, 145] on div "Original" at bounding box center [71, 143] width 35 height 6
click at [70, 159] on div "Square" at bounding box center [70, 156] width 33 height 6
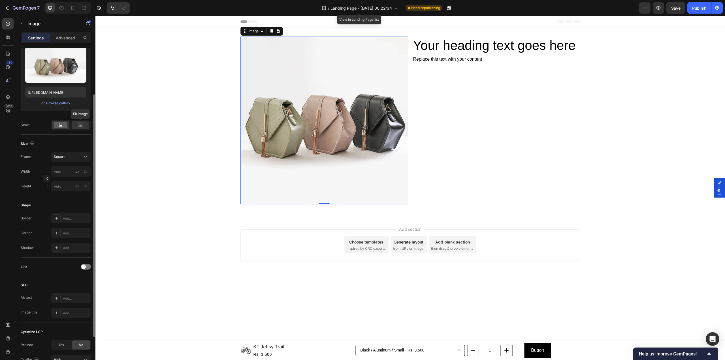
click at [85, 126] on icon at bounding box center [80, 125] width 13 height 6
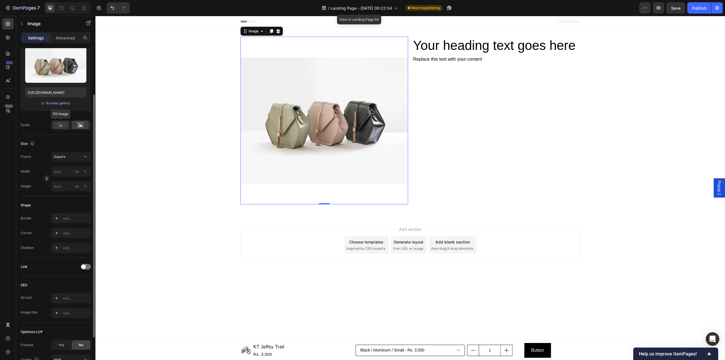
click at [58, 122] on rect at bounding box center [60, 125] width 13 height 6
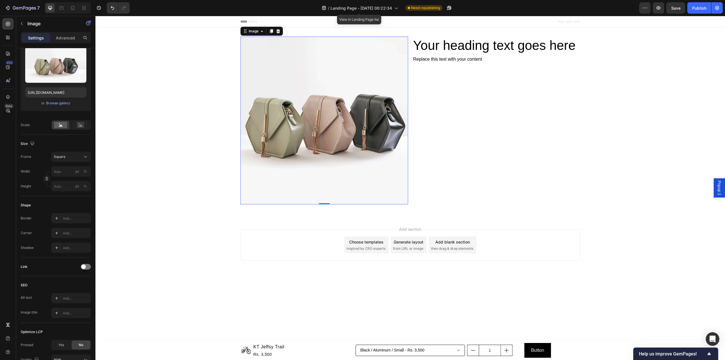
scroll to position [25, 0]
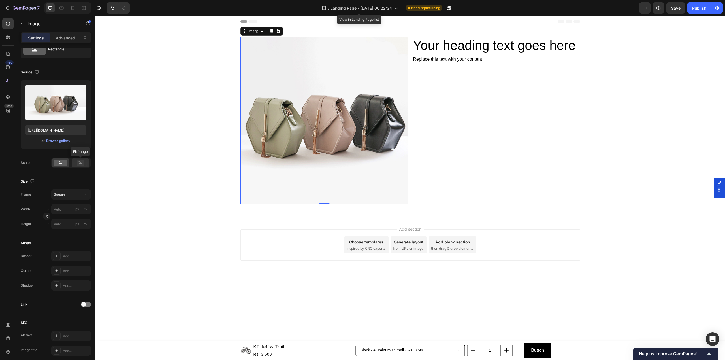
click at [76, 161] on icon at bounding box center [80, 162] width 13 height 6
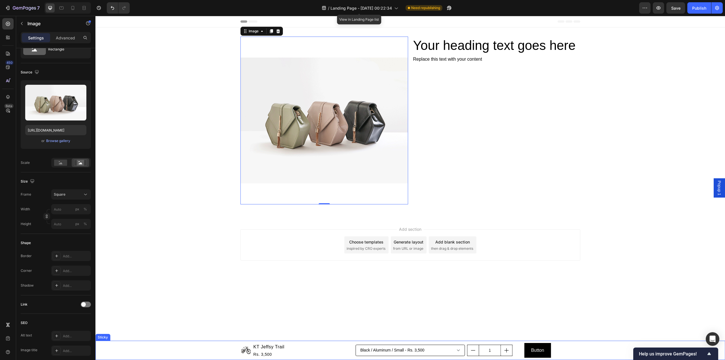
click at [212, 347] on div "Product Images KT Jeffsy Trail Product Title Rs. 3,500 Product Price Product Pr…" at bounding box center [409, 349] width 629 height 19
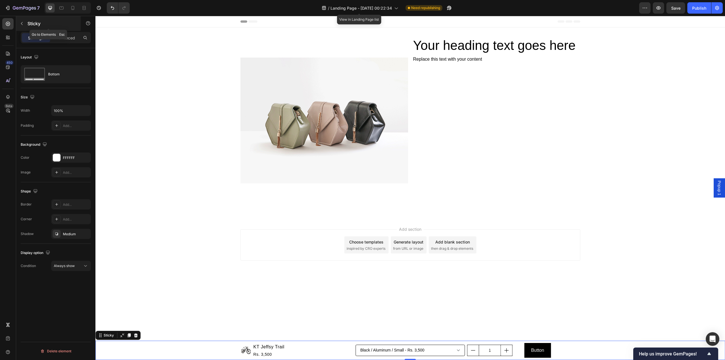
click at [48, 26] on p "Sticky" at bounding box center [51, 23] width 48 height 7
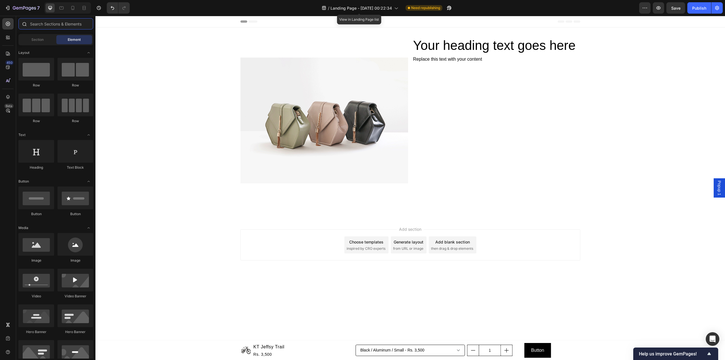
click at [52, 26] on input "text" at bounding box center [55, 23] width 75 height 11
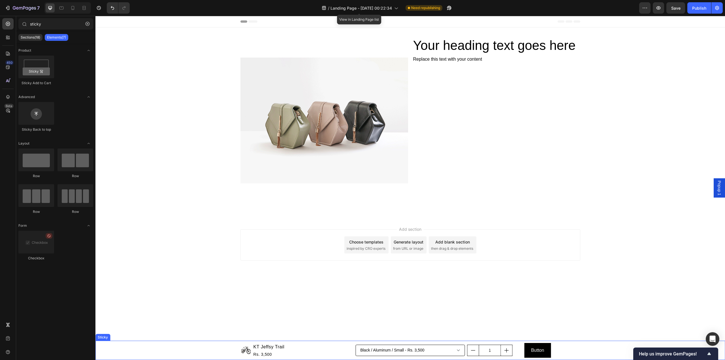
click at [135, 353] on div "Product Images KT Jeffsy Trail Product Title Rs. 3,500 Product Price Product Pr…" at bounding box center [409, 349] width 629 height 19
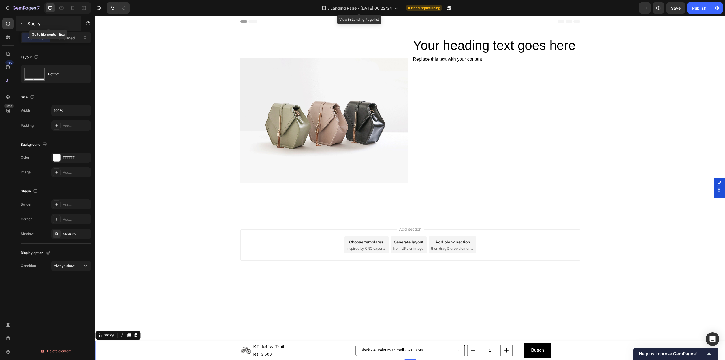
click at [61, 26] on p "Sticky" at bounding box center [51, 23] width 48 height 7
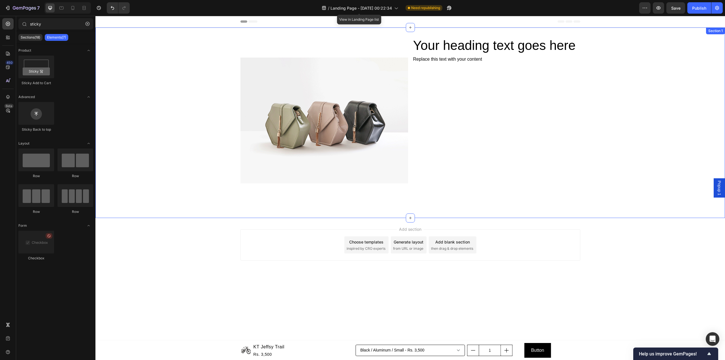
click at [655, 30] on div "Image Your heading text goes here Heading Replace this text with your content T…" at bounding box center [409, 122] width 629 height 190
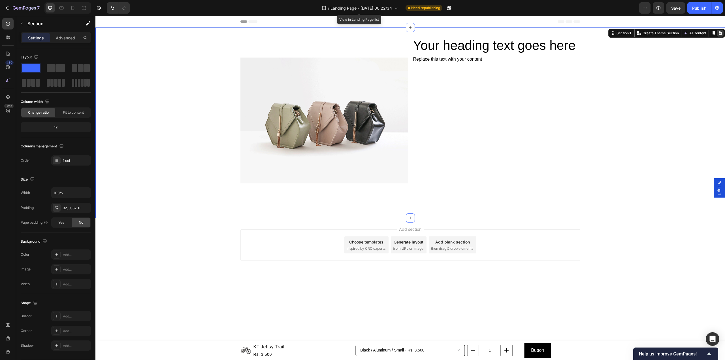
drag, startPoint x: 724, startPoint y: 35, endPoint x: 720, endPoint y: 33, distance: 4.9
click at [724, 35] on div "Section 1 Create Theme Section AI Content Write with GemAI What would you like …" at bounding box center [666, 33] width 117 height 9
click at [718, 33] on icon at bounding box center [720, 33] width 5 height 5
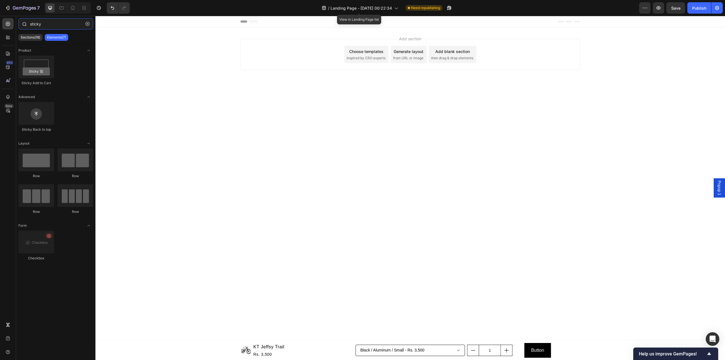
click at [69, 27] on input "sticky" at bounding box center [55, 23] width 75 height 11
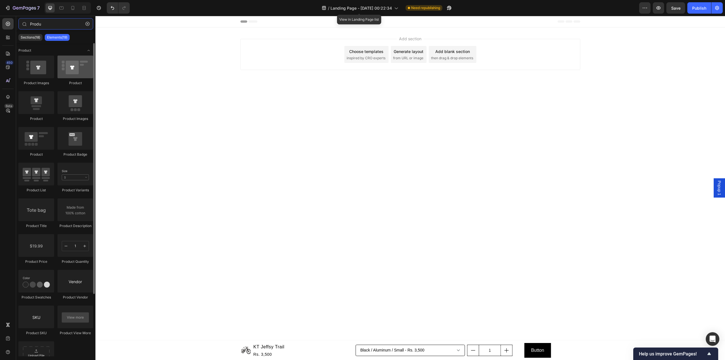
type input "Produ"
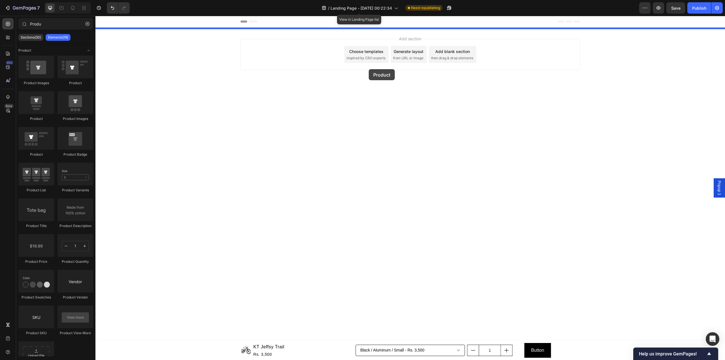
drag, startPoint x: 166, startPoint y: 84, endPoint x: 369, endPoint y: 69, distance: 203.3
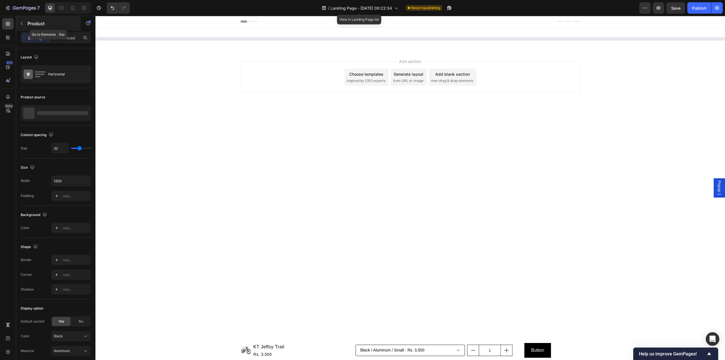
click at [48, 22] on p "Product" at bounding box center [51, 23] width 48 height 7
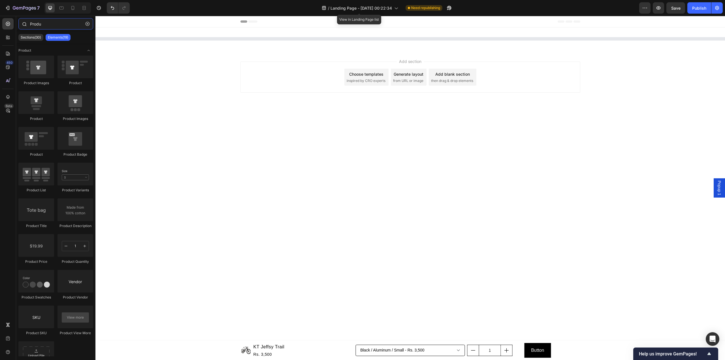
click at [60, 21] on input "Produ" at bounding box center [55, 23] width 75 height 11
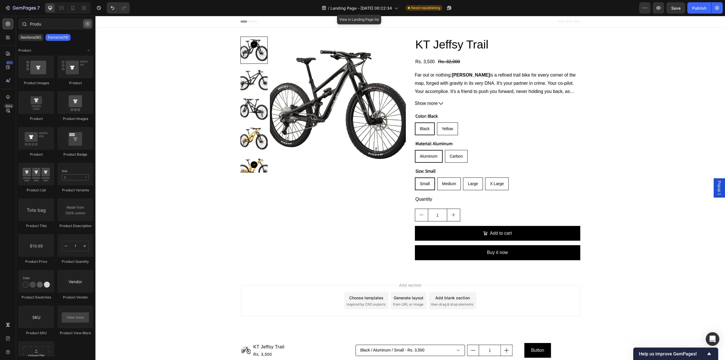
click at [89, 24] on icon "button" at bounding box center [88, 24] width 4 height 4
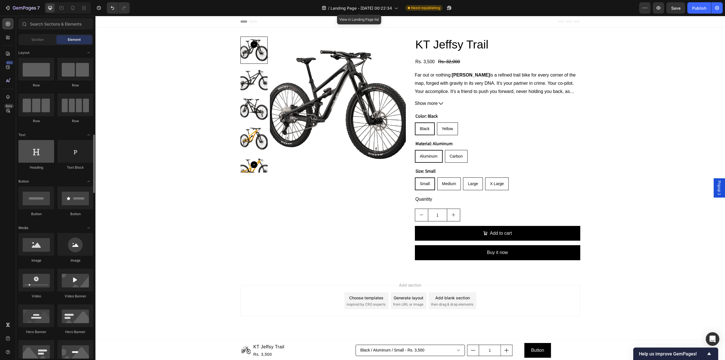
scroll to position [75, 0]
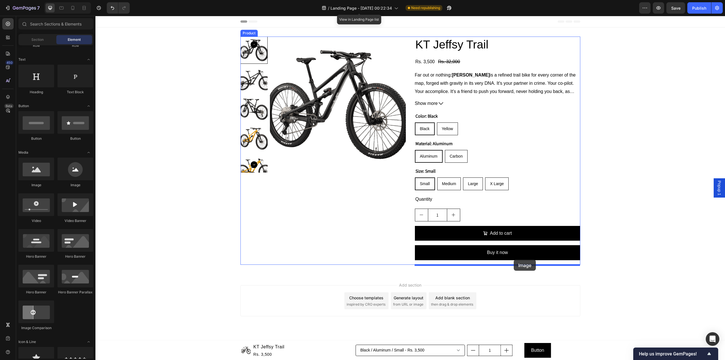
drag, startPoint x: 132, startPoint y: 186, endPoint x: 514, endPoint y: 259, distance: 388.7
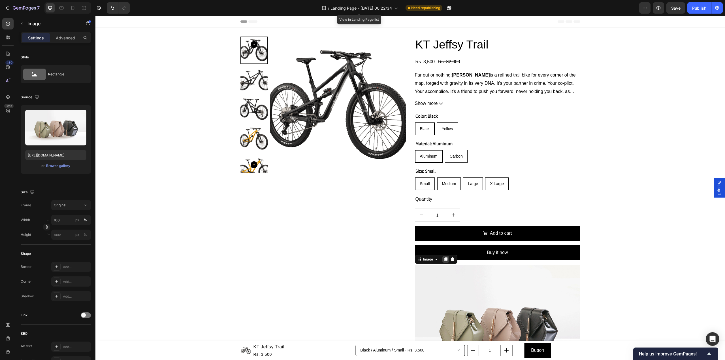
click at [445, 260] on div at bounding box center [445, 259] width 7 height 7
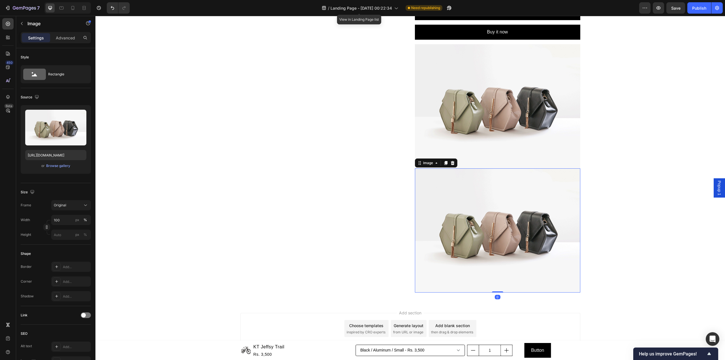
scroll to position [230, 0]
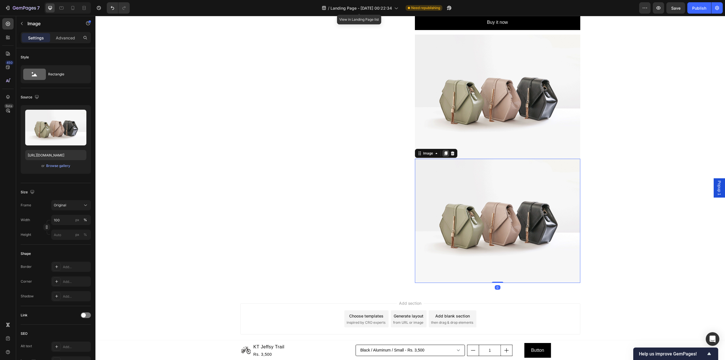
click at [444, 154] on icon at bounding box center [445, 153] width 3 height 4
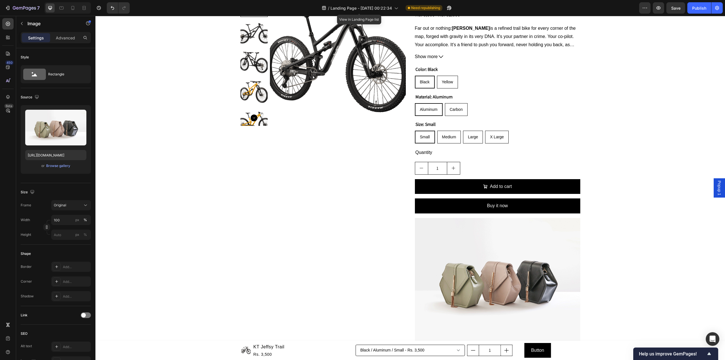
scroll to position [0, 0]
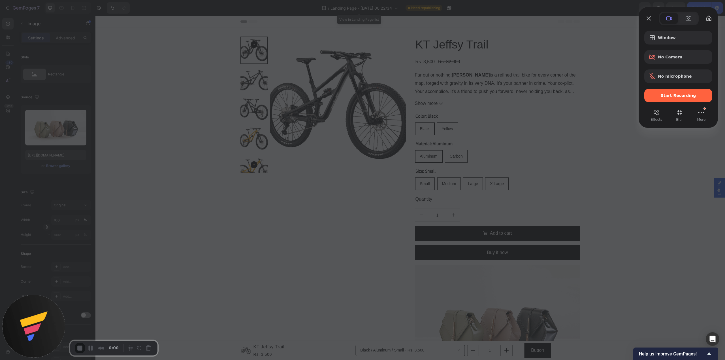
click at [675, 86] on div "Window No Camera No microphone Start Recording" at bounding box center [678, 66] width 68 height 71
click at [677, 92] on div "Start Recording" at bounding box center [678, 96] width 68 height 14
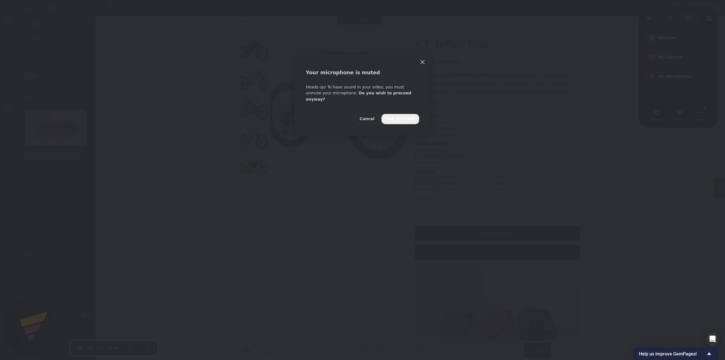
click at [399, 116] on span "Yes, proceed" at bounding box center [400, 119] width 29 height 6
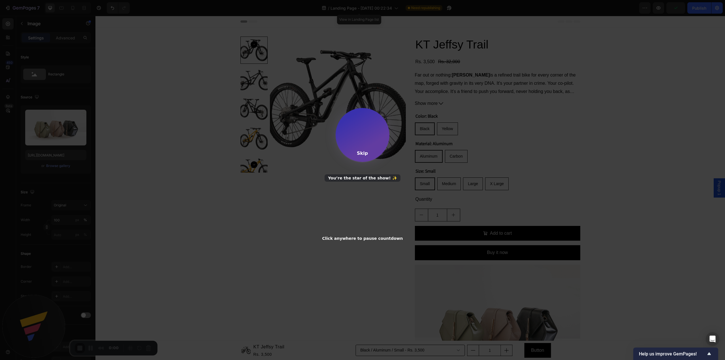
click at [360, 154] on div "Skip" at bounding box center [362, 152] width 11 height 5
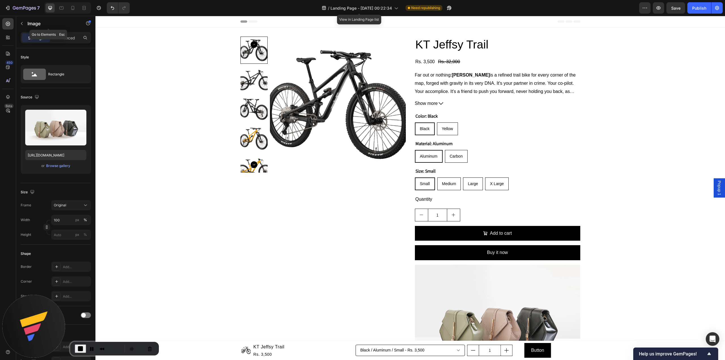
click at [53, 26] on p "Image" at bounding box center [51, 23] width 48 height 7
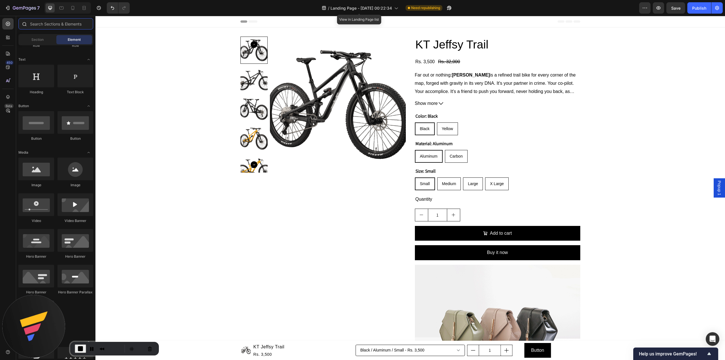
click at [58, 25] on input "text" at bounding box center [55, 23] width 75 height 11
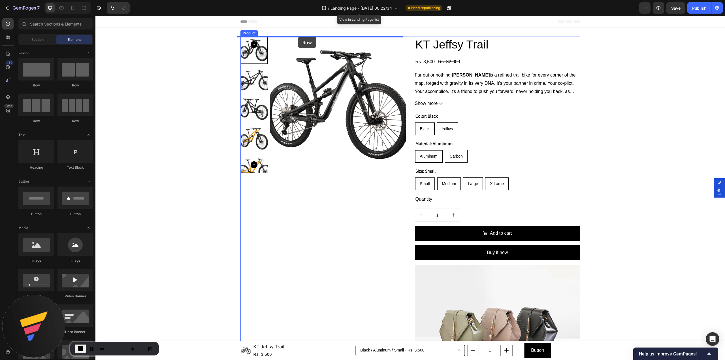
drag, startPoint x: 129, startPoint y: 86, endPoint x: 298, endPoint y: 37, distance: 176.4
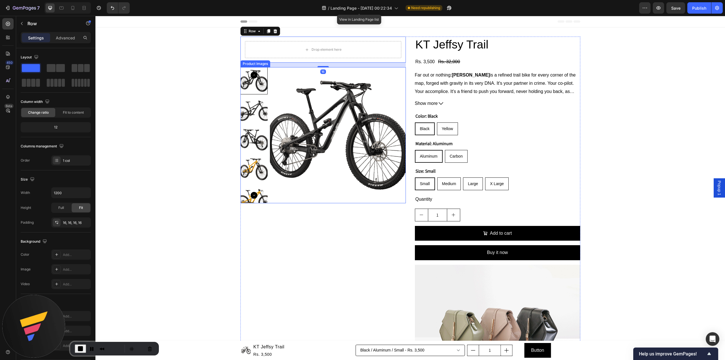
click at [285, 89] on img at bounding box center [338, 135] width 136 height 136
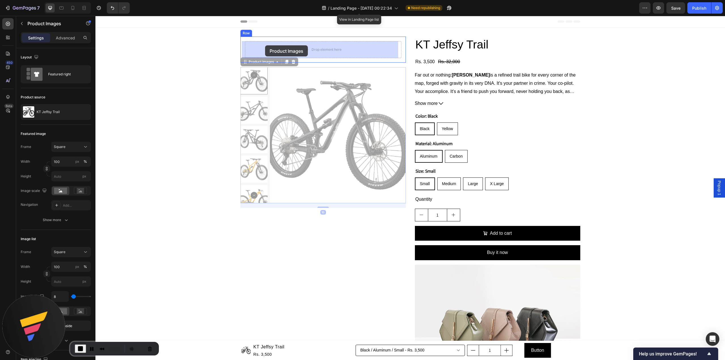
drag, startPoint x: 249, startPoint y: 63, endPoint x: 265, endPoint y: 45, distance: 24.5
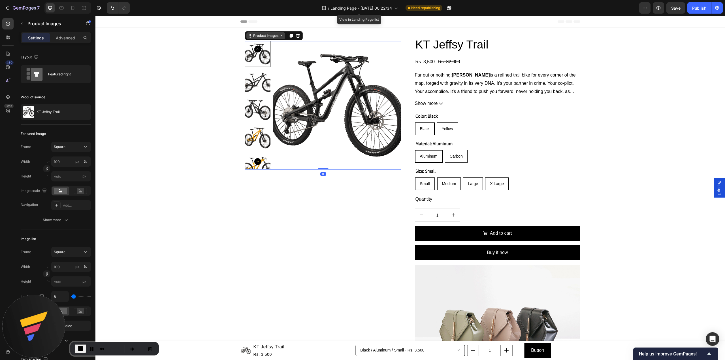
click at [270, 36] on div "Product Images" at bounding box center [265, 35] width 27 height 5
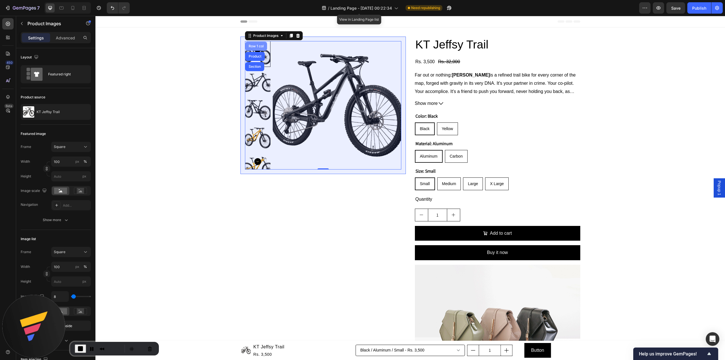
click at [258, 46] on div "Row 1 col" at bounding box center [255, 45] width 17 height 3
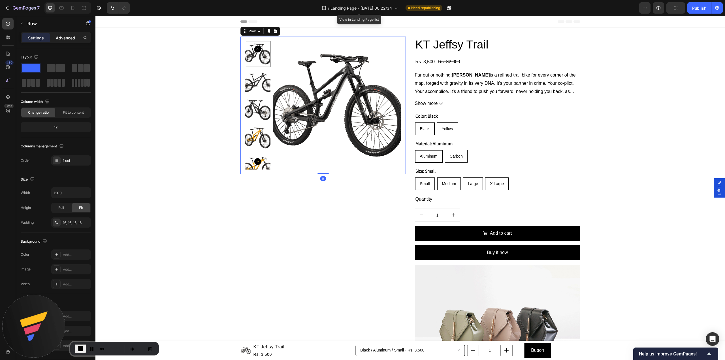
click at [67, 38] on p "Advanced" at bounding box center [65, 38] width 19 height 6
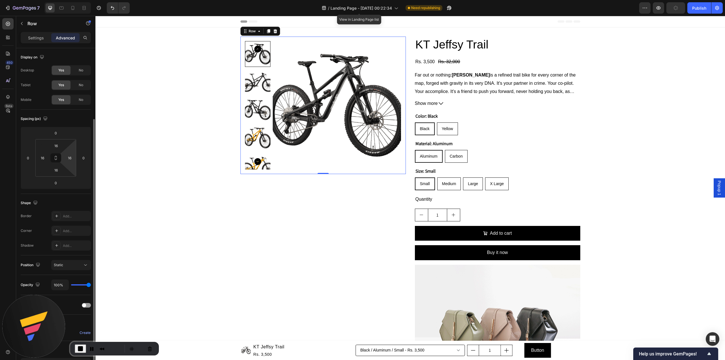
scroll to position [42, 0]
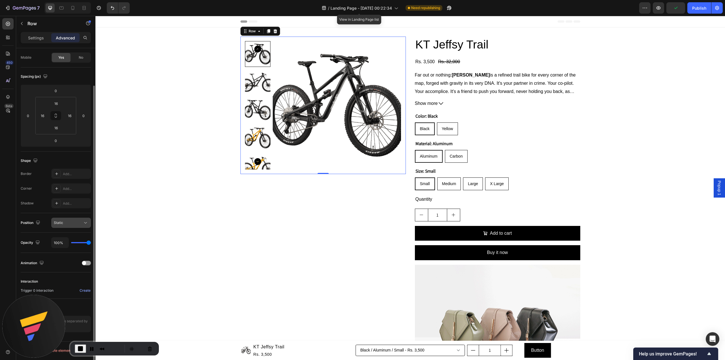
click at [71, 222] on div "Static" at bounding box center [68, 222] width 29 height 5
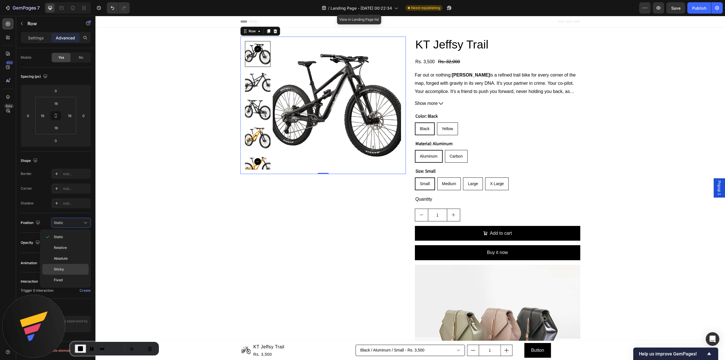
click at [67, 268] on p "Sticky" at bounding box center [70, 268] width 32 height 5
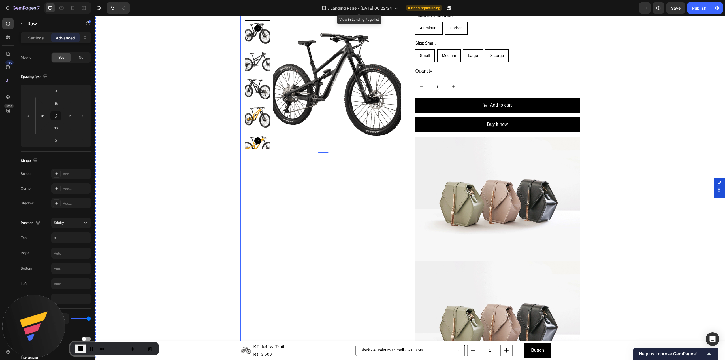
scroll to position [0, 0]
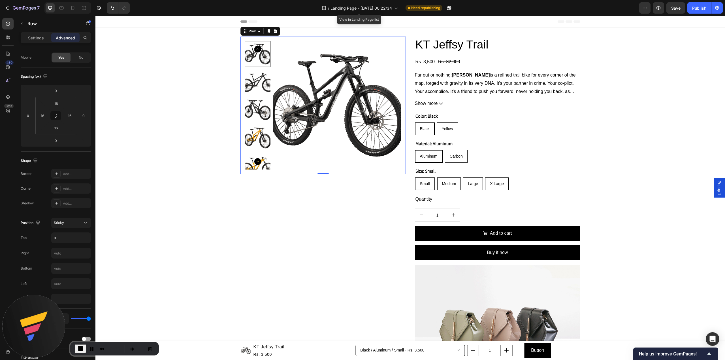
click at [77, 347] on span "End Recording" at bounding box center [80, 348] width 7 height 7
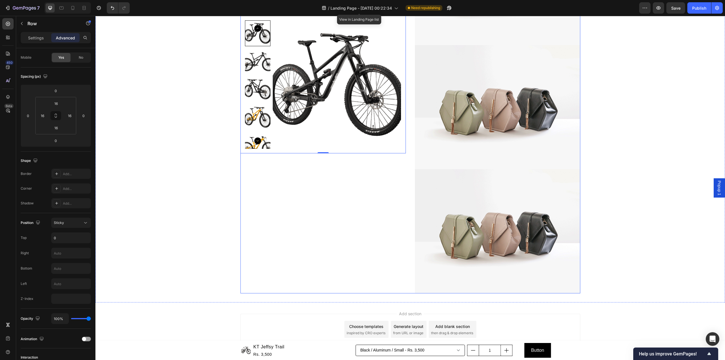
scroll to position [355, 0]
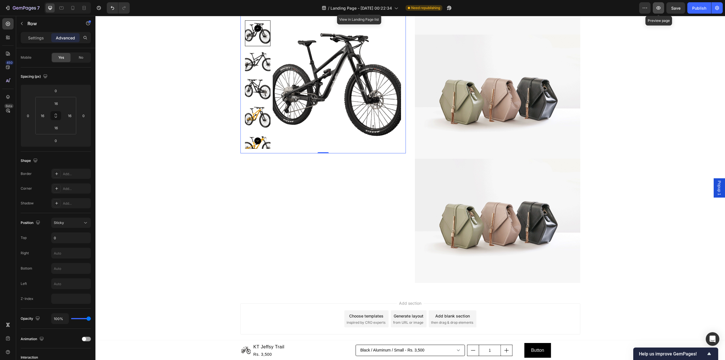
click at [662, 9] on button "button" at bounding box center [658, 7] width 11 height 11
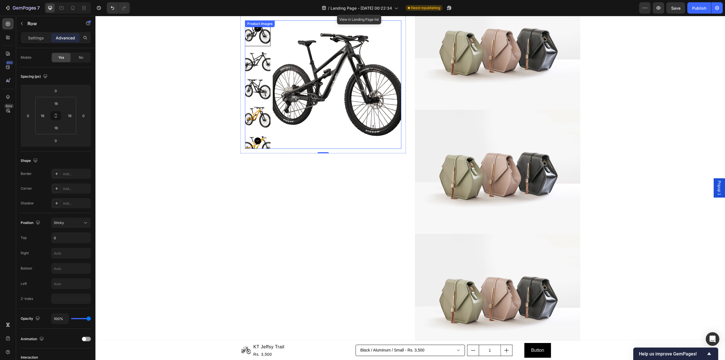
click at [353, 128] on img at bounding box center [337, 84] width 128 height 128
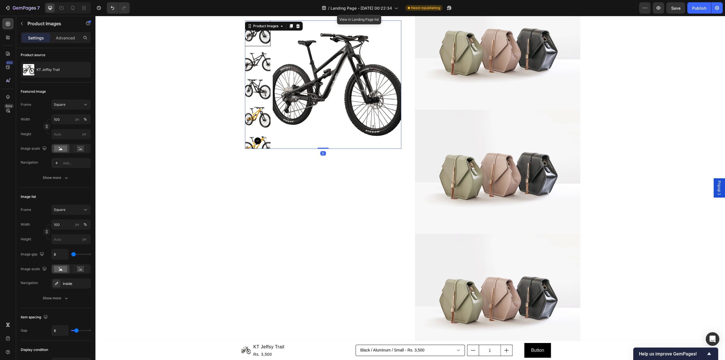
scroll to position [0, 0]
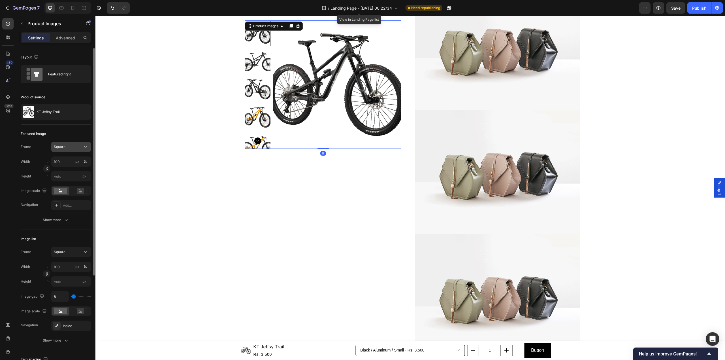
click at [83, 146] on icon at bounding box center [86, 147] width 6 height 6
click at [79, 172] on div "Vertical" at bounding box center [70, 171] width 33 height 6
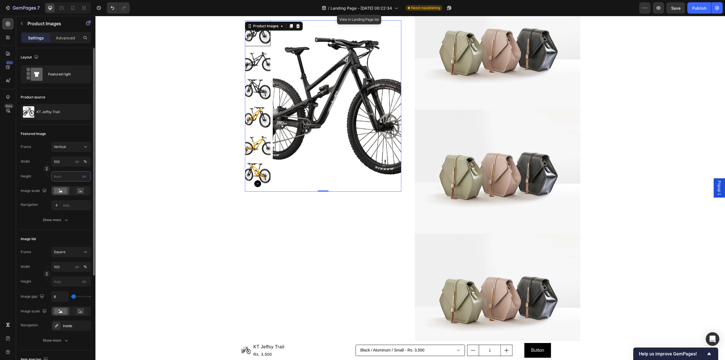
click at [65, 176] on input "px" at bounding box center [71, 176] width 40 height 10
click at [74, 179] on input "px" at bounding box center [71, 176] width 40 height 10
click at [76, 184] on div "Frame Vertical Width 100 px % Height px Image scale Navigation Add..." at bounding box center [56, 176] width 70 height 69
click at [77, 191] on rect at bounding box center [80, 191] width 7 height 6
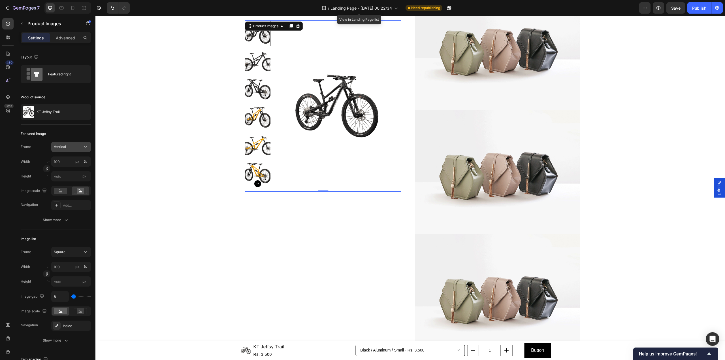
click at [71, 147] on div "Vertical" at bounding box center [68, 146] width 28 height 5
click at [69, 194] on div "Original" at bounding box center [70, 192] width 33 height 5
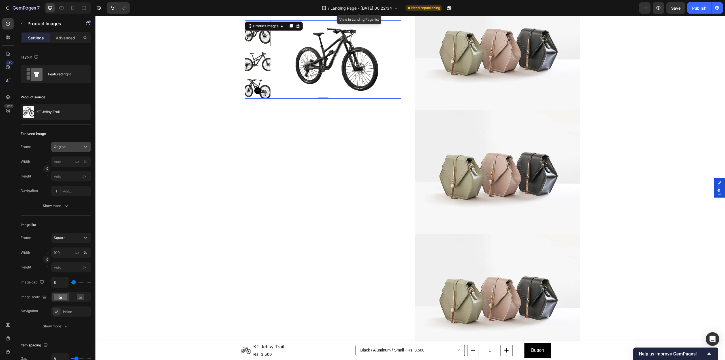
click at [74, 148] on div "Original" at bounding box center [68, 146] width 28 height 5
click at [66, 206] on div "Custom" at bounding box center [65, 203] width 45 height 10
click at [77, 123] on div "Product source KT Jeffsy Trail" at bounding box center [56, 106] width 70 height 37
click at [411, 52] on div "Product Images 0 Row KT Jeffsy Trail Product Title Rs. 3,500 Product Price Prod…" at bounding box center [410, 58] width 340 height 600
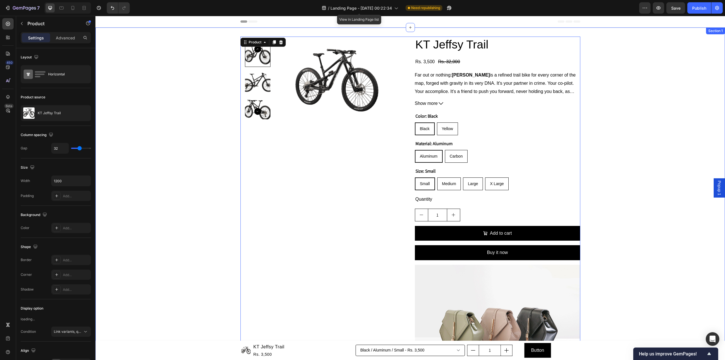
click at [686, 78] on div "Product Images Row KT Jeffsy Trail Product Title Rs. 3,500 Product Price Produc…" at bounding box center [409, 337] width 629 height 600
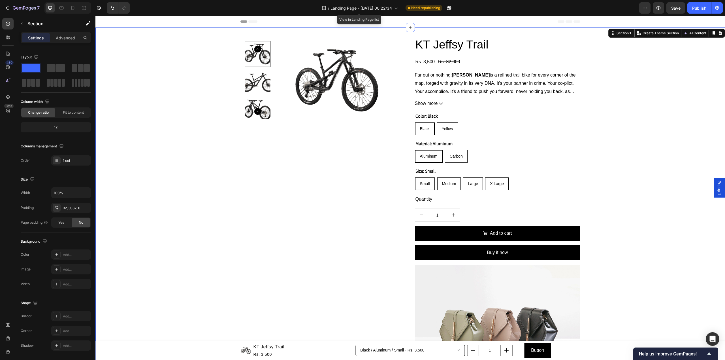
click at [718, 34] on icon at bounding box center [720, 33] width 5 height 5
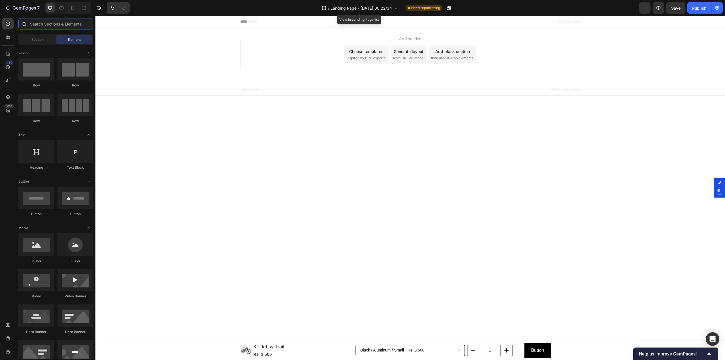
click at [67, 21] on input "text" at bounding box center [55, 23] width 75 height 11
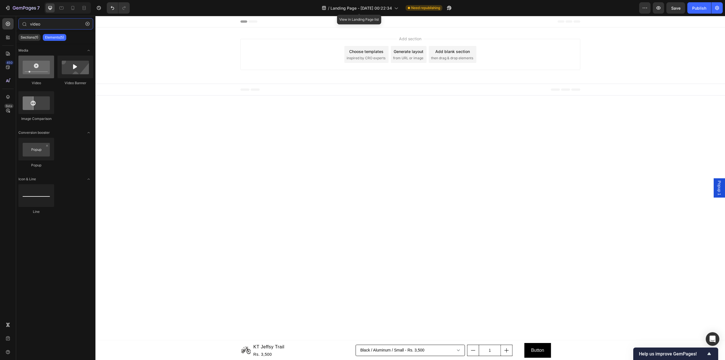
type input "video"
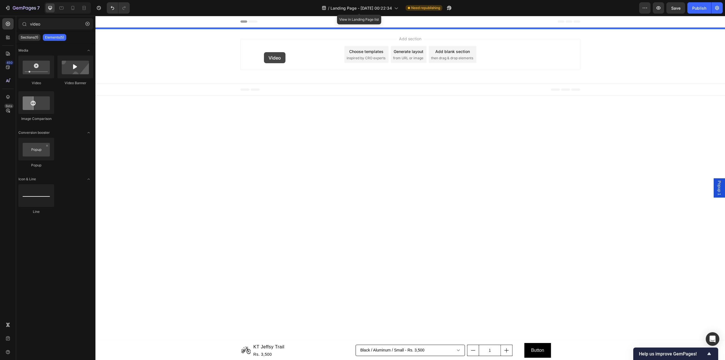
drag, startPoint x: 142, startPoint y: 78, endPoint x: 264, endPoint y: 52, distance: 124.4
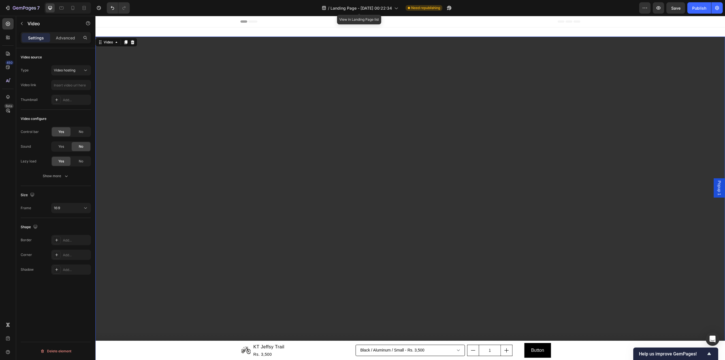
click at [48, 92] on div "Type Video hosting Video link Thumbnail Add..." at bounding box center [56, 85] width 70 height 40
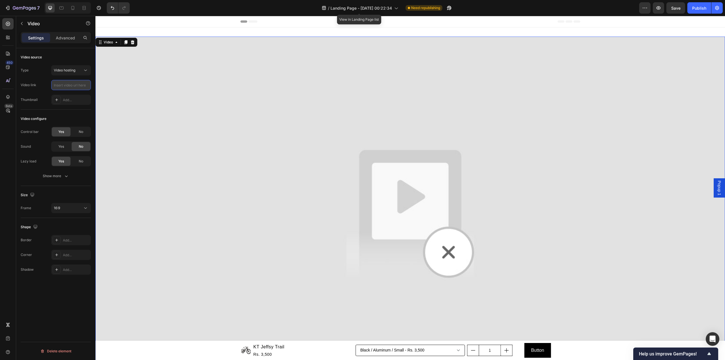
click at [72, 84] on input "text" at bounding box center [71, 85] width 40 height 10
click at [66, 68] on span "Video hosting" at bounding box center [65, 70] width 22 height 5
click at [78, 53] on div "Video source" at bounding box center [56, 57] width 70 height 9
click at [113, 6] on icon "Undo/Redo" at bounding box center [113, 8] width 6 height 6
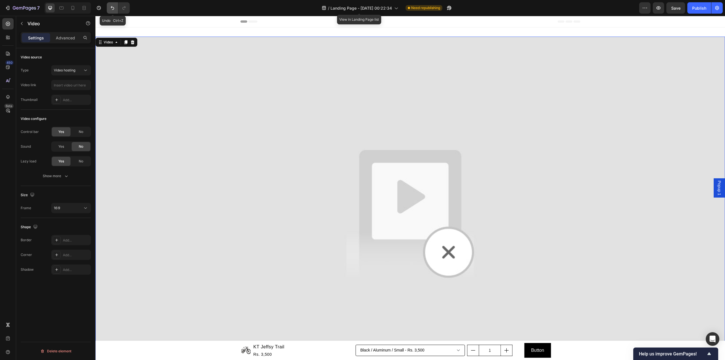
type input "https://cdn.shopify.com/videos/c/o/v/2cd3deb506b54b009063f7270ab5cf2e.mp4"
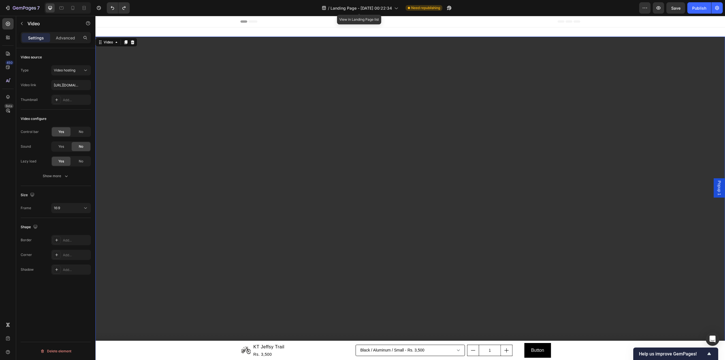
click at [78, 191] on div "Size" at bounding box center [56, 194] width 70 height 9
click at [80, 206] on div "16:9" at bounding box center [68, 207] width 29 height 5
click at [83, 192] on div "Size" at bounding box center [56, 194] width 70 height 9
click at [75, 209] on div "16:9" at bounding box center [68, 207] width 29 height 5
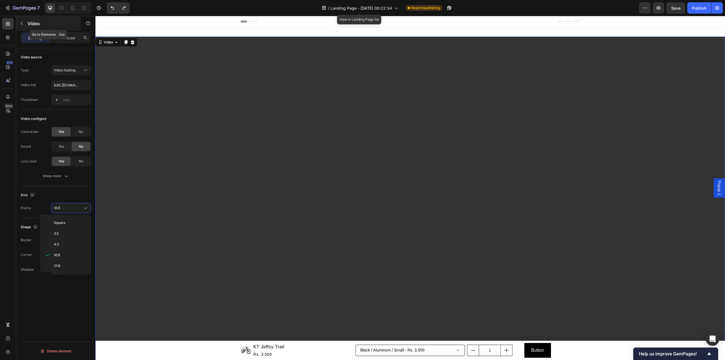
click at [42, 24] on p "Video" at bounding box center [51, 23] width 48 height 7
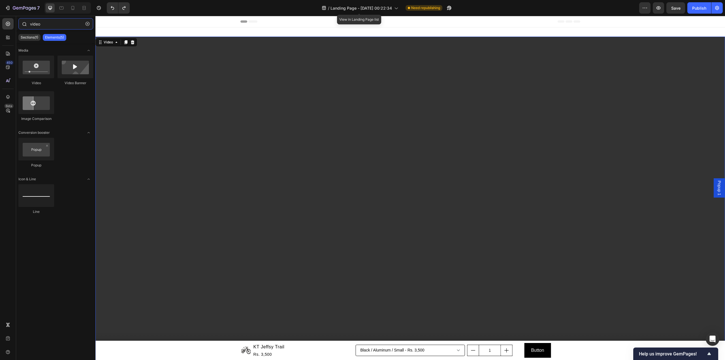
click at [57, 24] on input "video" at bounding box center [55, 23] width 75 height 11
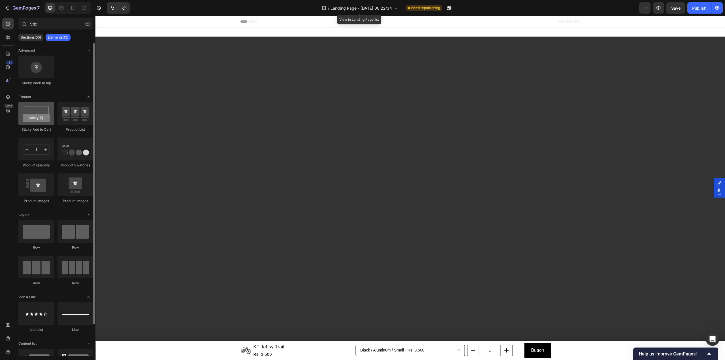
click at [39, 121] on div at bounding box center [36, 113] width 36 height 23
click at [70, 27] on input "Stic" at bounding box center [55, 23] width 75 height 11
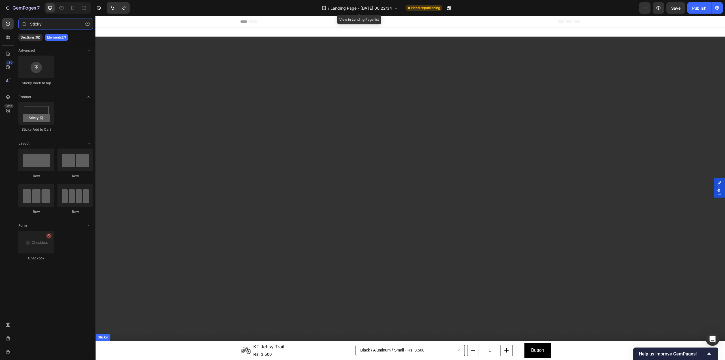
type input "Sticky"
